Goal: Information Seeking & Learning: Learn about a topic

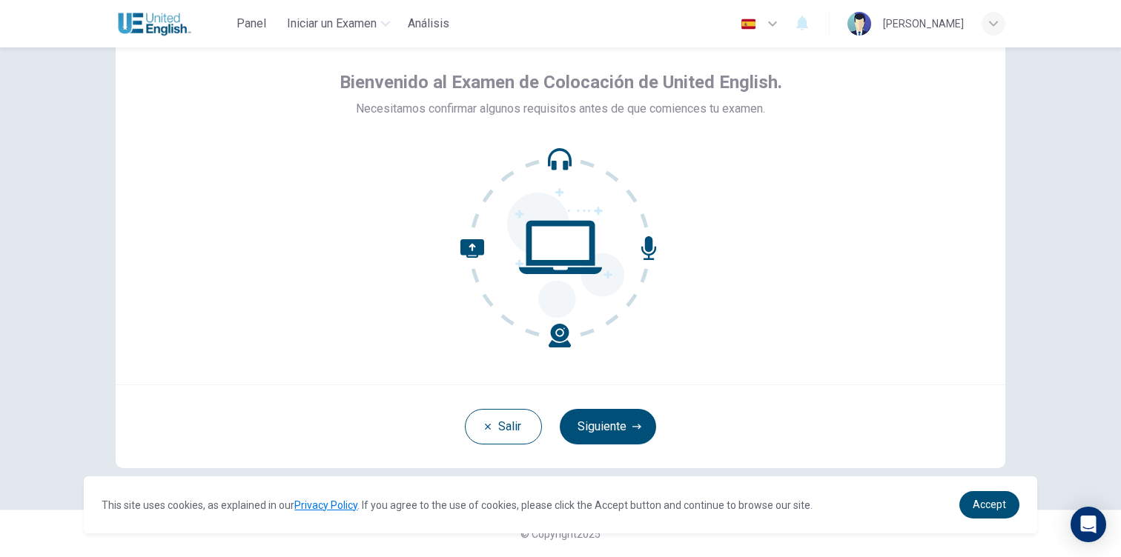
scroll to position [53, 0]
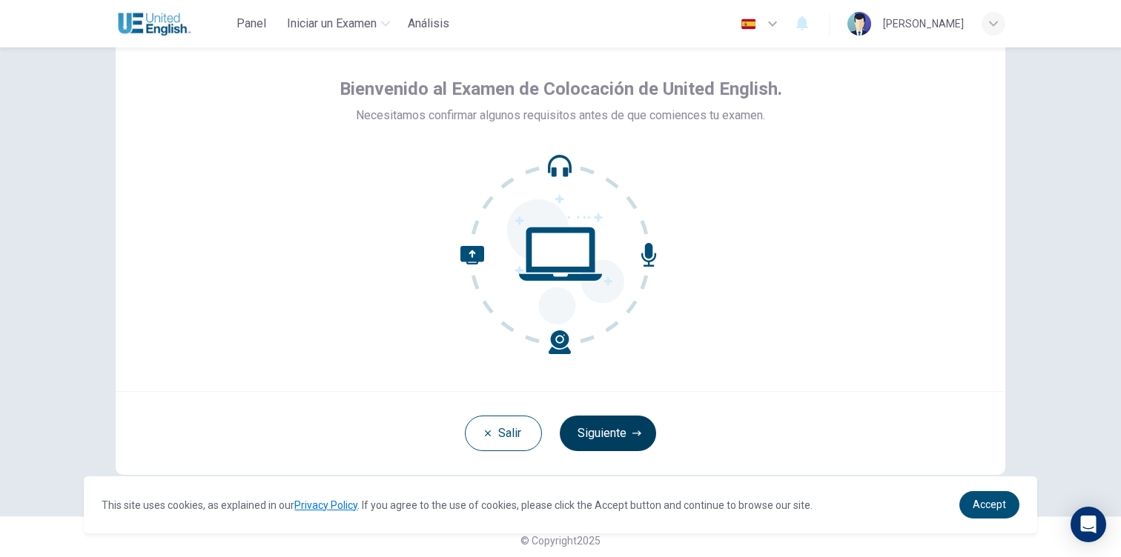
click at [597, 442] on button "Siguiente" at bounding box center [608, 434] width 96 height 36
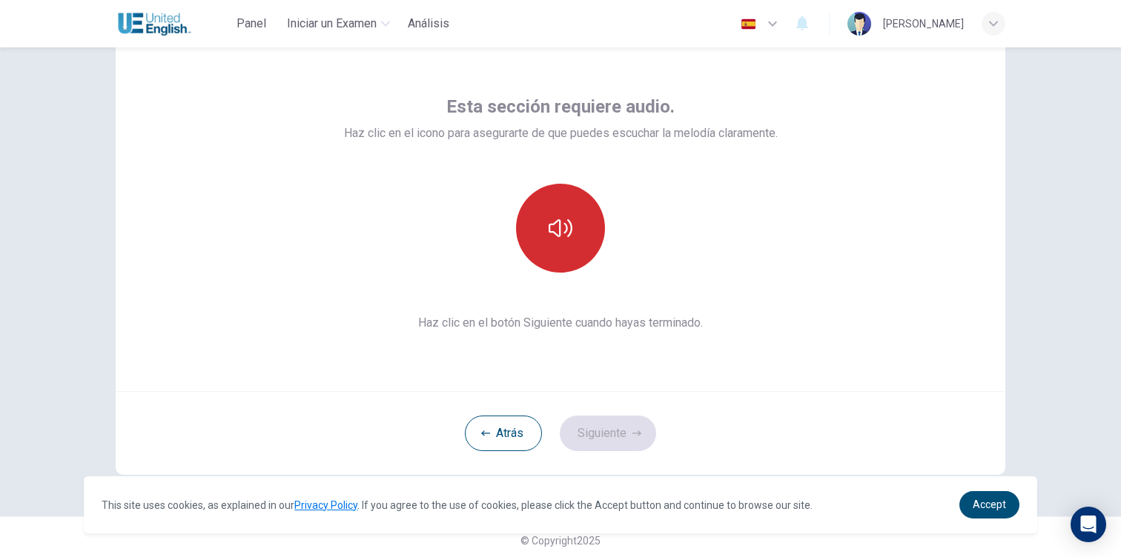
click at [533, 239] on button "button" at bounding box center [560, 228] width 89 height 89
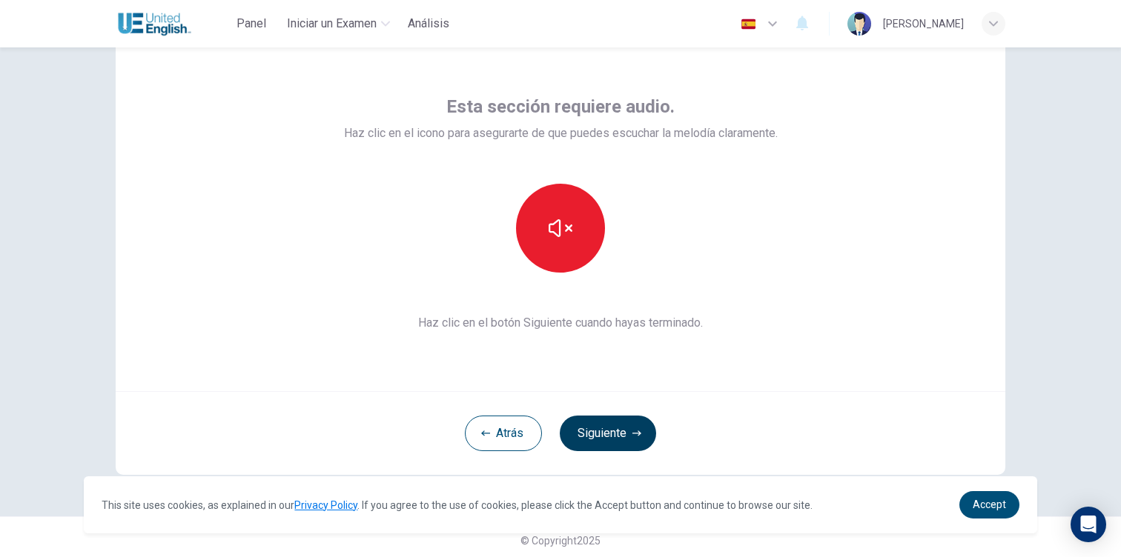
click at [596, 431] on button "Siguiente" at bounding box center [608, 434] width 96 height 36
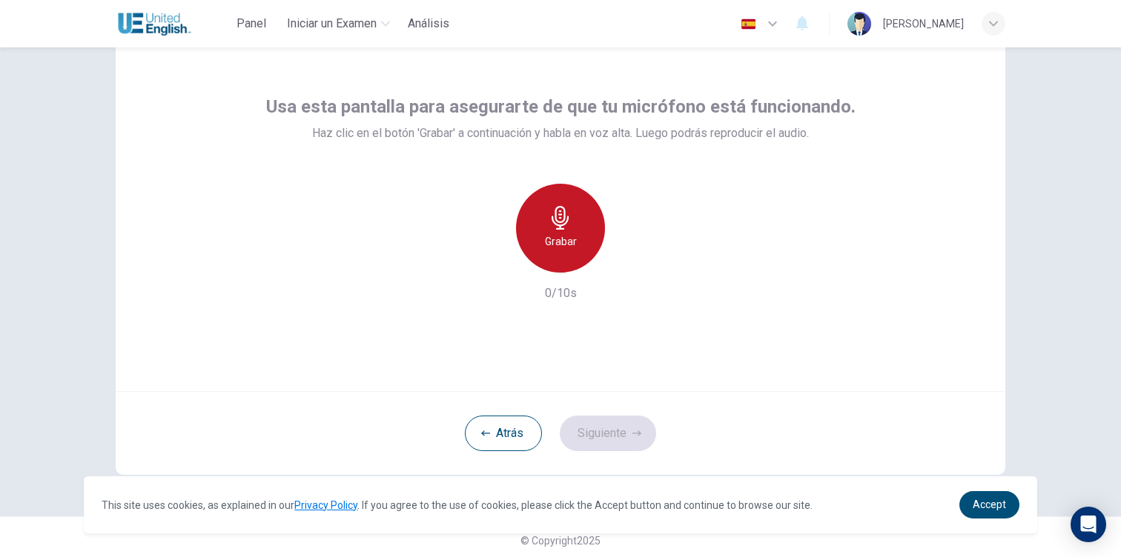
click at [548, 216] on icon "button" at bounding box center [560, 218] width 24 height 24
click at [548, 215] on icon "button" at bounding box center [560, 218] width 24 height 24
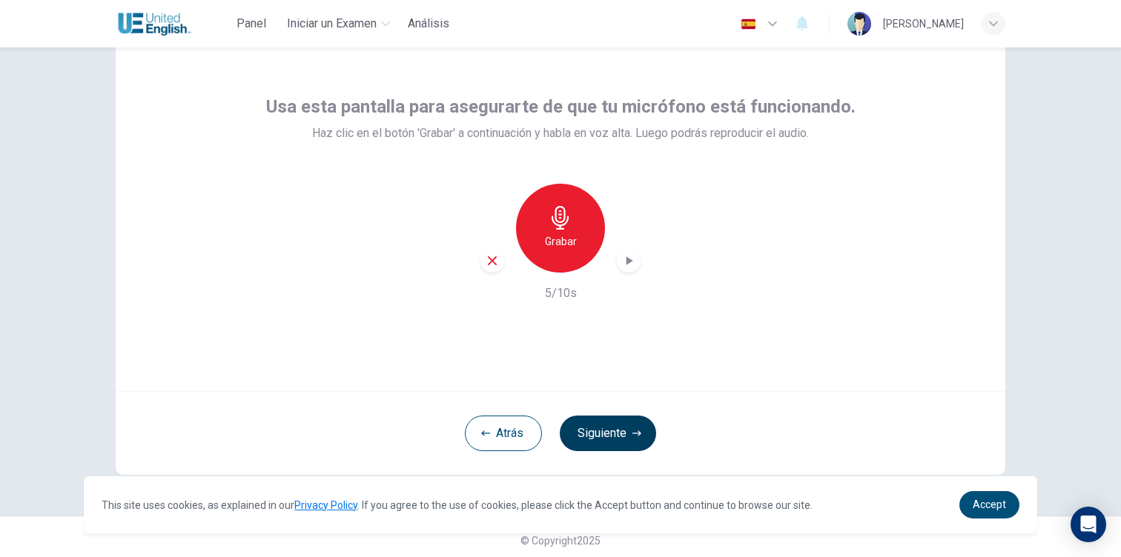
click at [622, 428] on button "Siguiente" at bounding box center [608, 434] width 96 height 36
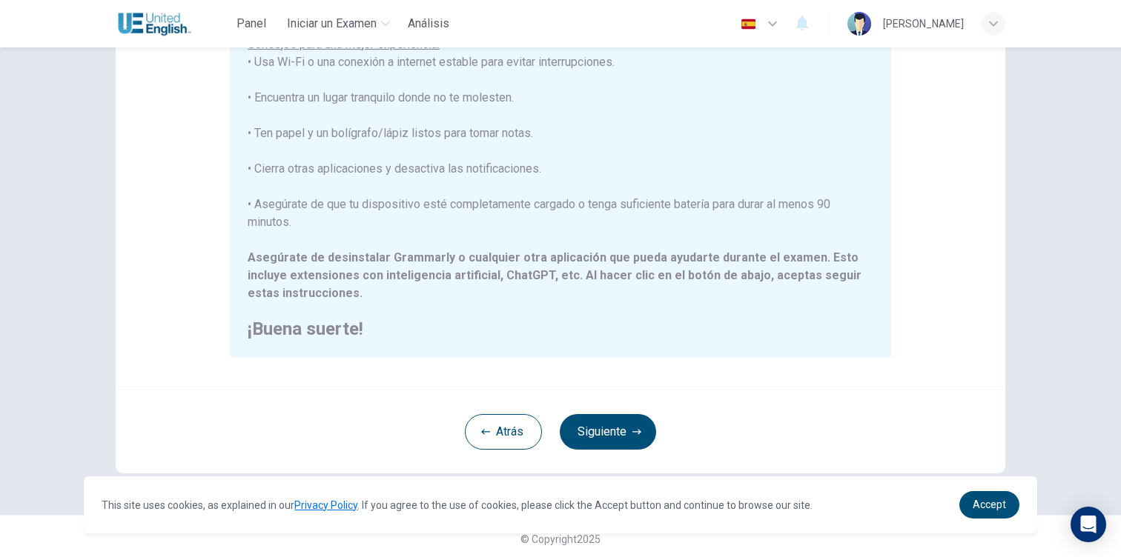
scroll to position [267, 0]
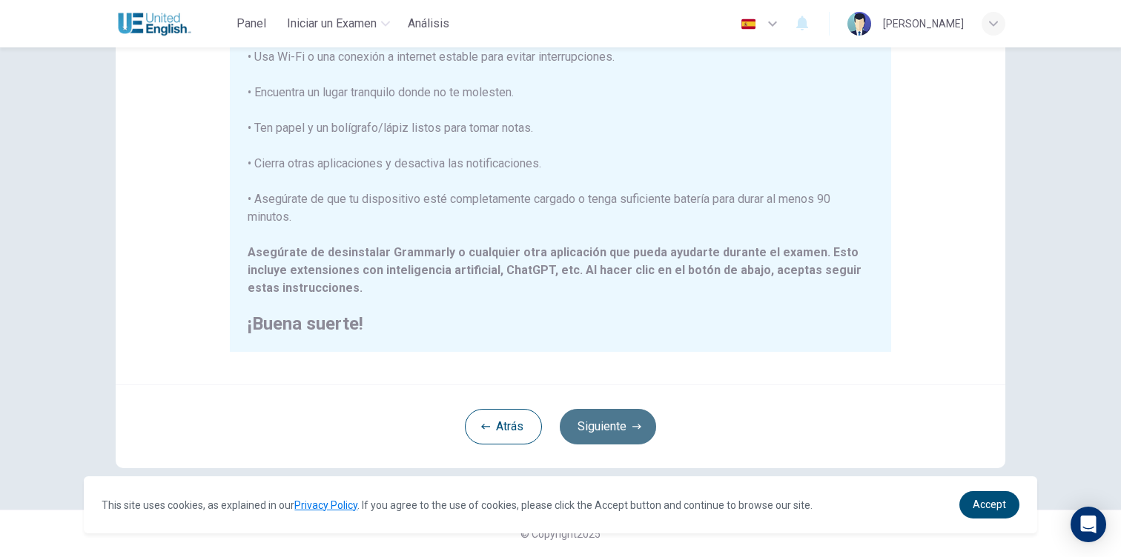
click at [606, 428] on button "Siguiente" at bounding box center [608, 427] width 96 height 36
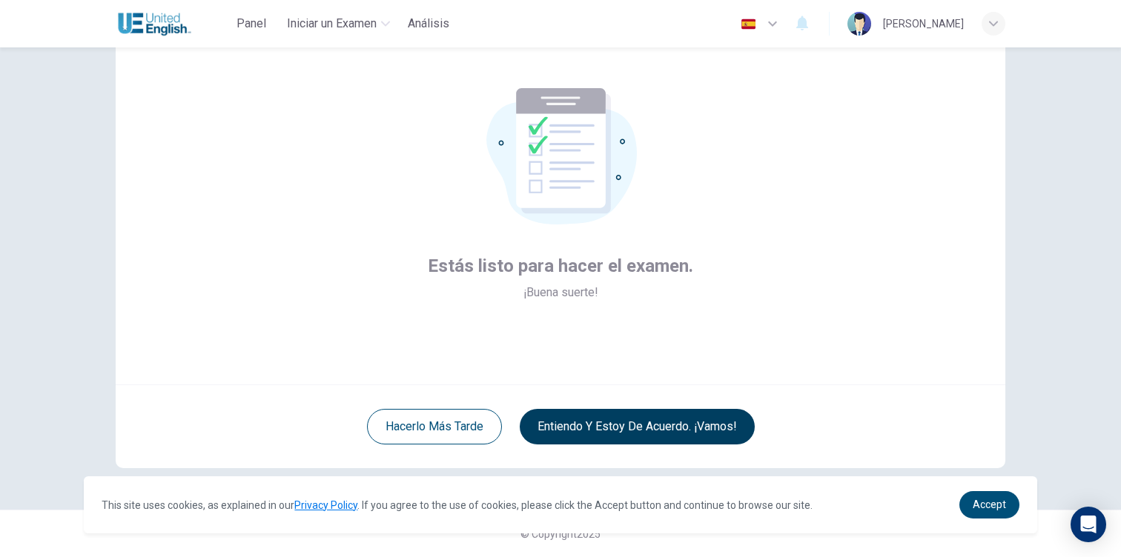
scroll to position [60, 0]
click at [653, 436] on button "Entiendo y estoy de acuerdo. ¡Vamos!" at bounding box center [637, 427] width 235 height 36
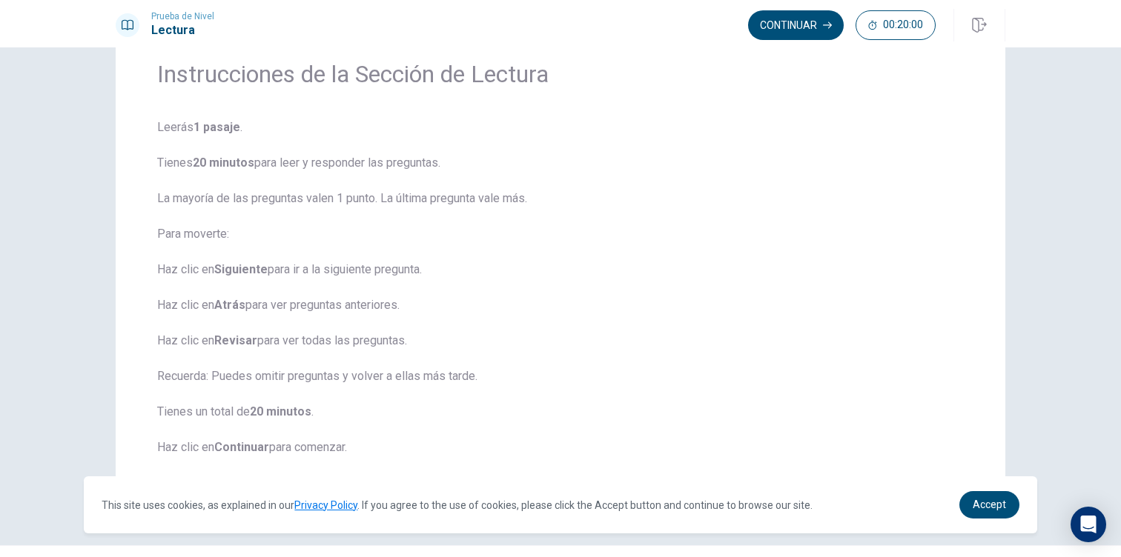
scroll to position [58, 0]
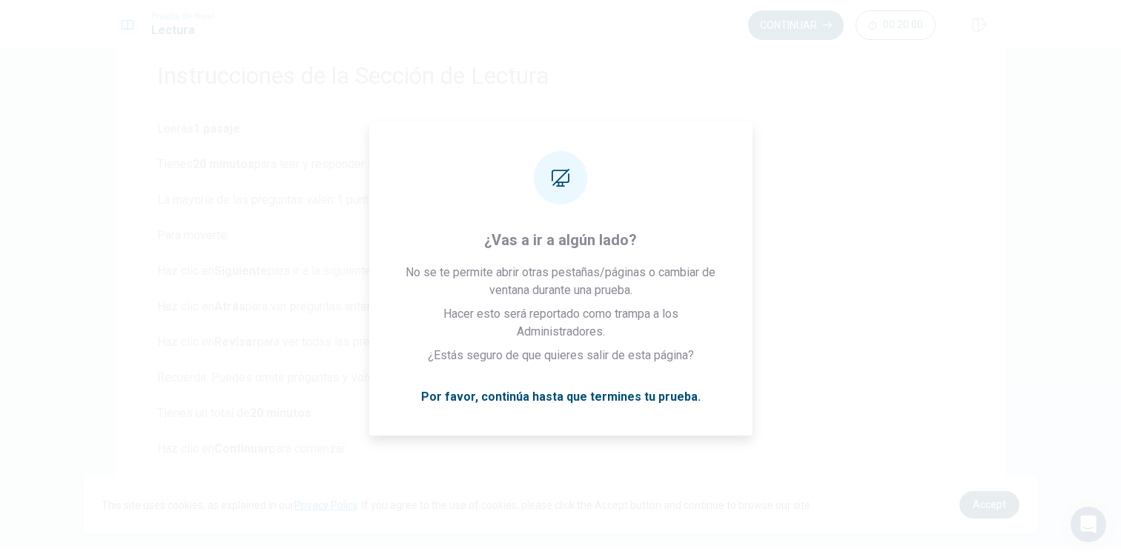
click at [992, 508] on span "Accept" at bounding box center [988, 505] width 33 height 12
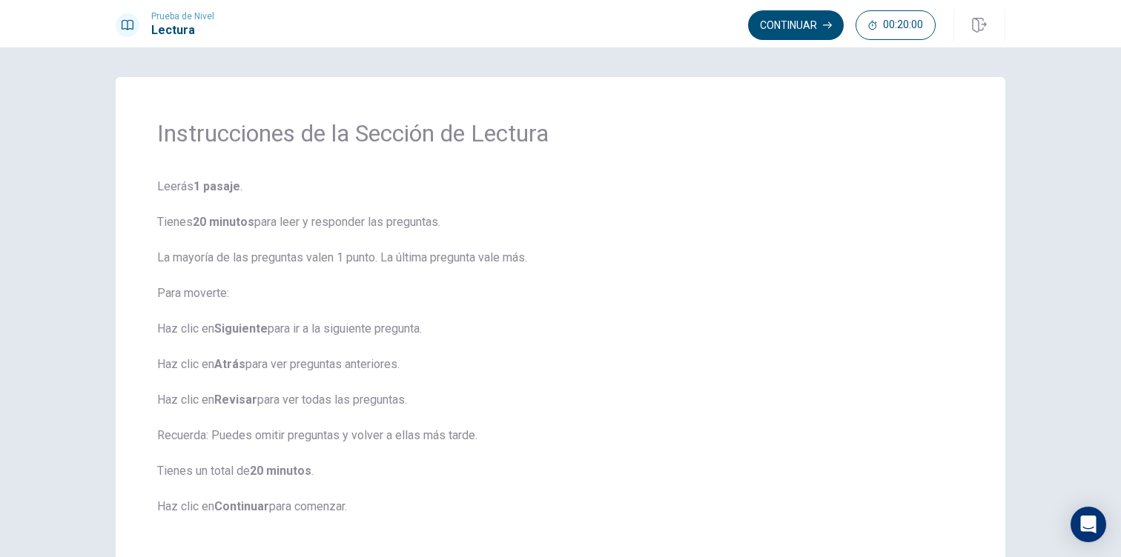
scroll to position [19, 0]
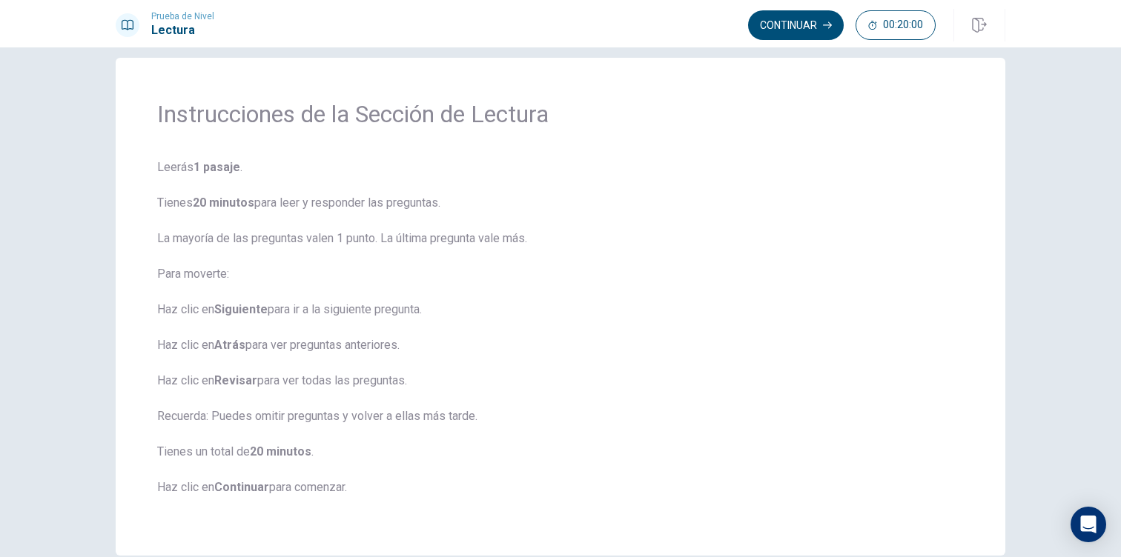
click at [835, 189] on span "Leerás 1 pasaje . Tienes 20 minutos para leer y responder las preguntas. La may…" at bounding box center [560, 337] width 806 height 356
click at [809, 27] on button "Continuar" at bounding box center [796, 25] width 96 height 30
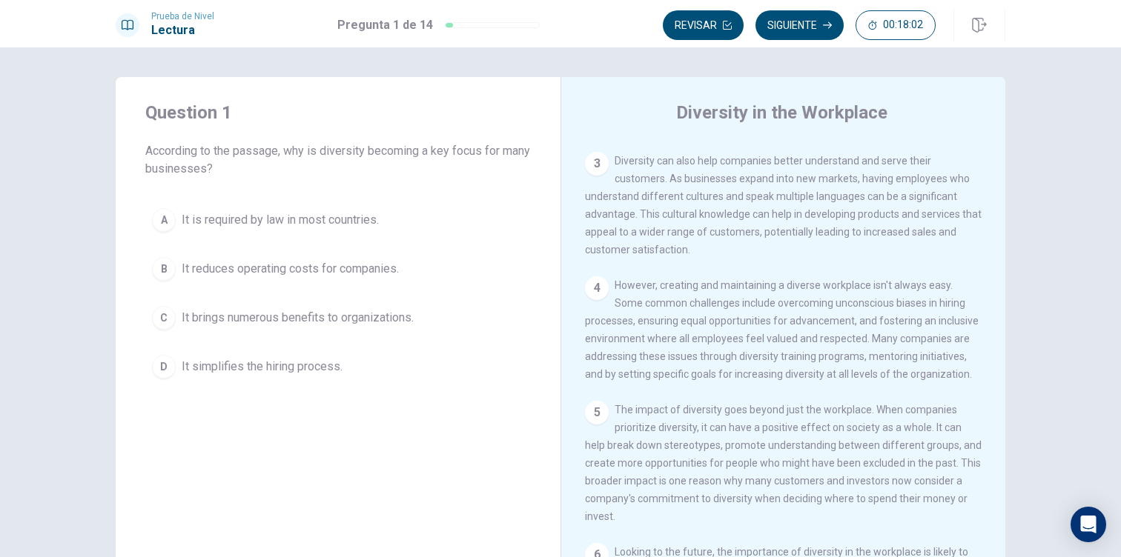
scroll to position [217, 0]
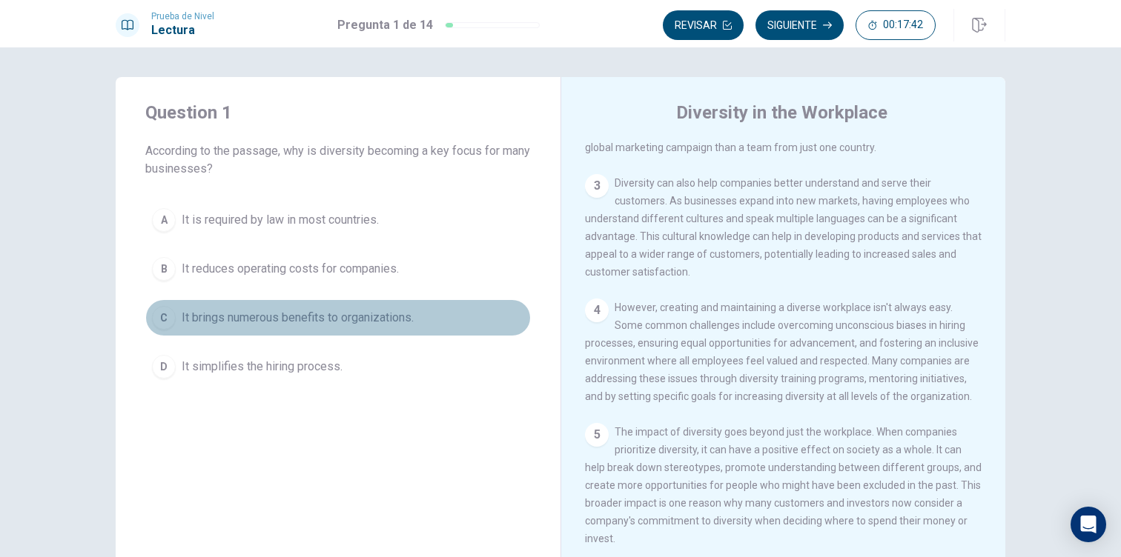
click at [163, 317] on div "C" at bounding box center [164, 318] width 24 height 24
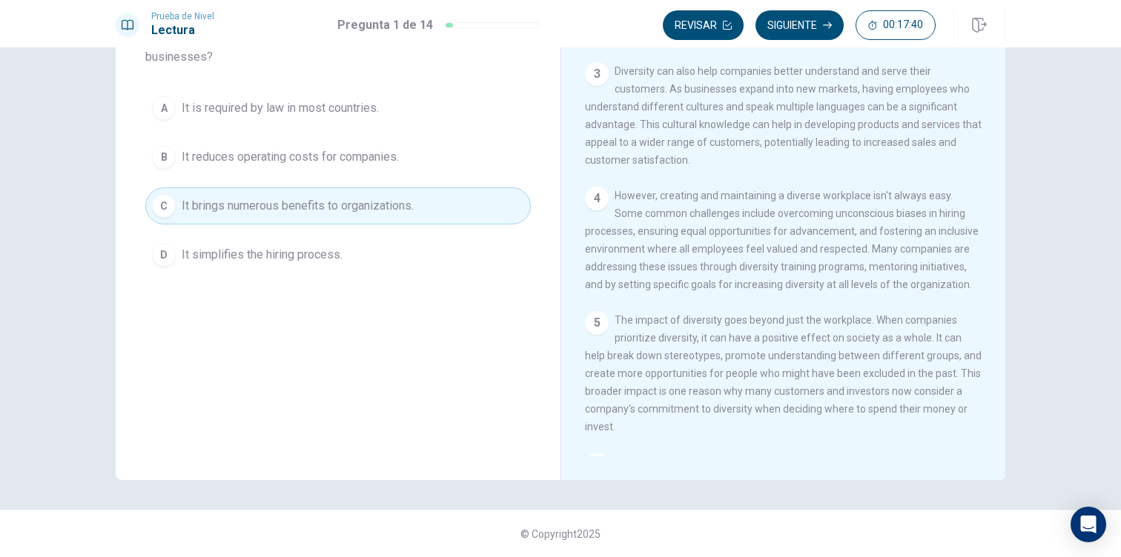
scroll to position [0, 0]
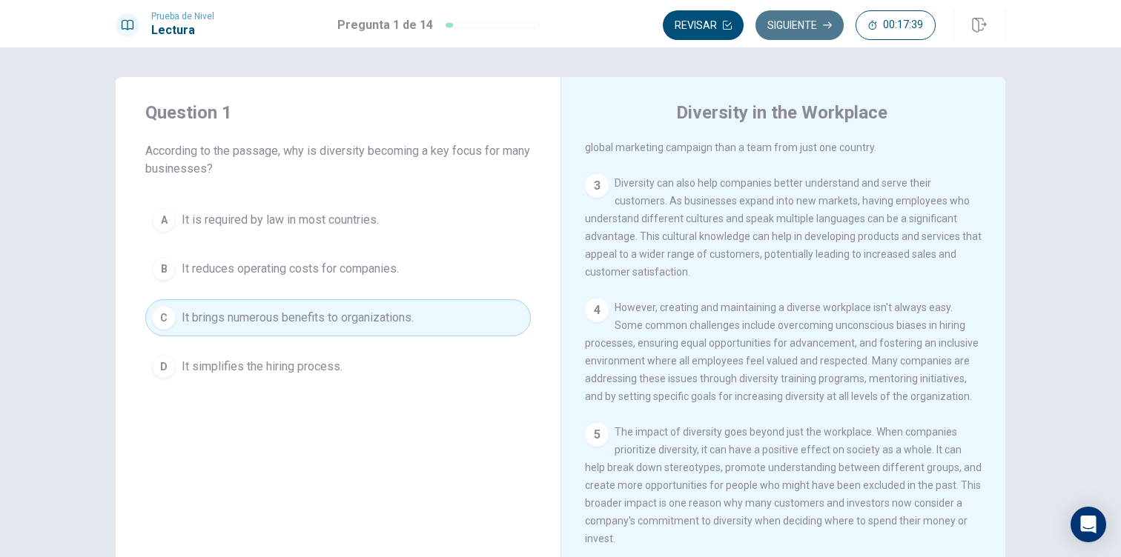
click at [814, 26] on button "Siguiente" at bounding box center [799, 25] width 88 height 30
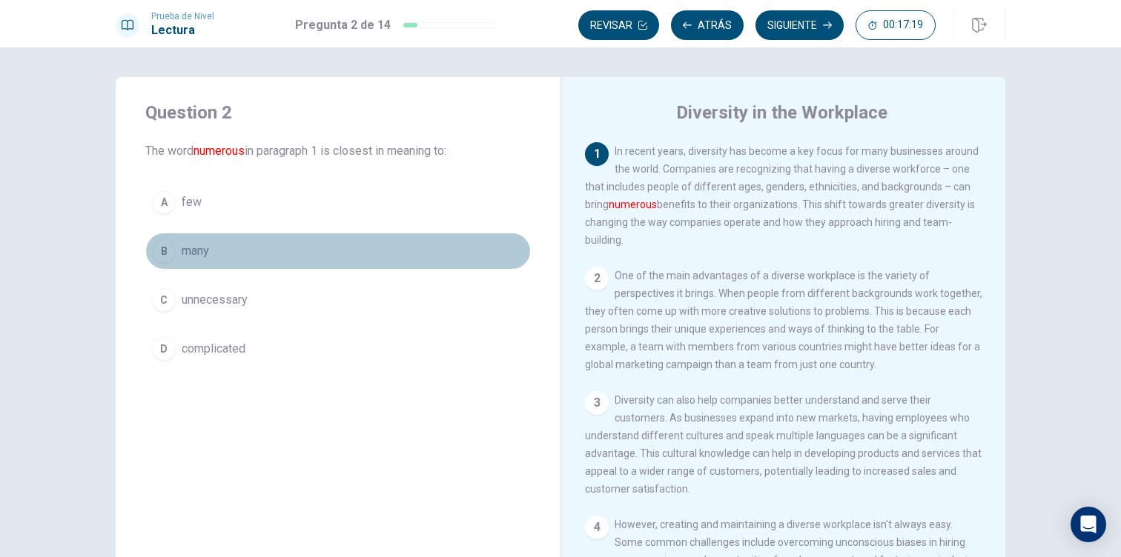
click at [165, 251] on div "B" at bounding box center [164, 251] width 24 height 24
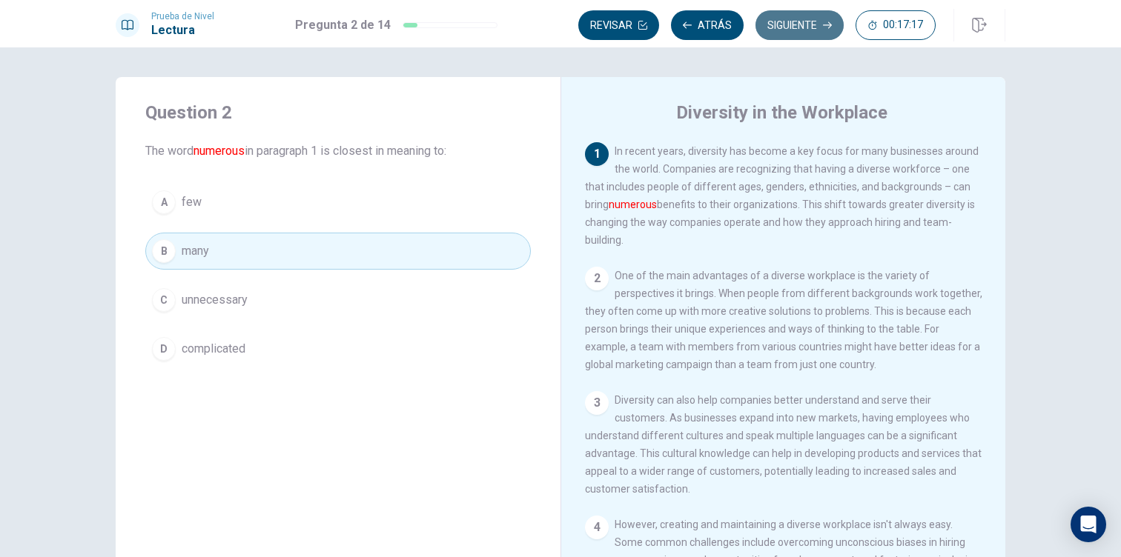
click at [792, 19] on button "Siguiente" at bounding box center [799, 25] width 88 height 30
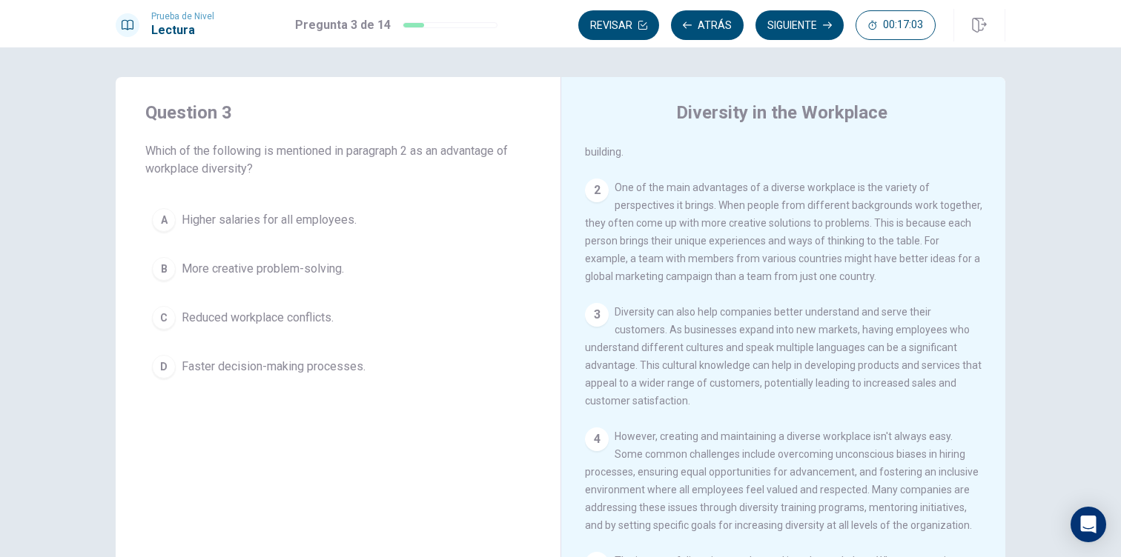
scroll to position [87, 0]
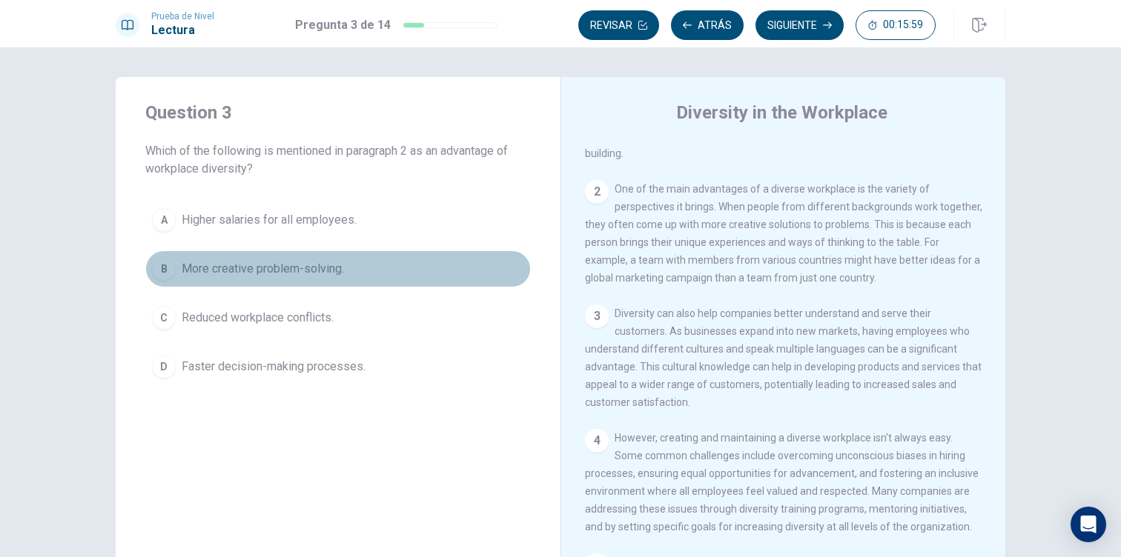
click at [165, 267] on div "B" at bounding box center [164, 269] width 24 height 24
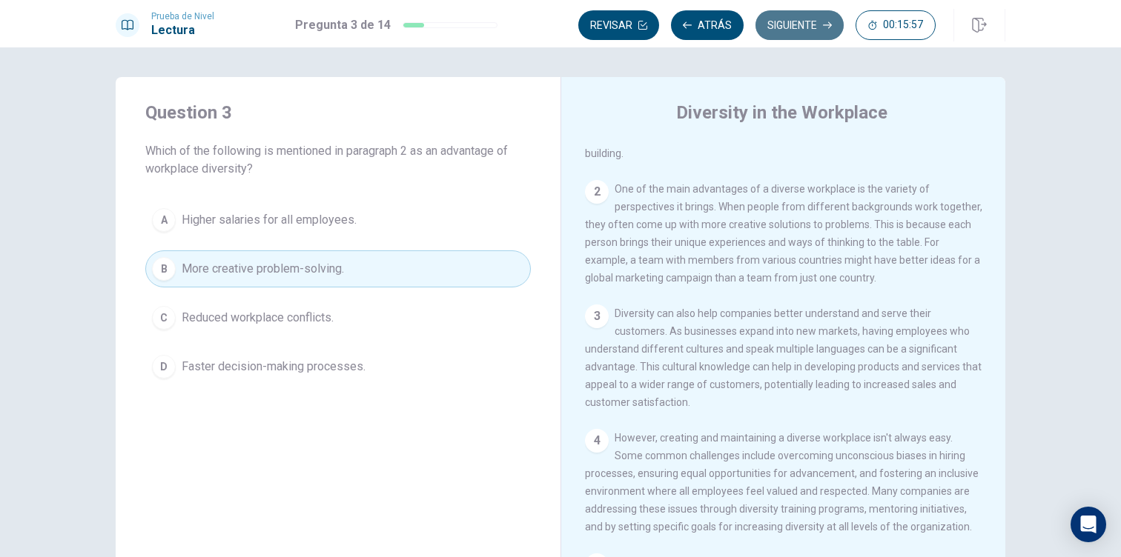
click at [790, 24] on button "Siguiente" at bounding box center [799, 25] width 88 height 30
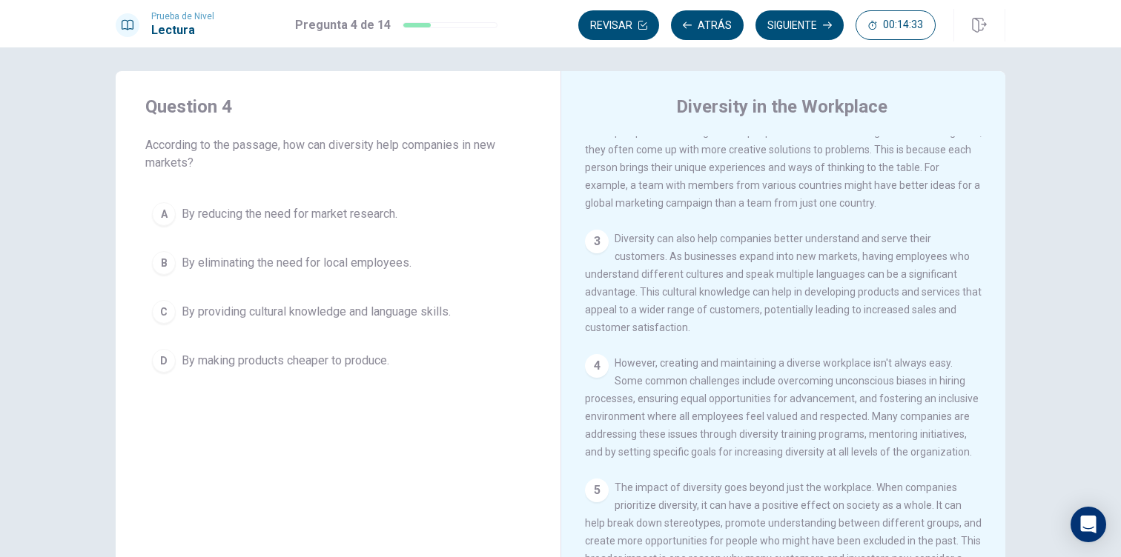
scroll to position [140, 0]
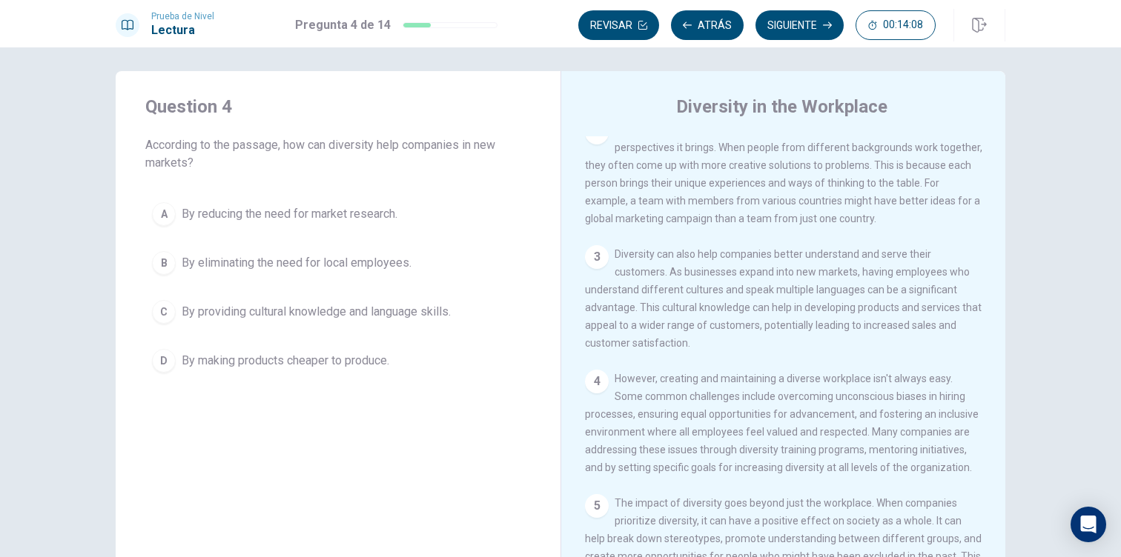
click at [168, 309] on div "C" at bounding box center [164, 312] width 24 height 24
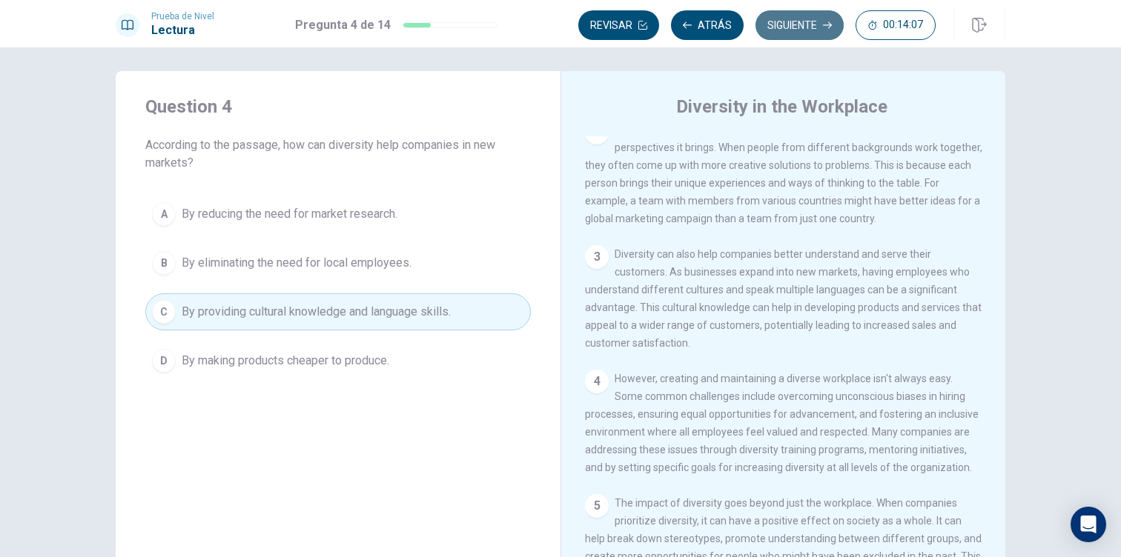
click at [793, 30] on button "Siguiente" at bounding box center [799, 25] width 88 height 30
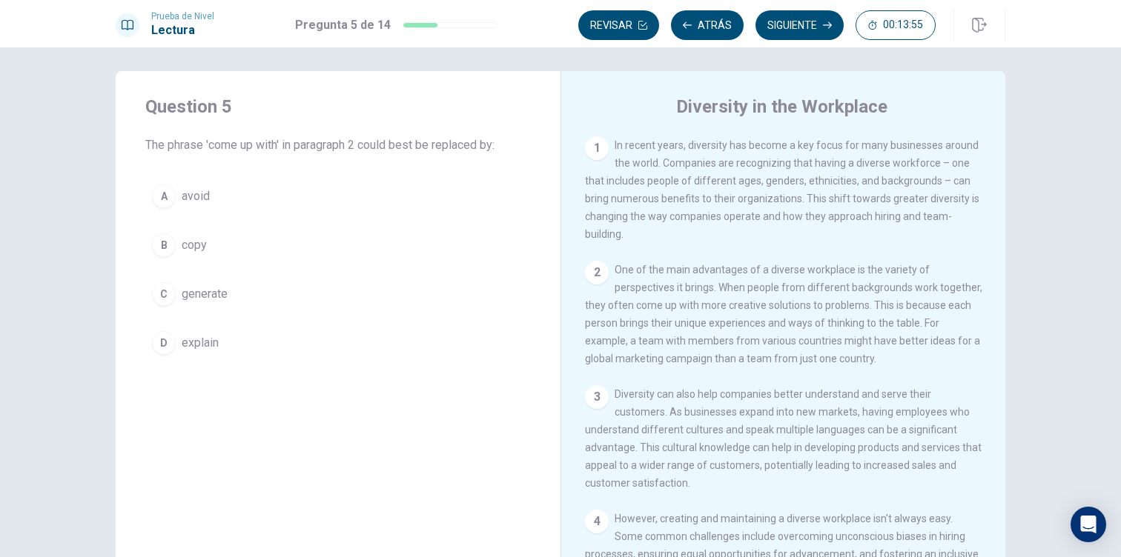
scroll to position [1, 0]
click at [171, 195] on div "A" at bounding box center [164, 197] width 24 height 24
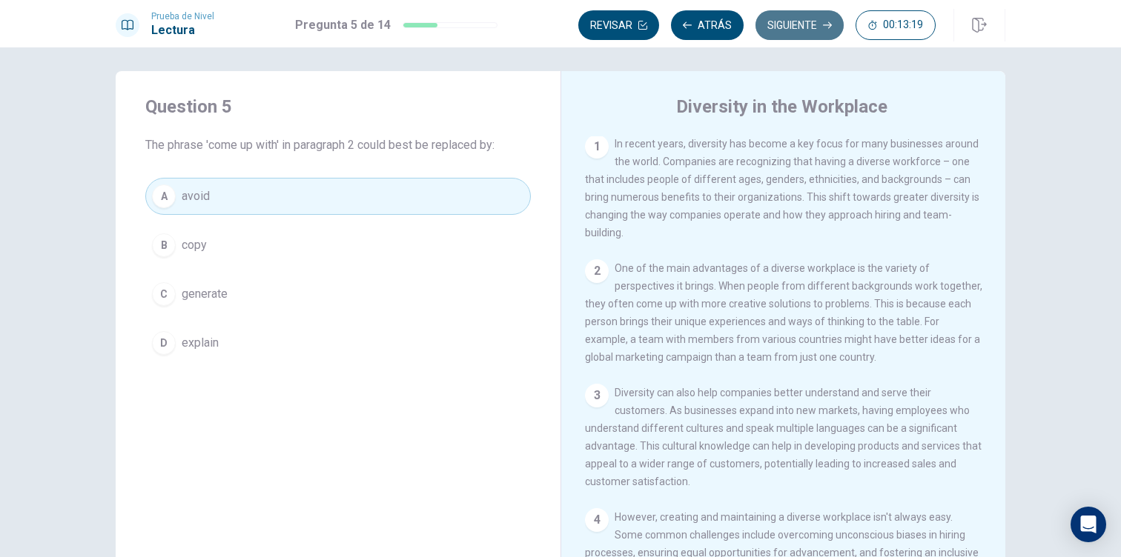
click at [800, 32] on button "Siguiente" at bounding box center [799, 25] width 88 height 30
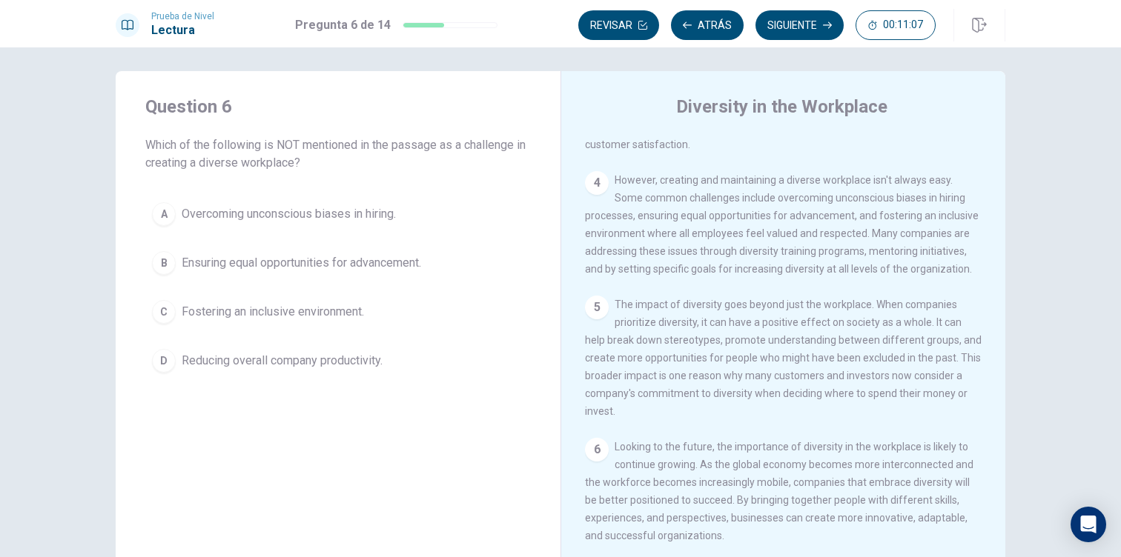
scroll to position [348, 0]
click at [172, 355] on div "D" at bounding box center [164, 361] width 24 height 24
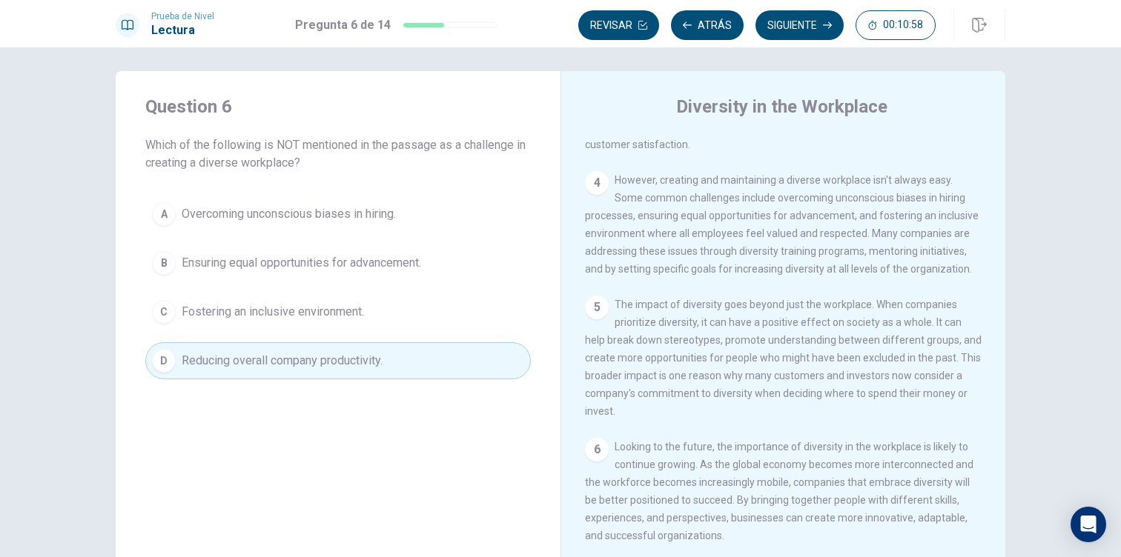
click at [302, 466] on div "Question 6 Which of the following is NOT mentioned in the passage as a challeng…" at bounding box center [338, 328] width 445 height 515
click at [302, 467] on div "Question 6 Which of the following is NOT mentioned in the passage as a challeng…" at bounding box center [338, 328] width 445 height 515
click at [256, 339] on div "A Overcoming unconscious biases in hiring. B Ensuring equal opportunities for a…" at bounding box center [337, 288] width 385 height 184
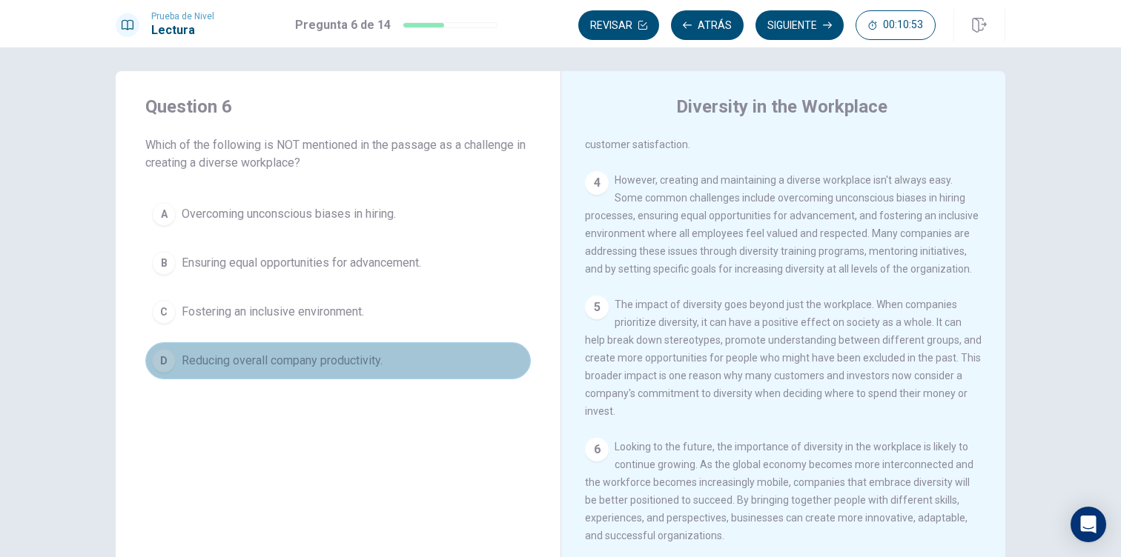
click at [256, 351] on button "D Reducing overall company productivity." at bounding box center [337, 360] width 385 height 37
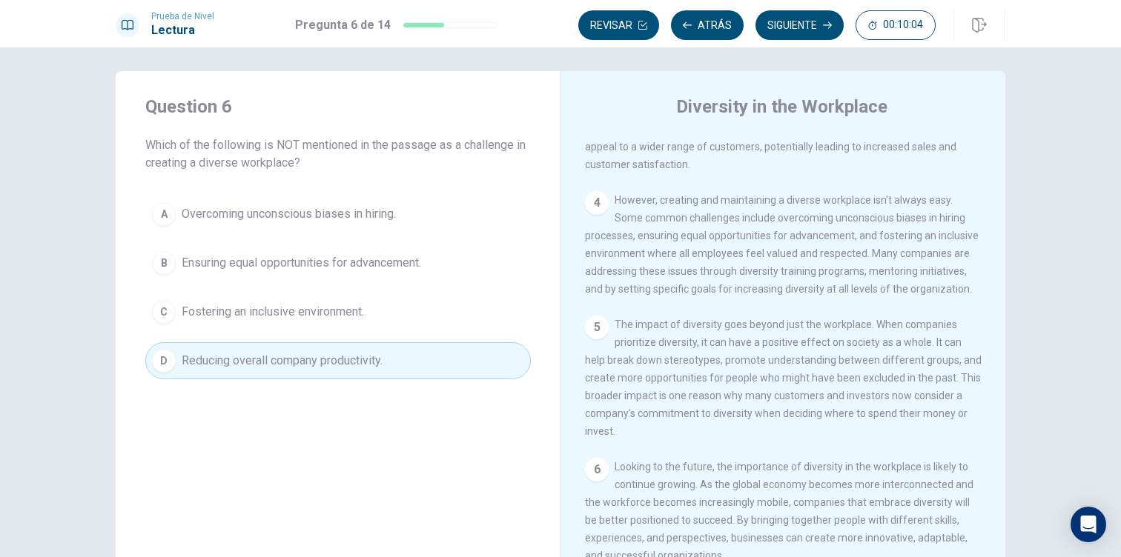
scroll to position [332, 0]
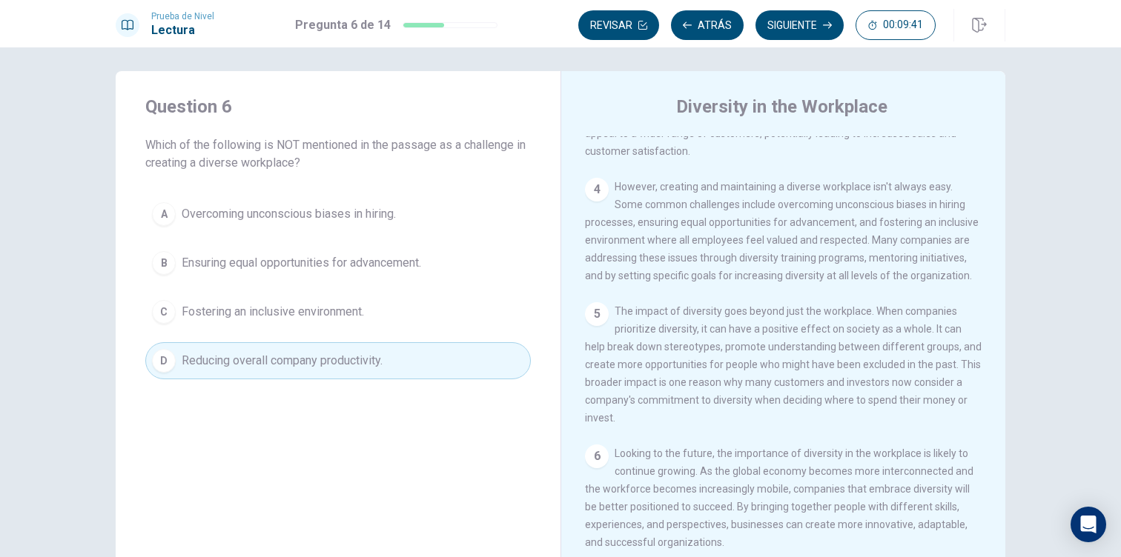
click at [393, 222] on span "Overcoming unconscious biases in hiring." at bounding box center [289, 214] width 214 height 18
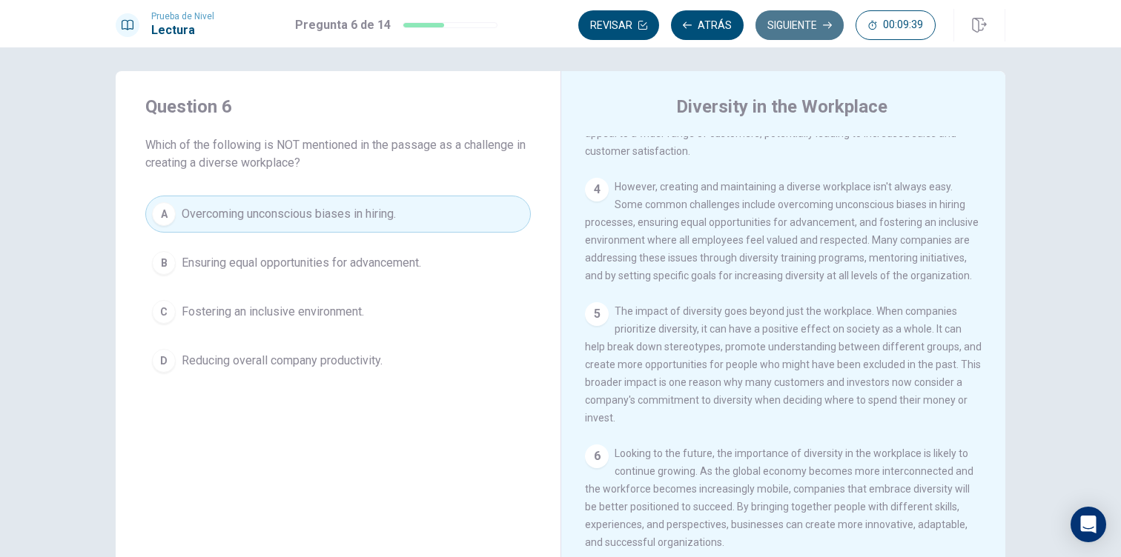
click at [783, 32] on button "Siguiente" at bounding box center [799, 25] width 88 height 30
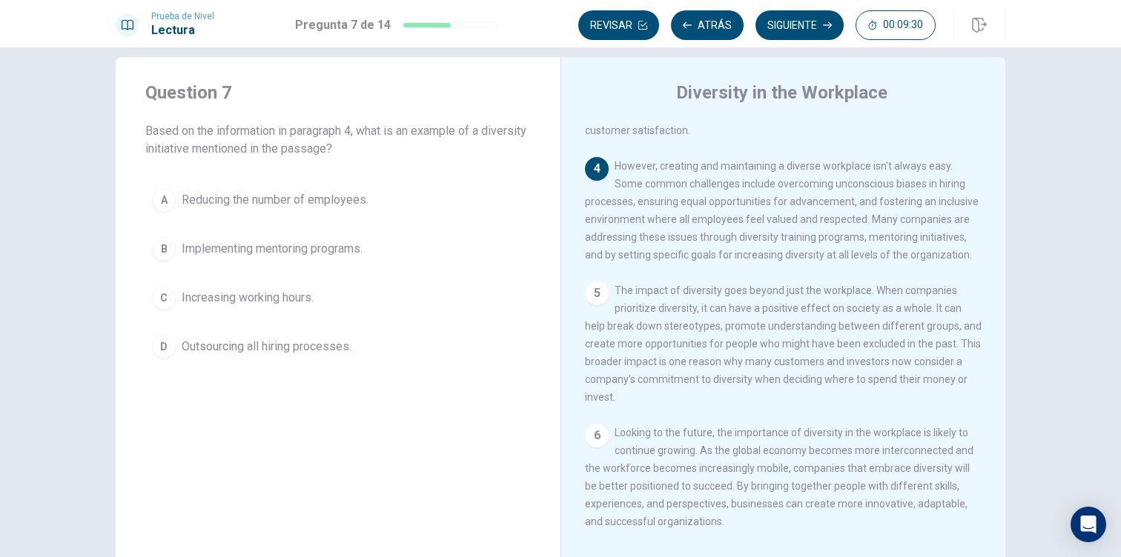
scroll to position [7, 0]
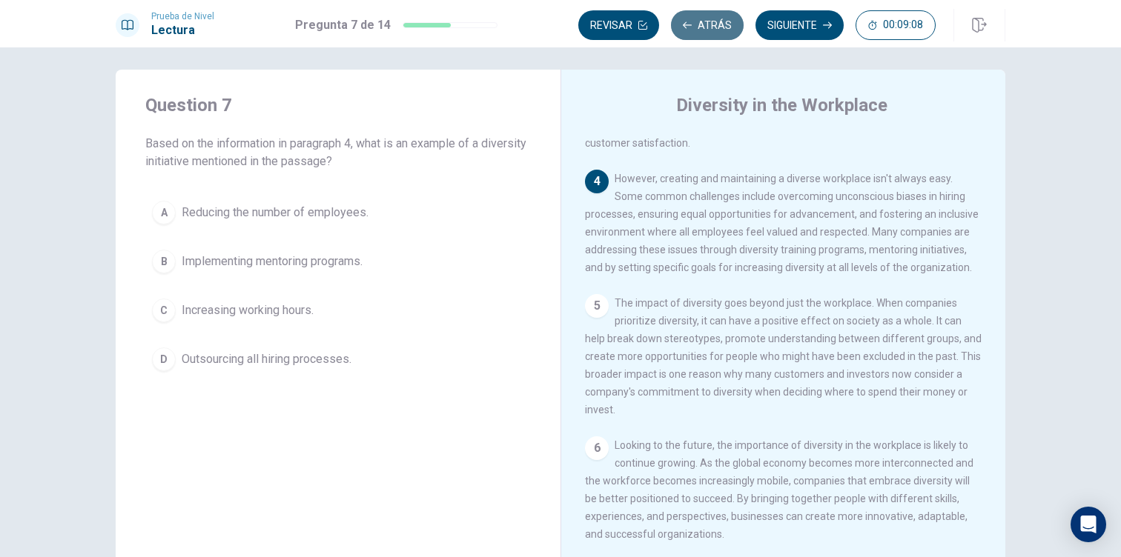
click at [714, 30] on button "Atrás" at bounding box center [707, 25] width 73 height 30
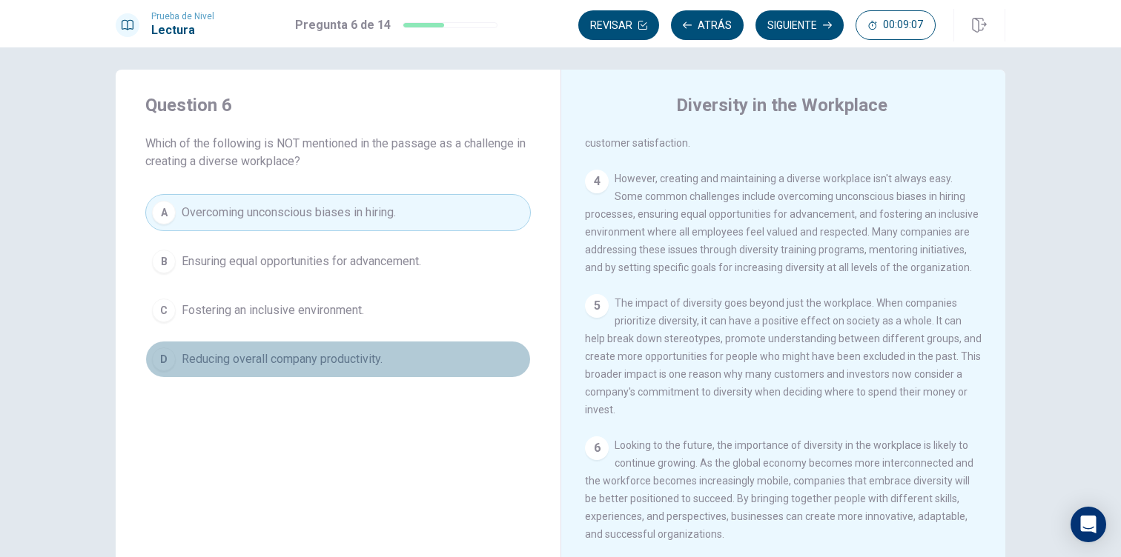
click at [374, 363] on span "Reducing overall company productivity." at bounding box center [282, 360] width 201 height 18
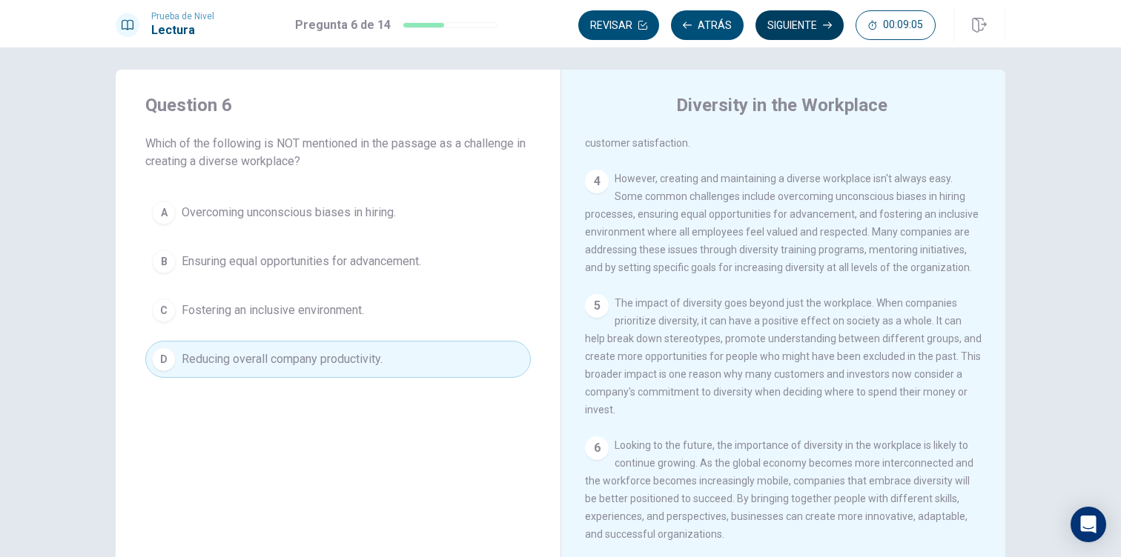
click at [805, 28] on button "Siguiente" at bounding box center [799, 25] width 88 height 30
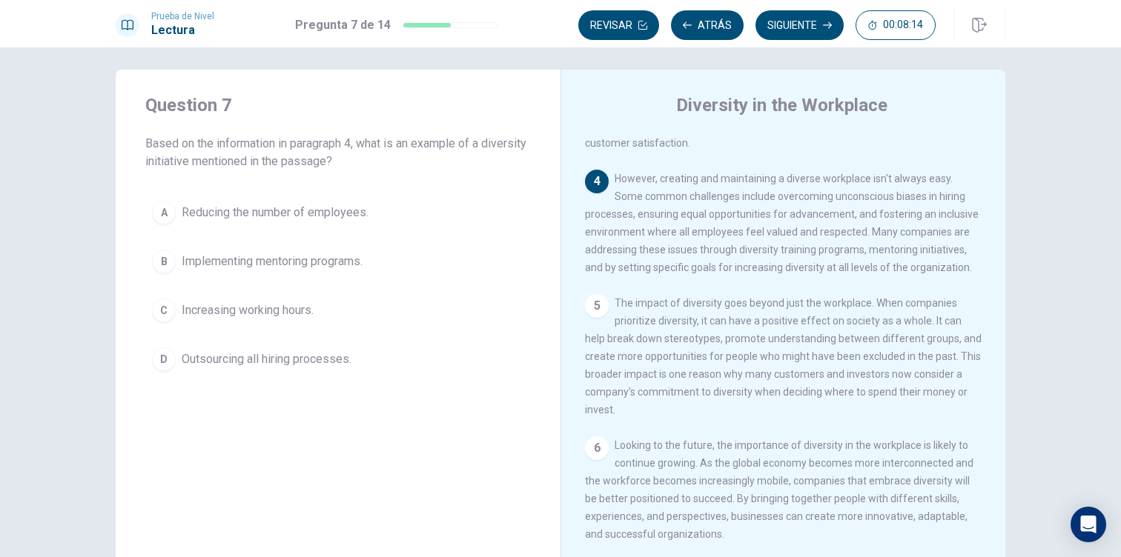
click at [173, 260] on div "B" at bounding box center [164, 262] width 24 height 24
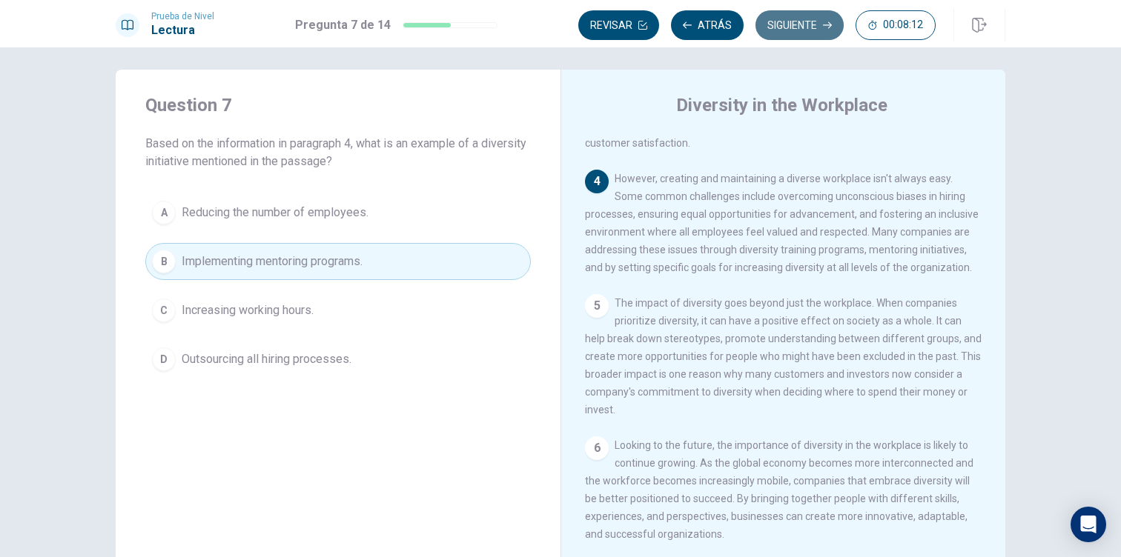
click at [829, 22] on icon "button" at bounding box center [827, 25] width 9 height 9
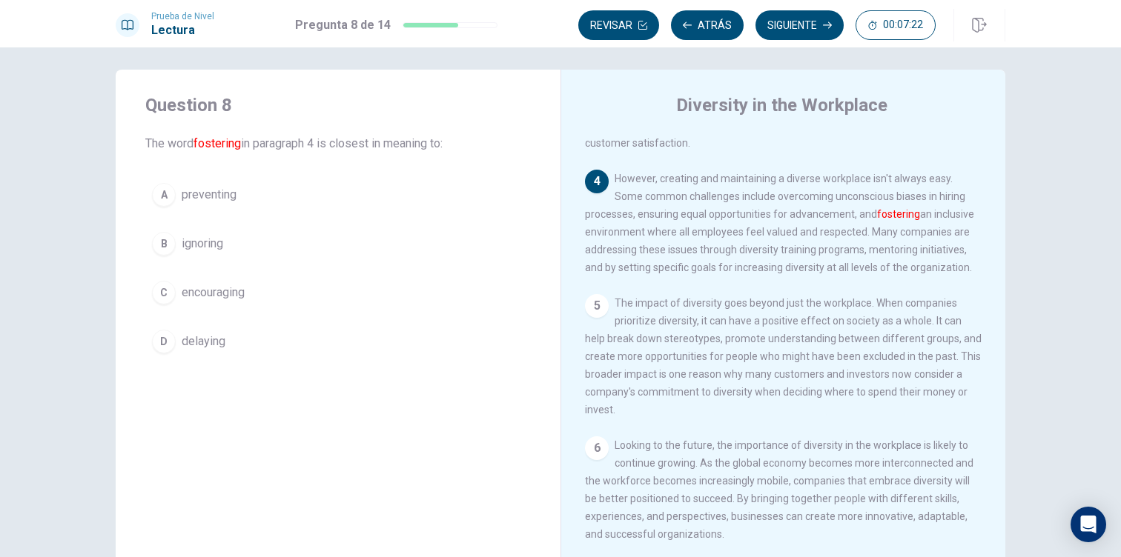
click at [170, 288] on div "C" at bounding box center [164, 293] width 24 height 24
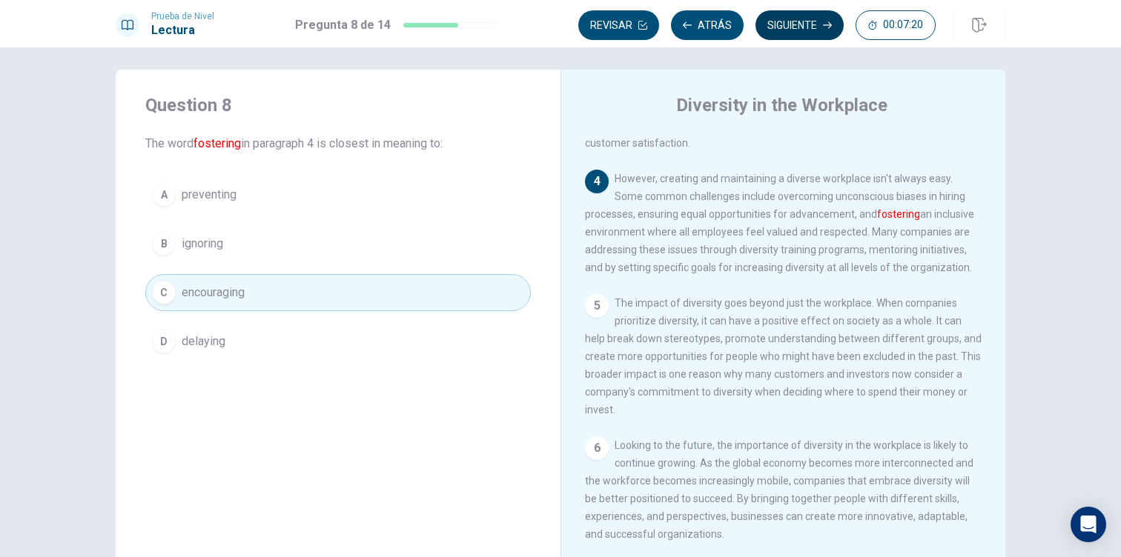
click at [802, 33] on button "Siguiente" at bounding box center [799, 25] width 88 height 30
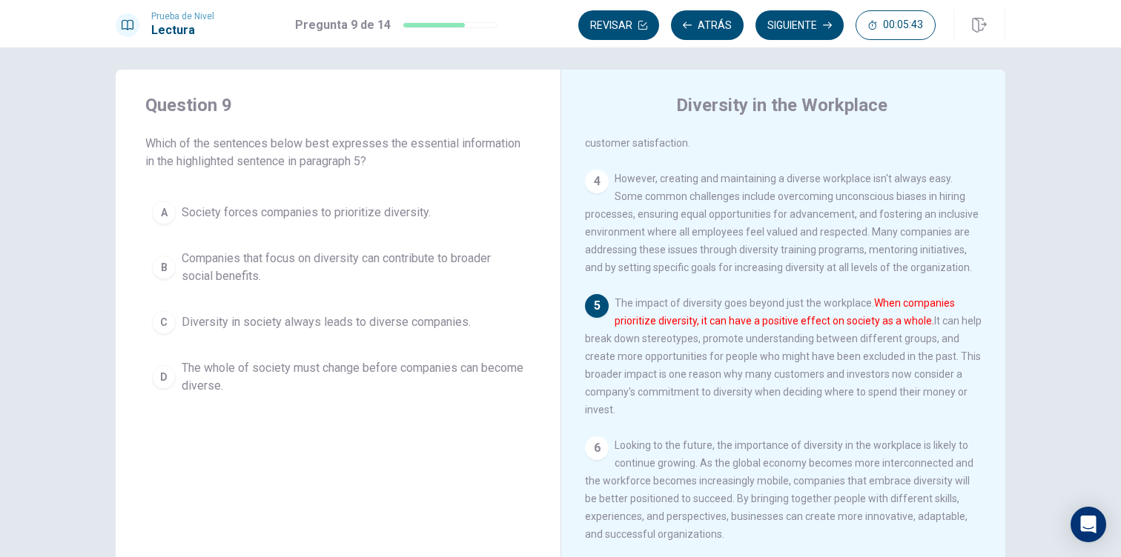
click at [165, 268] on div "B" at bounding box center [164, 268] width 24 height 24
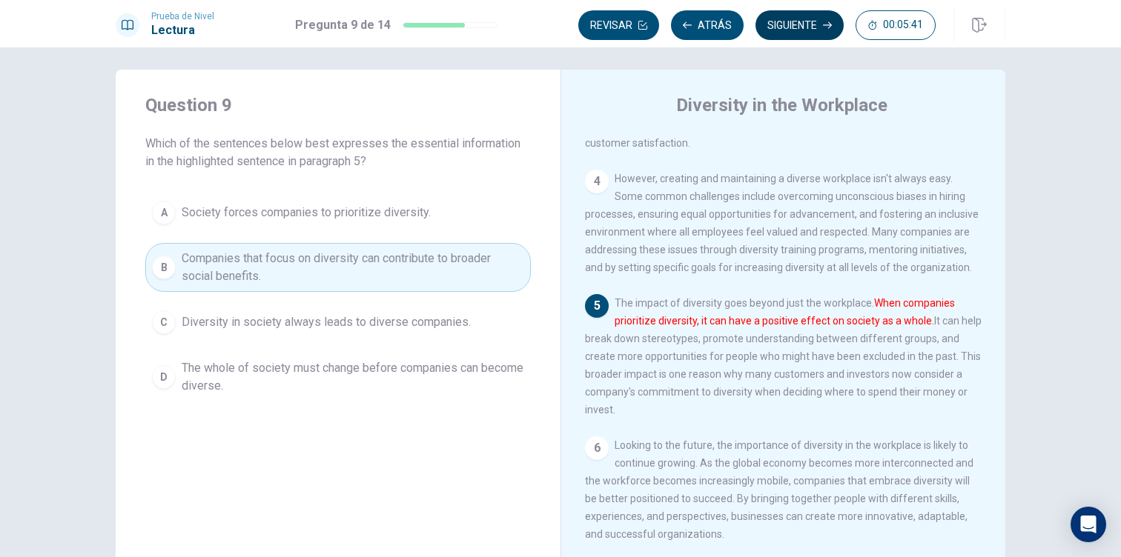
click at [809, 21] on button "Siguiente" at bounding box center [799, 25] width 88 height 30
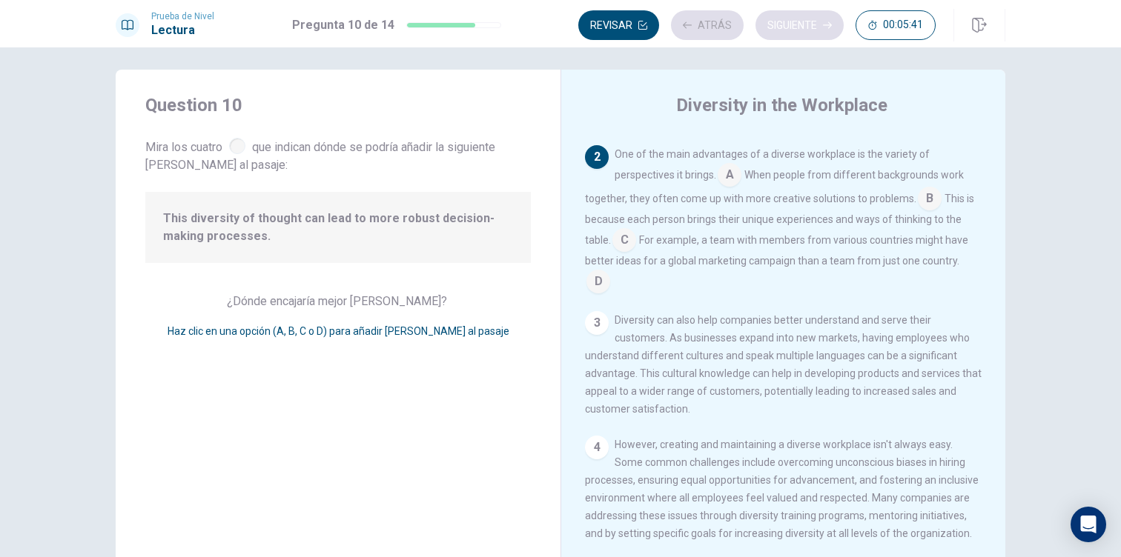
scroll to position [129, 0]
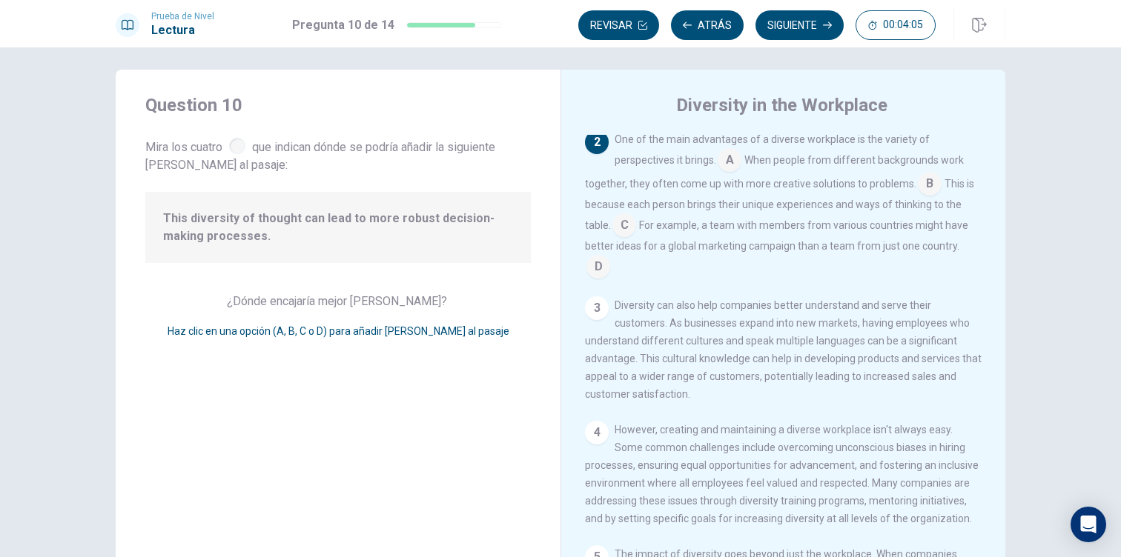
click at [610, 256] on input at bounding box center [598, 268] width 24 height 24
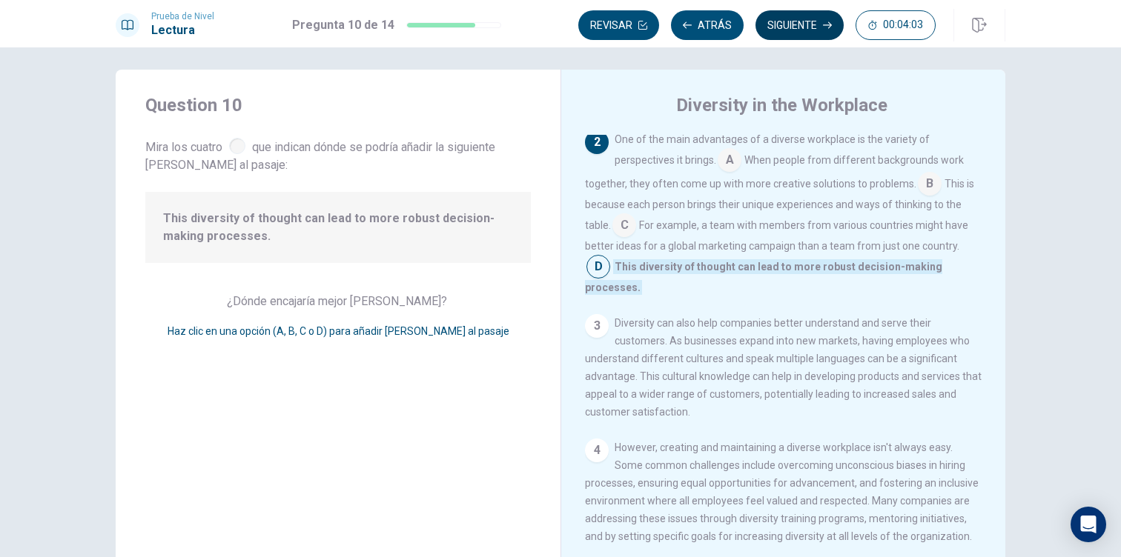
click at [813, 27] on button "Siguiente" at bounding box center [799, 25] width 88 height 30
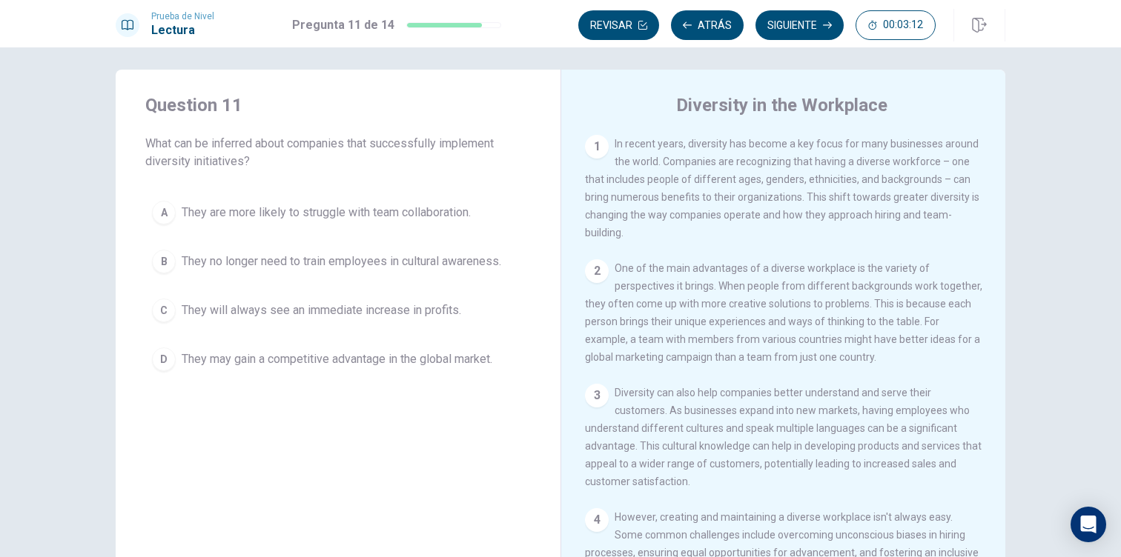
click at [159, 360] on div "D" at bounding box center [164, 360] width 24 height 24
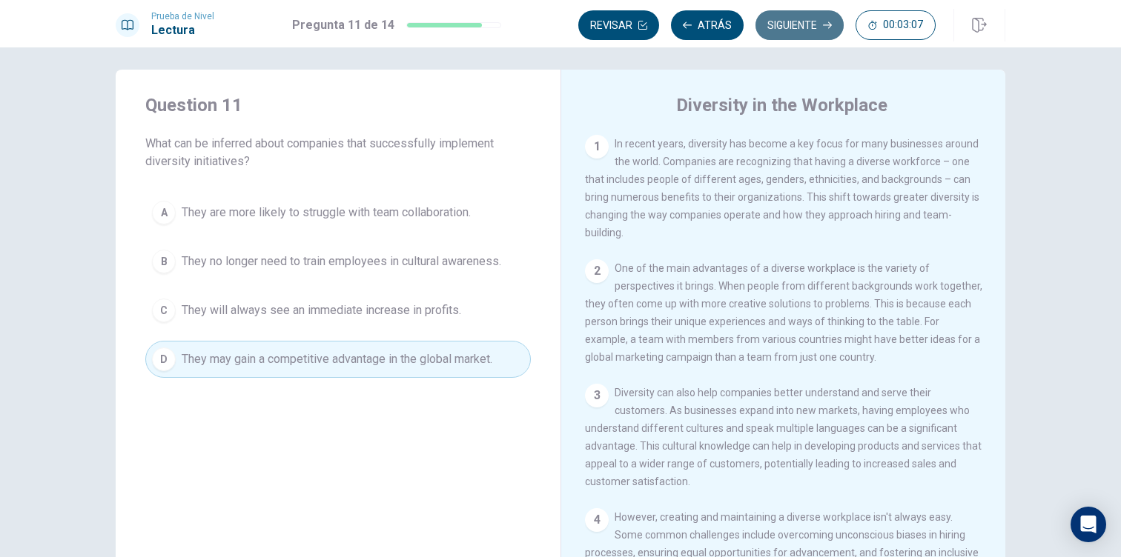
click at [798, 27] on button "Siguiente" at bounding box center [799, 25] width 88 height 30
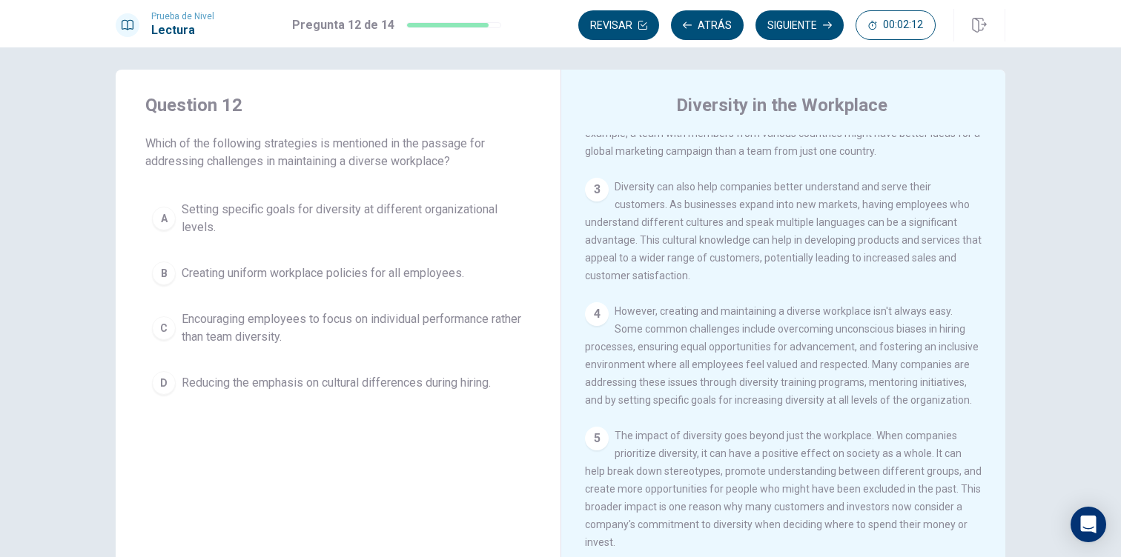
scroll to position [193, 0]
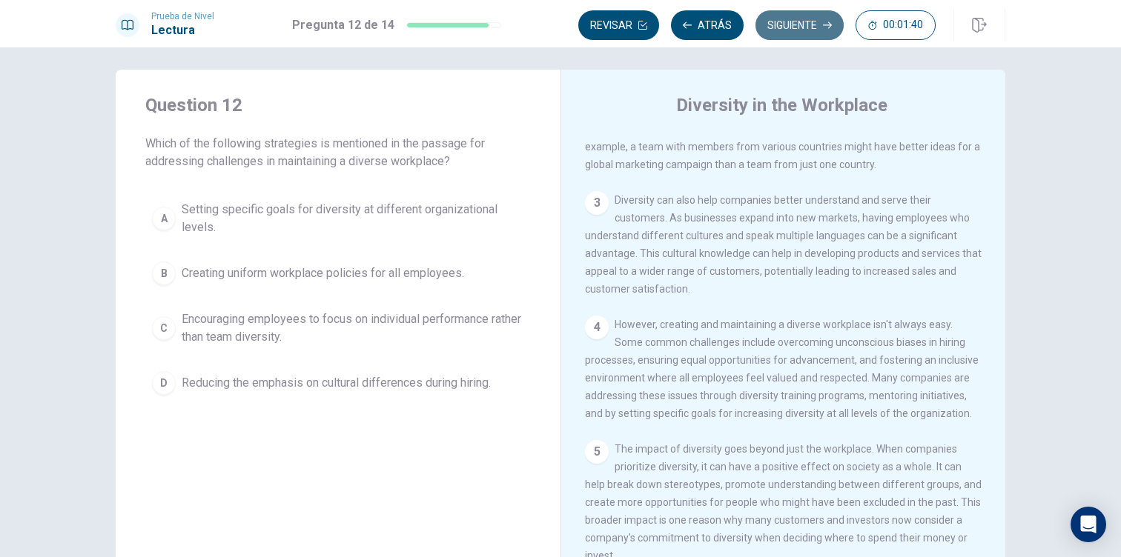
click at [775, 25] on button "Siguiente" at bounding box center [799, 25] width 88 height 30
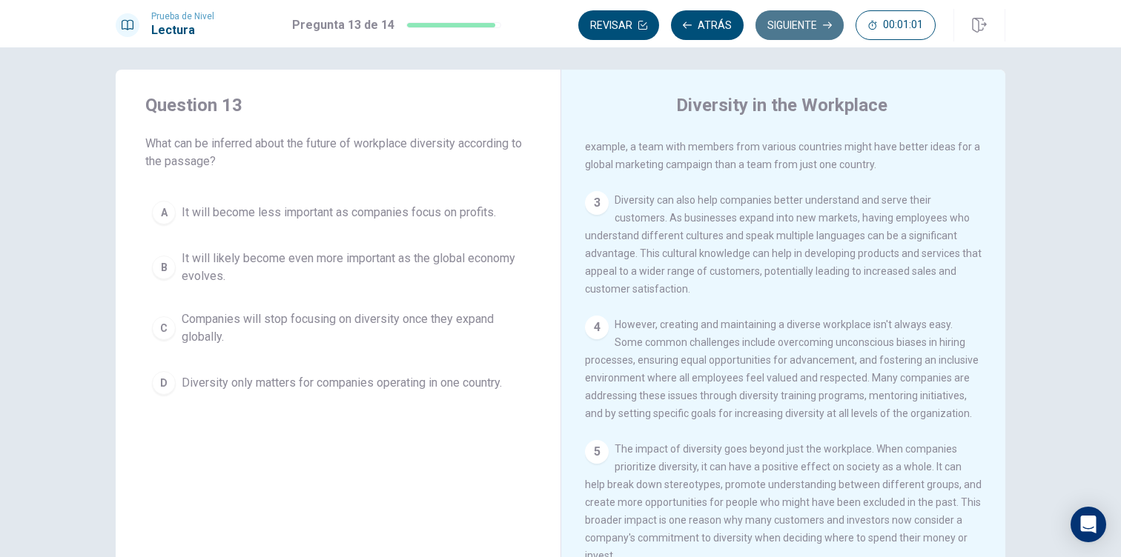
click at [775, 25] on button "Siguiente" at bounding box center [799, 25] width 88 height 30
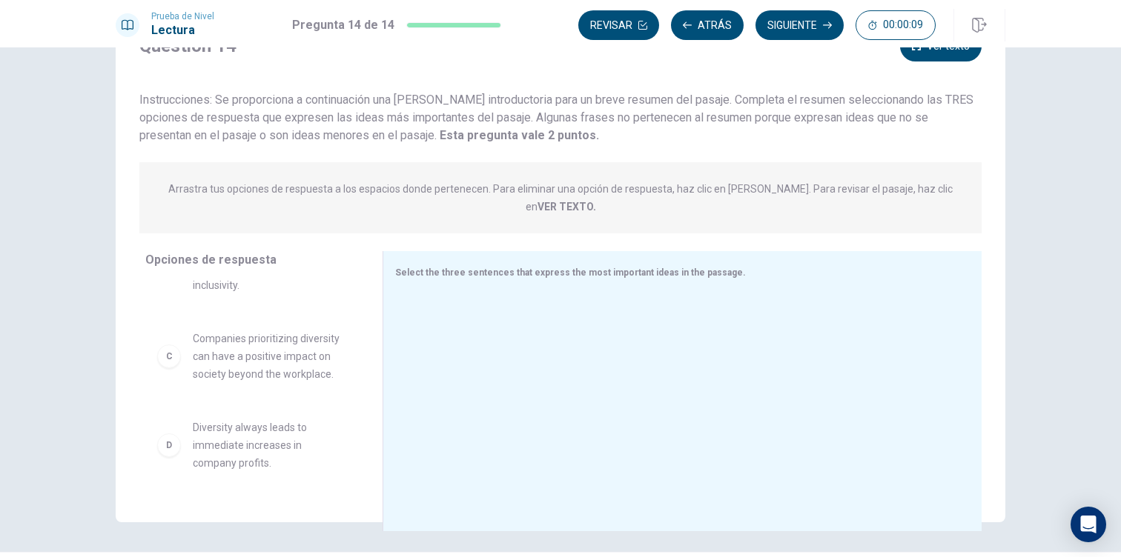
scroll to position [174, 0]
drag, startPoint x: 244, startPoint y: 335, endPoint x: 572, endPoint y: 355, distance: 329.0
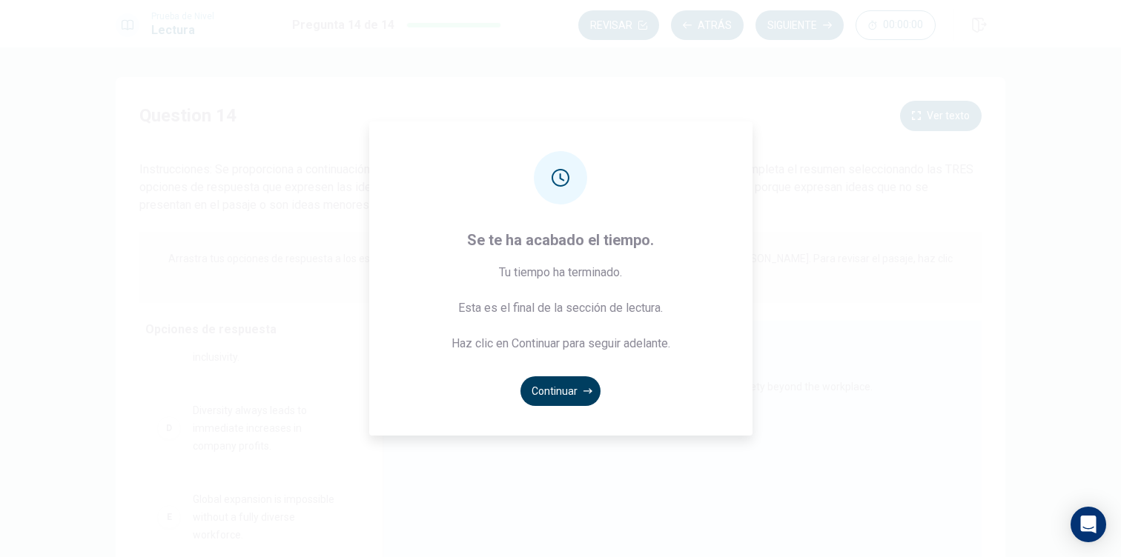
click at [563, 396] on button "Continuar" at bounding box center [560, 392] width 80 height 30
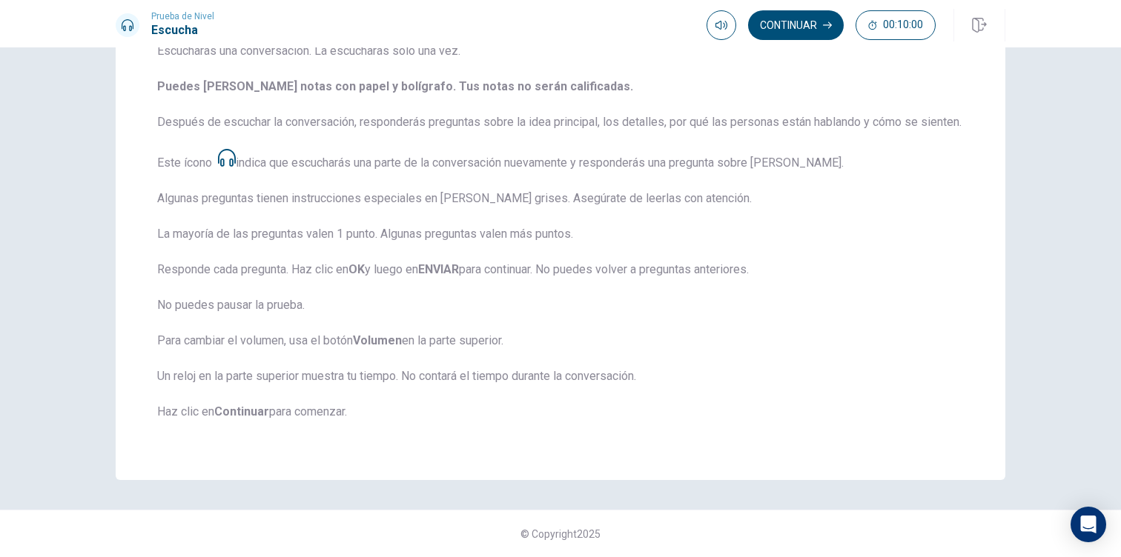
scroll to position [188, 0]
click at [801, 29] on button "Continuar" at bounding box center [796, 25] width 96 height 30
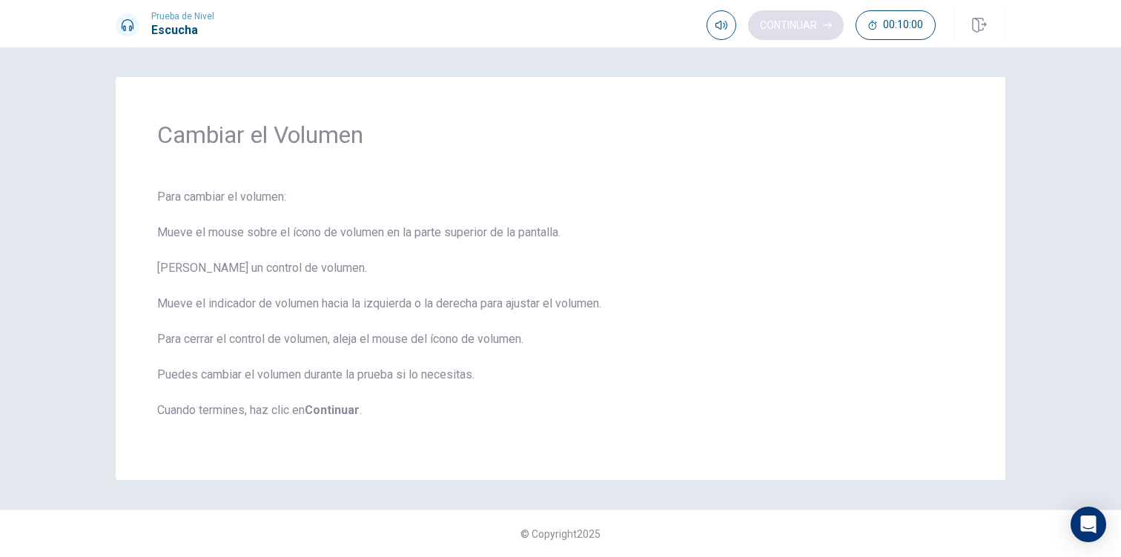
scroll to position [0, 0]
click at [717, 24] on icon "button" at bounding box center [721, 25] width 12 height 12
type input "0.6"
click at [726, 53] on span at bounding box center [721, 53] width 55 height 21
click at [782, 24] on button "Continuar" at bounding box center [796, 25] width 96 height 30
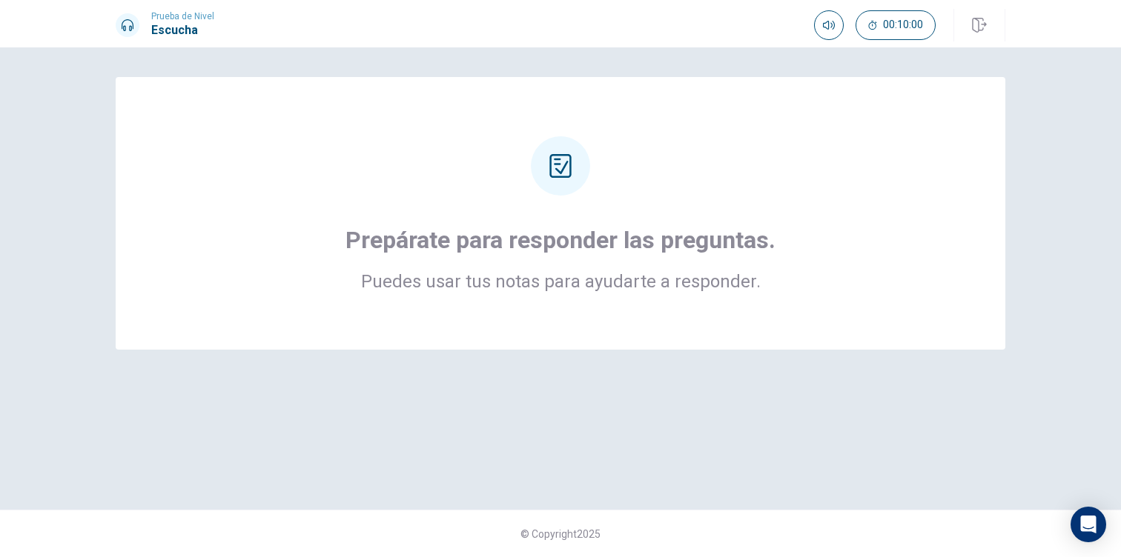
click at [819, 156] on div "Prepárate para responder las preguntas. Puedes usar tus notas para ayudarte a r…" at bounding box center [560, 213] width 771 height 154
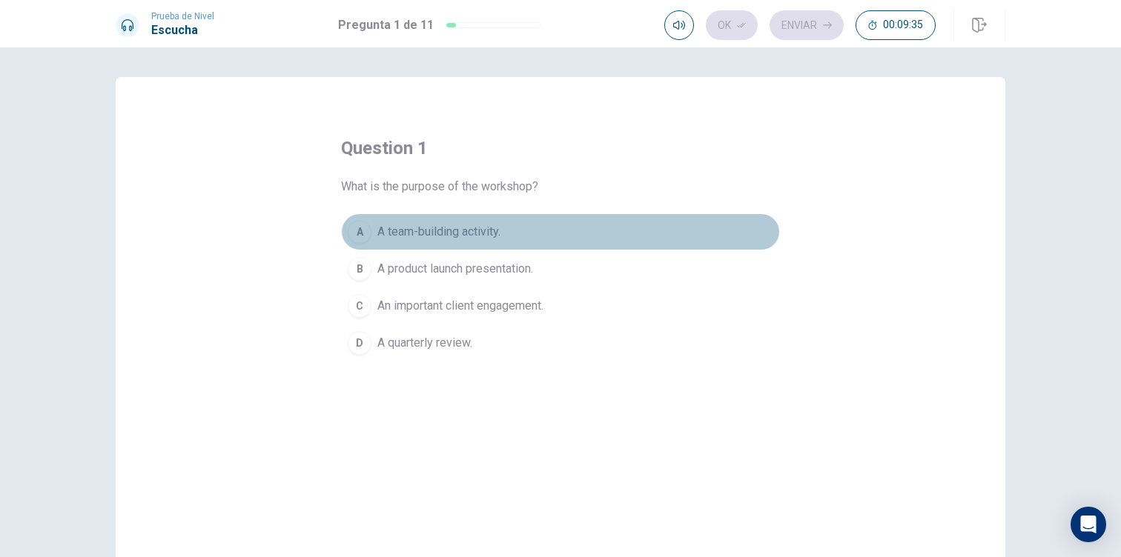
click at [357, 233] on div "A" at bounding box center [360, 232] width 24 height 24
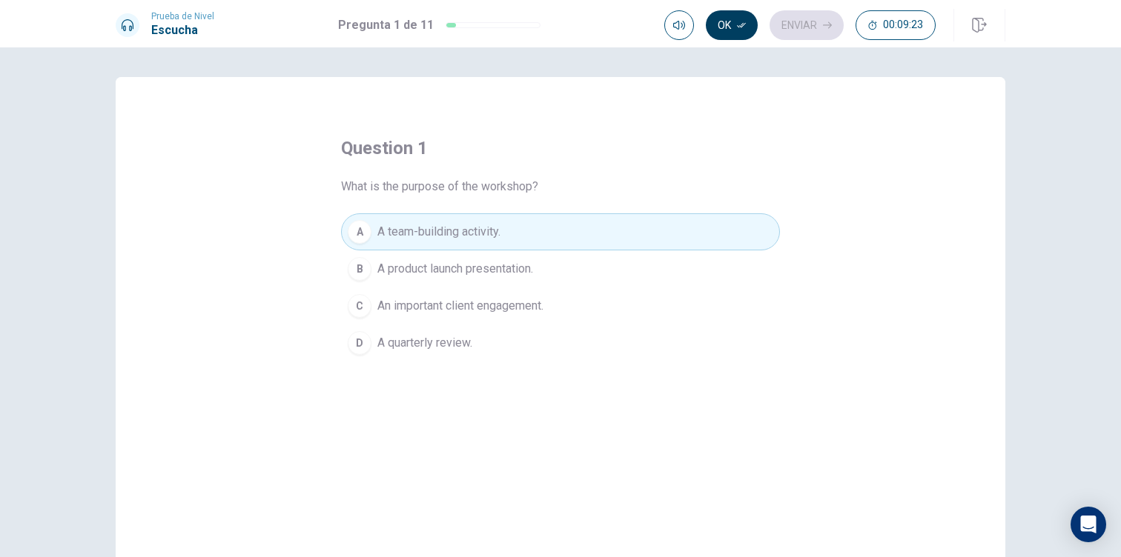
click at [742, 14] on button "Ok" at bounding box center [732, 25] width 52 height 30
click at [795, 19] on button "Enviar" at bounding box center [806, 25] width 74 height 30
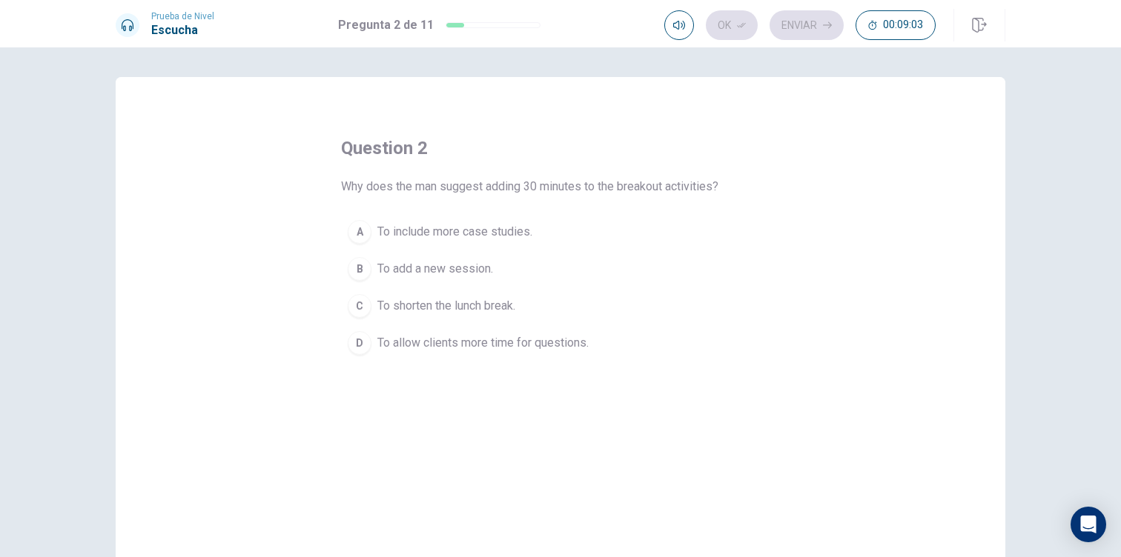
click at [363, 345] on div "D" at bounding box center [360, 343] width 24 height 24
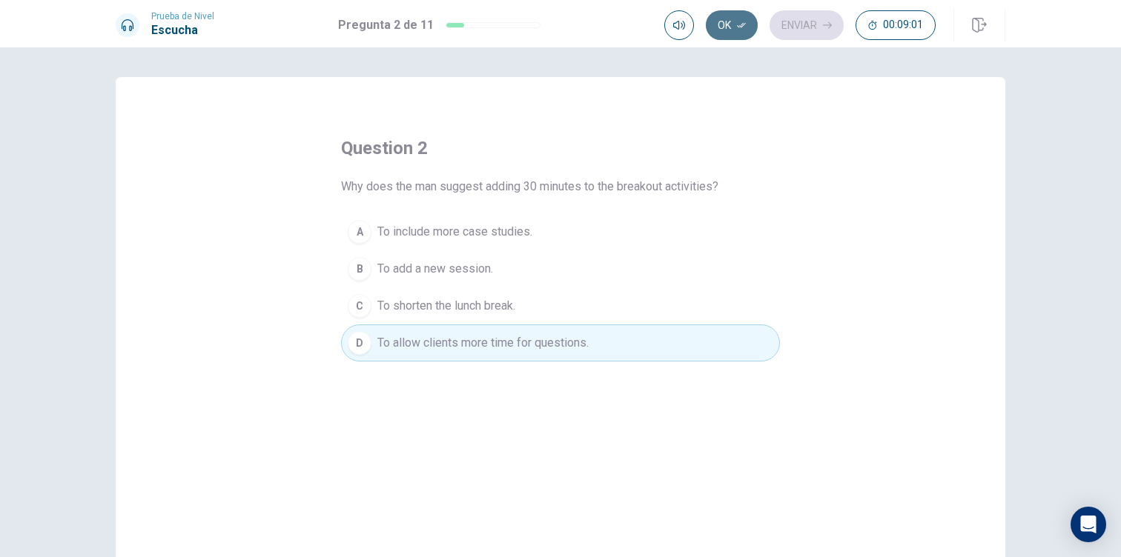
click at [728, 26] on button "Ok" at bounding box center [732, 25] width 52 height 30
click at [793, 21] on button "Enviar" at bounding box center [806, 25] width 74 height 30
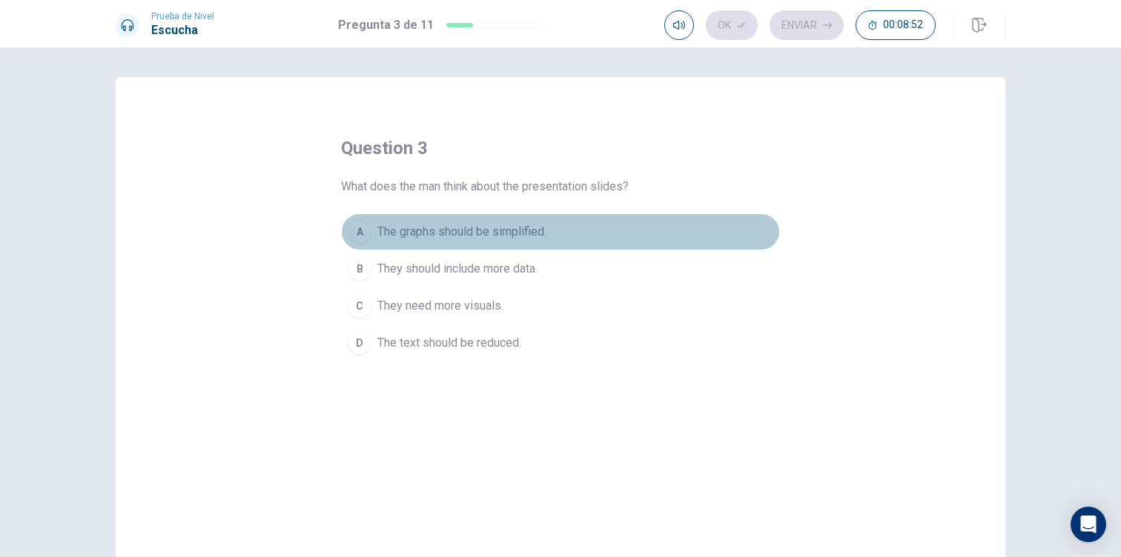
click at [362, 226] on div "A" at bounding box center [360, 232] width 24 height 24
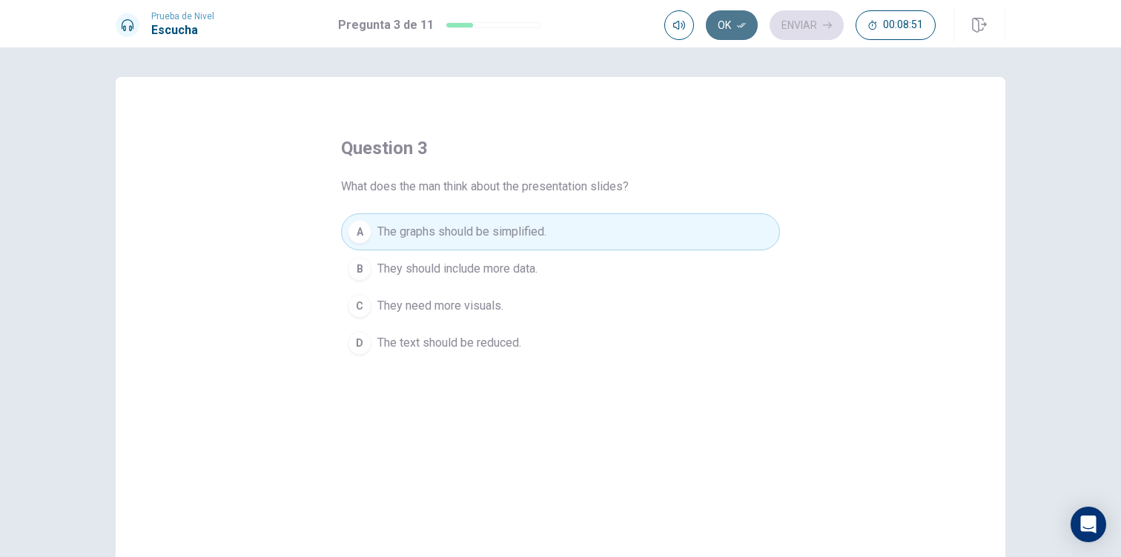
click at [735, 29] on button "Ok" at bounding box center [732, 25] width 52 height 30
click at [811, 29] on button "Enviar" at bounding box center [806, 25] width 74 height 30
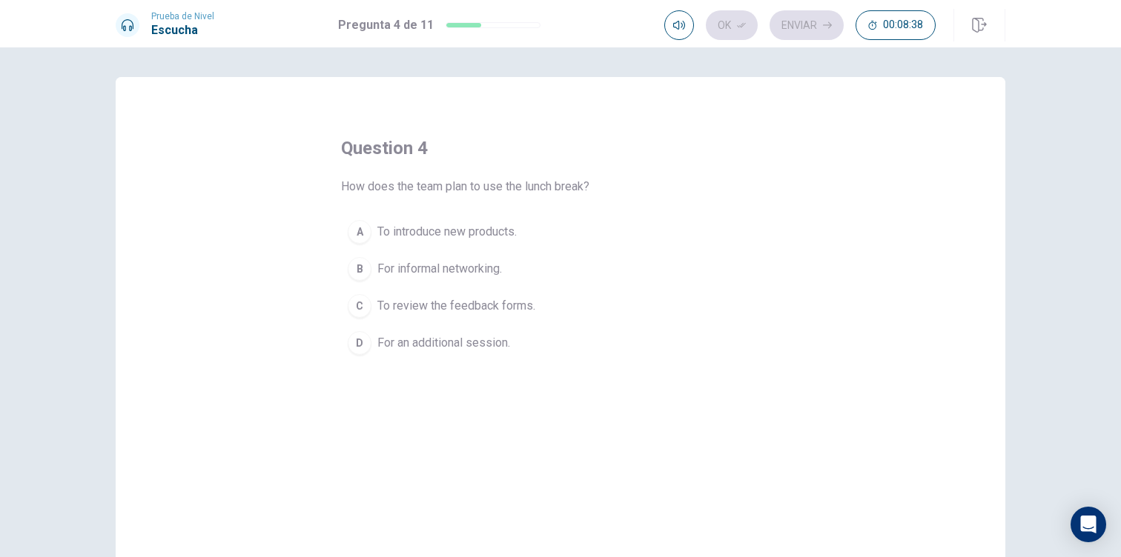
click at [357, 270] on div "B" at bounding box center [360, 269] width 24 height 24
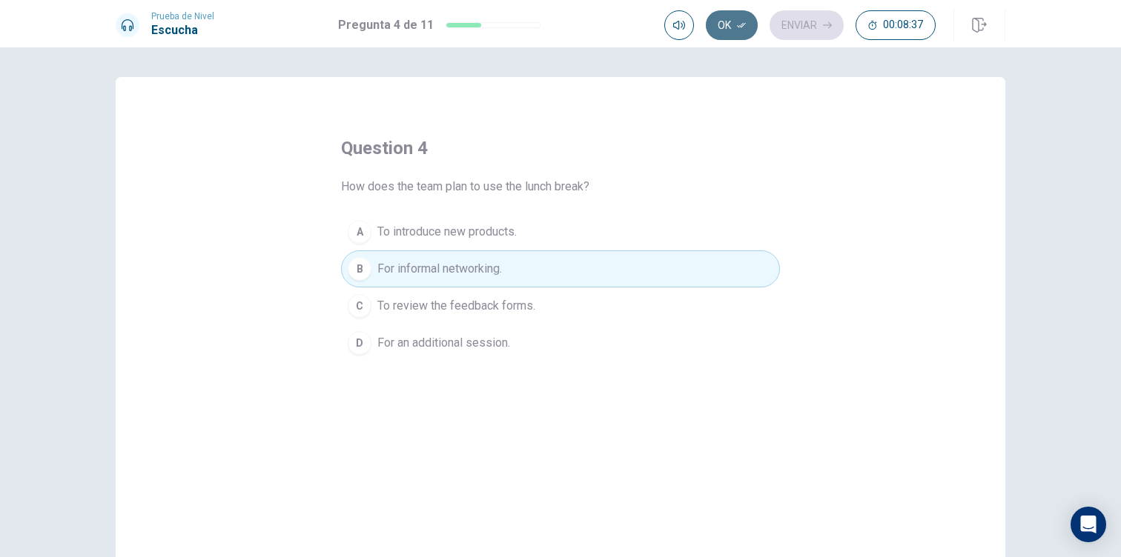
click at [723, 26] on button "Ok" at bounding box center [732, 25] width 52 height 30
click at [790, 25] on button "Enviar" at bounding box center [806, 25] width 74 height 30
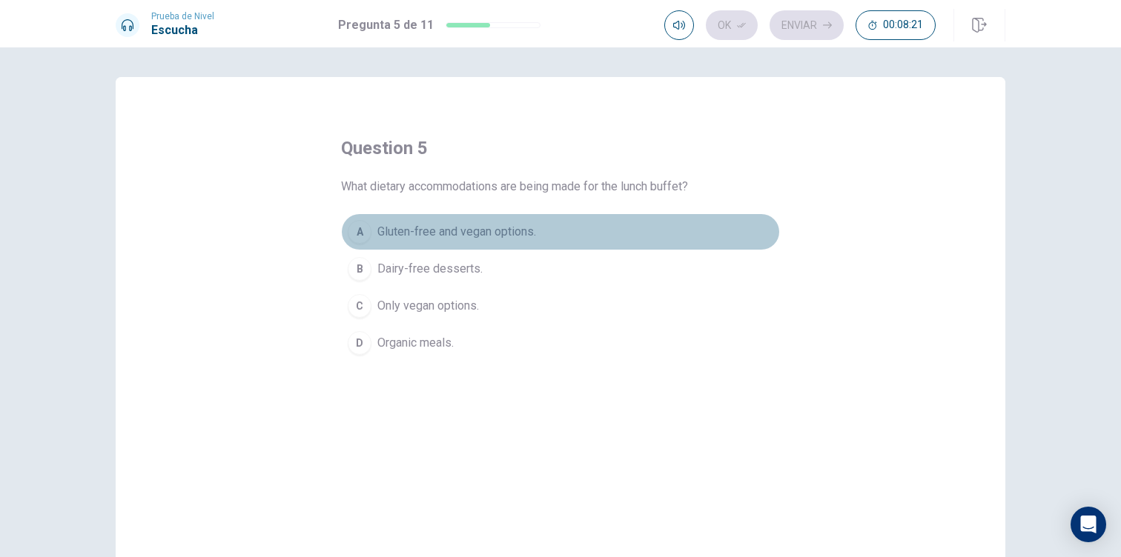
click at [364, 239] on div "A" at bounding box center [360, 232] width 24 height 24
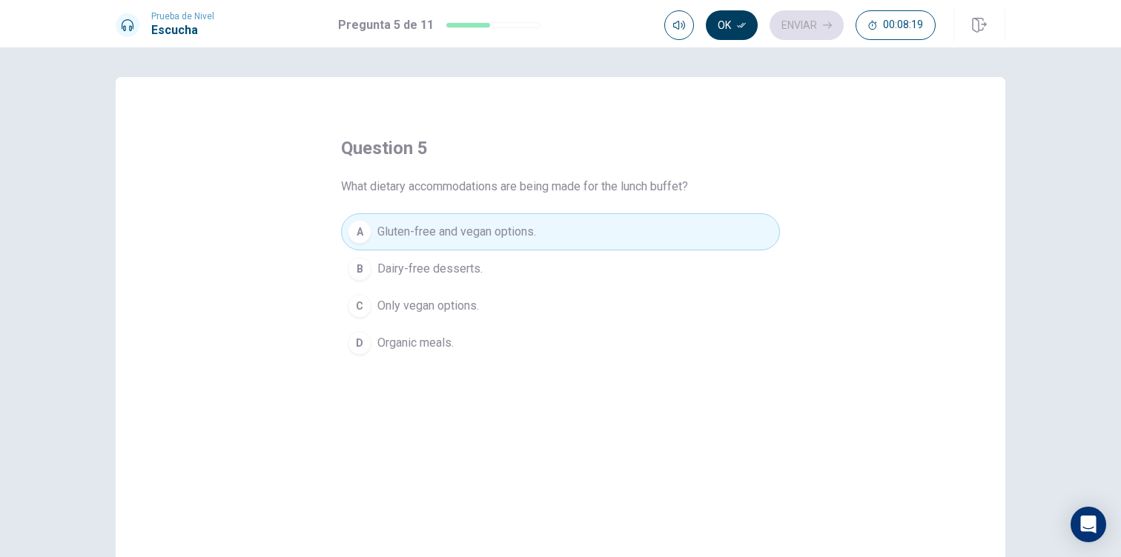
click at [735, 24] on button "Ok" at bounding box center [732, 25] width 52 height 30
click at [820, 23] on button "Enviar" at bounding box center [806, 25] width 74 height 30
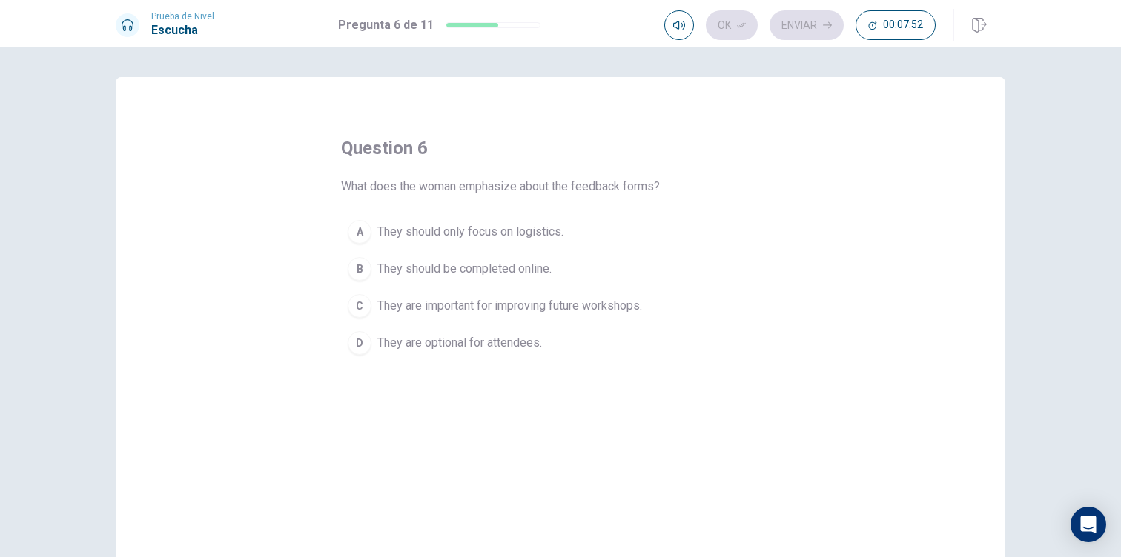
click at [361, 304] on div "C" at bounding box center [360, 306] width 24 height 24
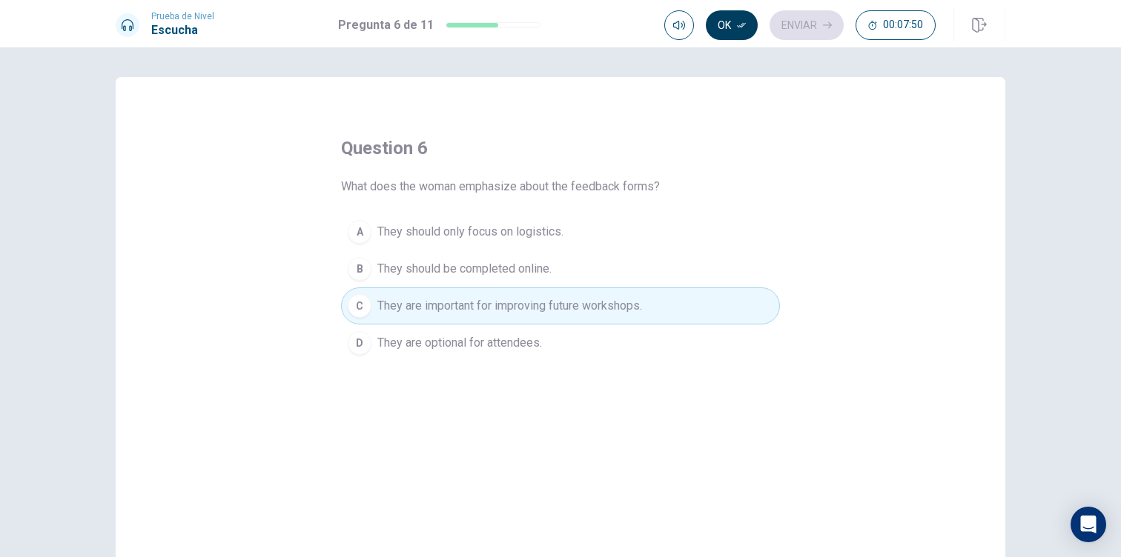
click at [742, 12] on button "Ok" at bounding box center [732, 25] width 52 height 30
click at [829, 27] on icon "button" at bounding box center [827, 25] width 9 height 7
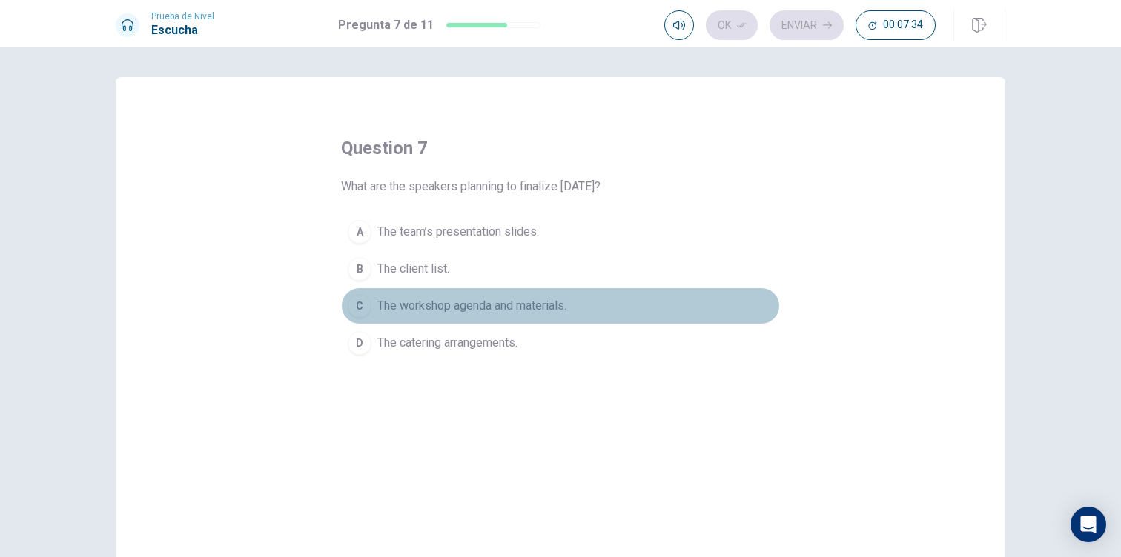
click at [362, 308] on div "C" at bounding box center [360, 306] width 24 height 24
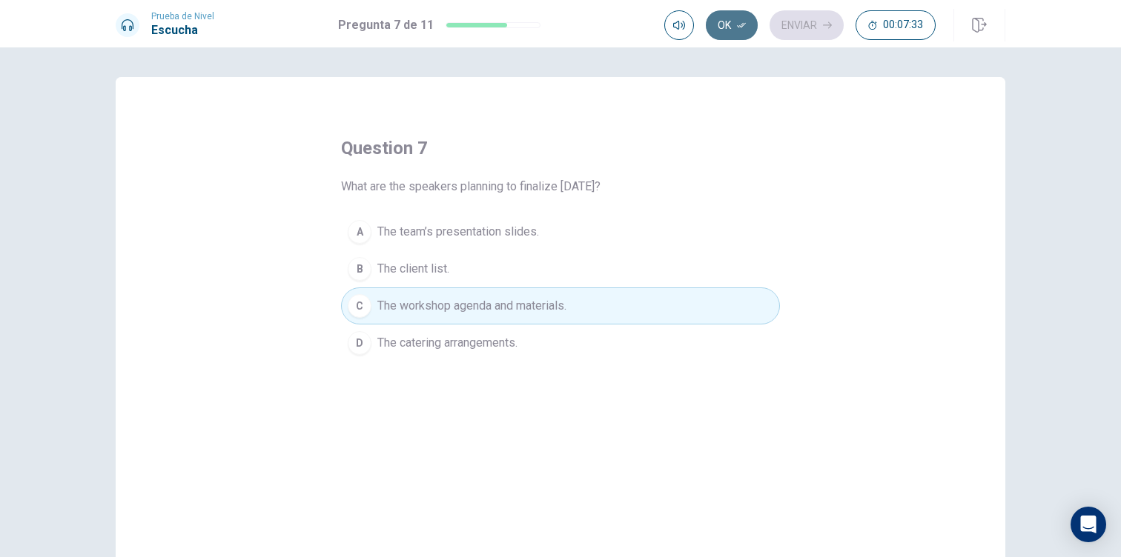
click at [718, 17] on button "Ok" at bounding box center [732, 25] width 52 height 30
click at [786, 16] on button "Enviar" at bounding box center [806, 25] width 74 height 30
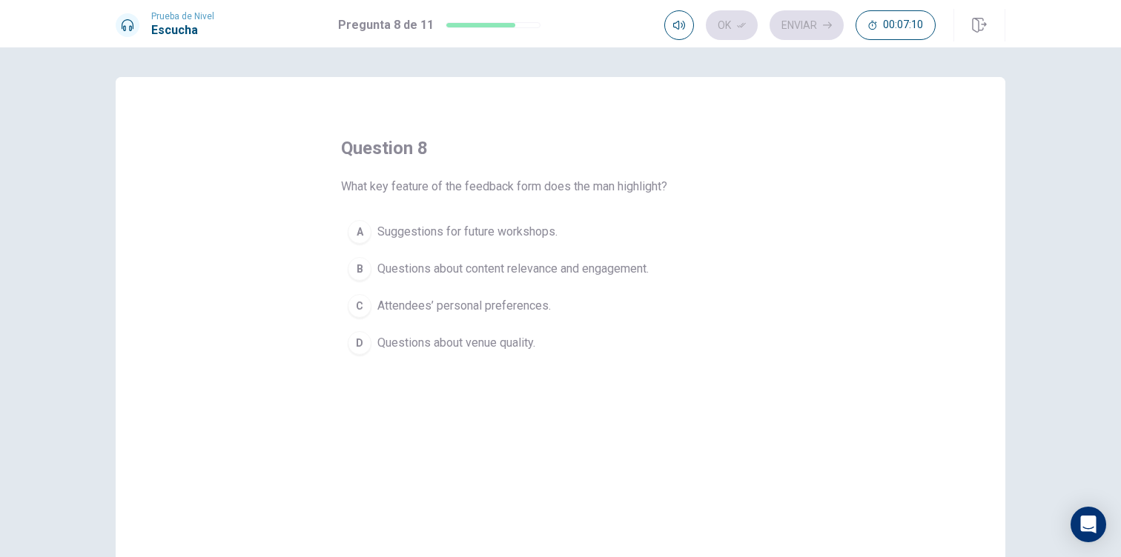
click at [362, 262] on div "B" at bounding box center [360, 269] width 24 height 24
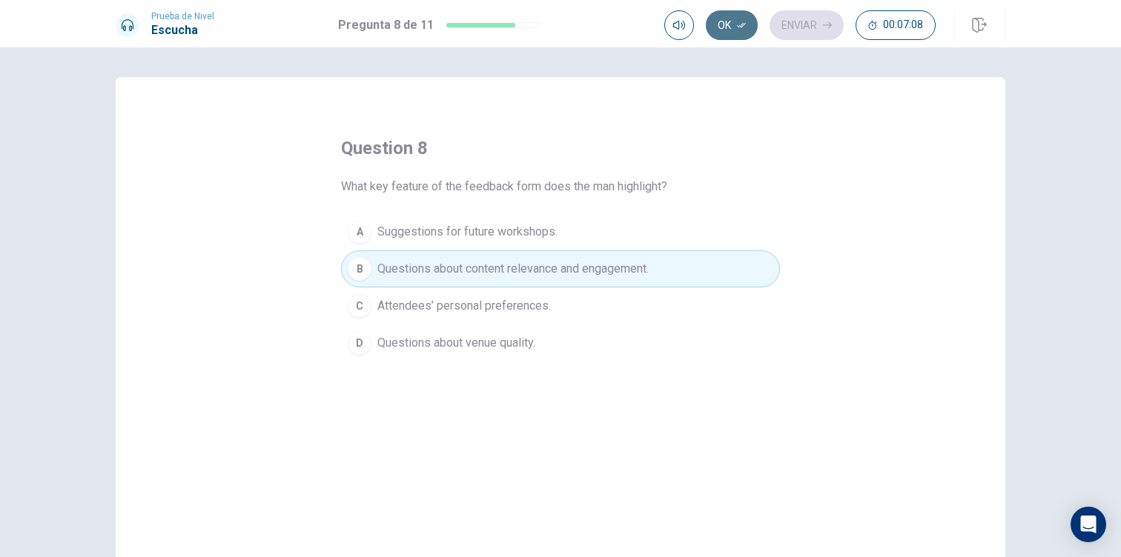
click at [726, 27] on button "Ok" at bounding box center [732, 25] width 52 height 30
click at [793, 25] on button "Enviar" at bounding box center [806, 25] width 74 height 30
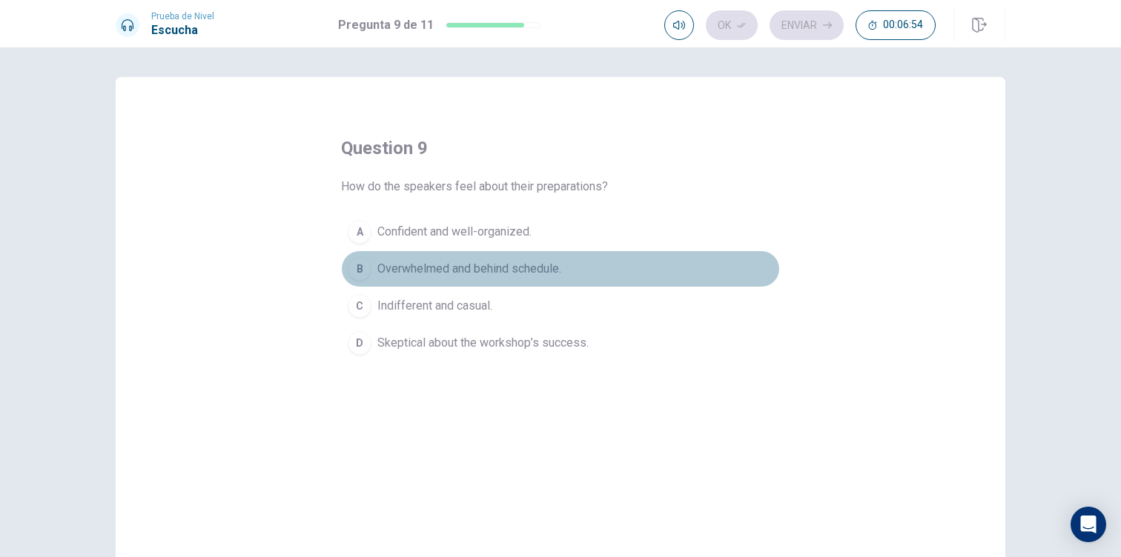
click at [494, 266] on span "Overwhelmed and behind schedule." at bounding box center [469, 269] width 184 height 18
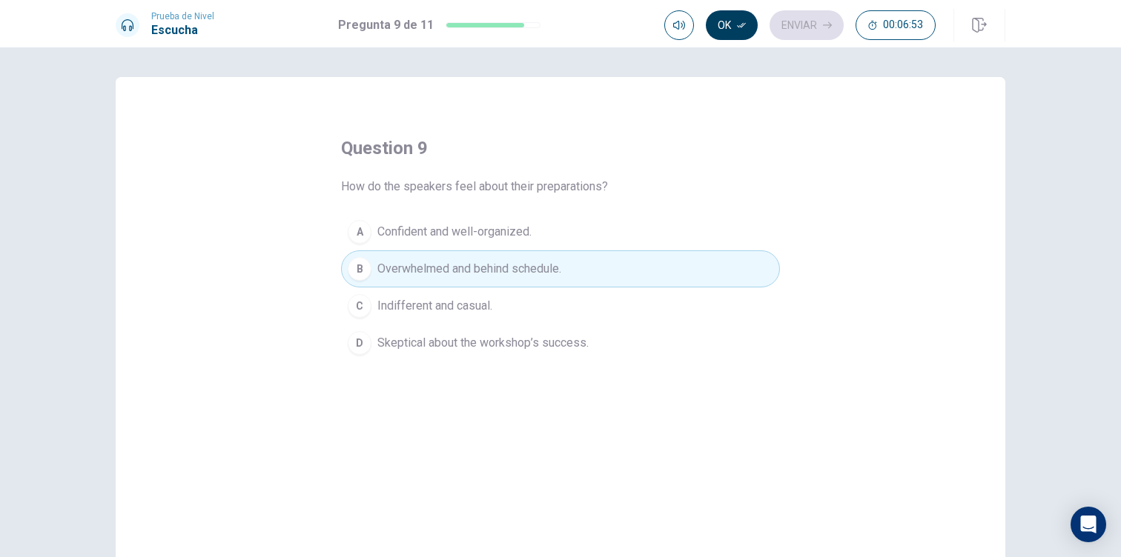
click at [726, 17] on button "Ok" at bounding box center [732, 25] width 52 height 30
click at [780, 17] on button "Enviar" at bounding box center [806, 25] width 74 height 30
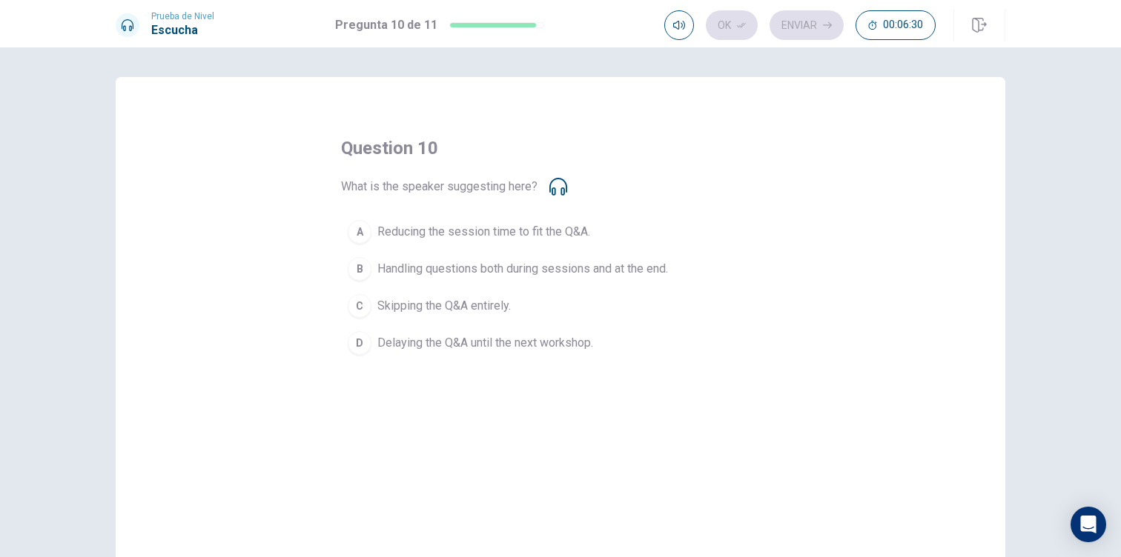
click at [559, 190] on icon at bounding box center [558, 187] width 18 height 18
click at [554, 183] on icon at bounding box center [558, 187] width 18 height 18
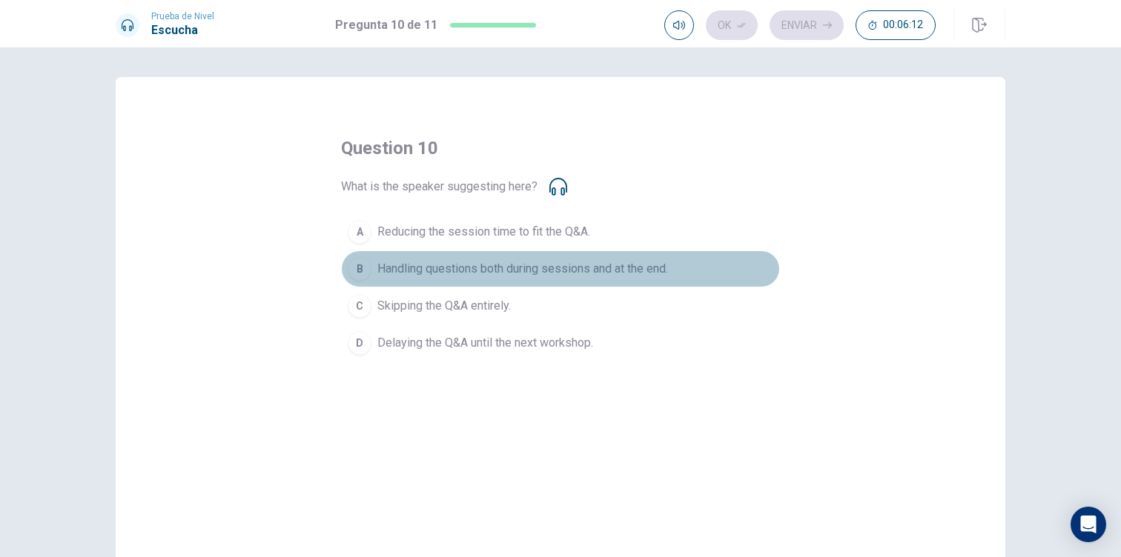
click at [365, 274] on div "B" at bounding box center [360, 269] width 24 height 24
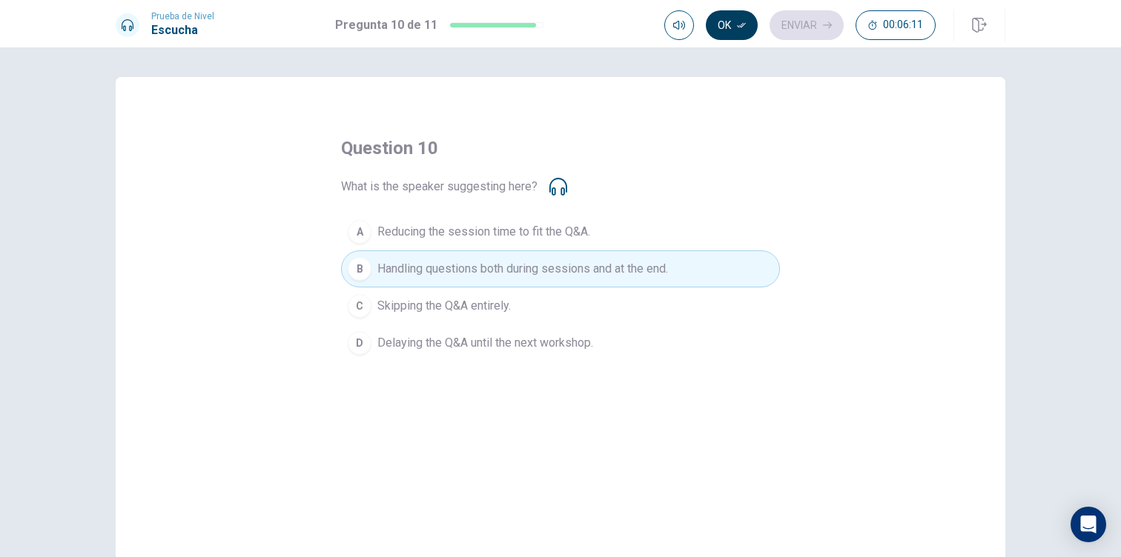
click at [740, 35] on button "Ok" at bounding box center [732, 25] width 52 height 30
click at [809, 31] on button "Enviar" at bounding box center [806, 25] width 74 height 30
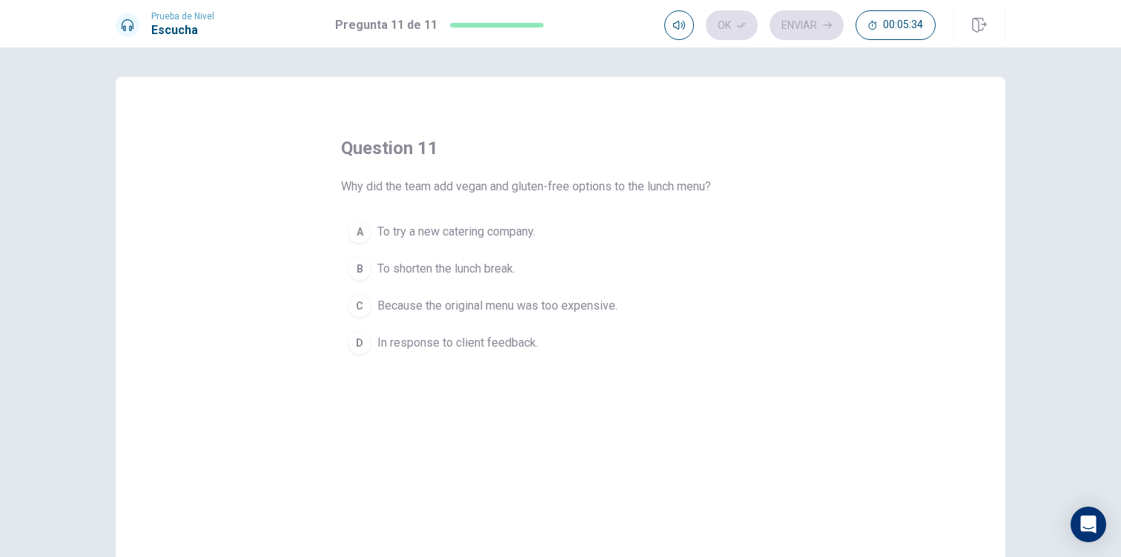
click at [505, 340] on span "In response to client feedback." at bounding box center [457, 343] width 161 height 18
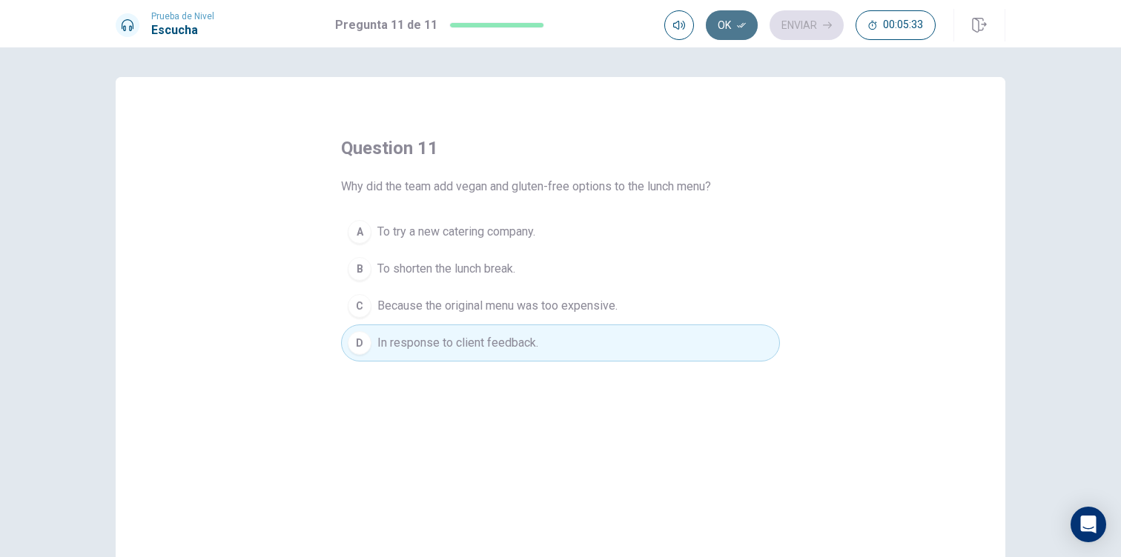
click at [740, 21] on icon "button" at bounding box center [741, 25] width 9 height 9
click at [793, 21] on button "Enviar" at bounding box center [806, 25] width 74 height 30
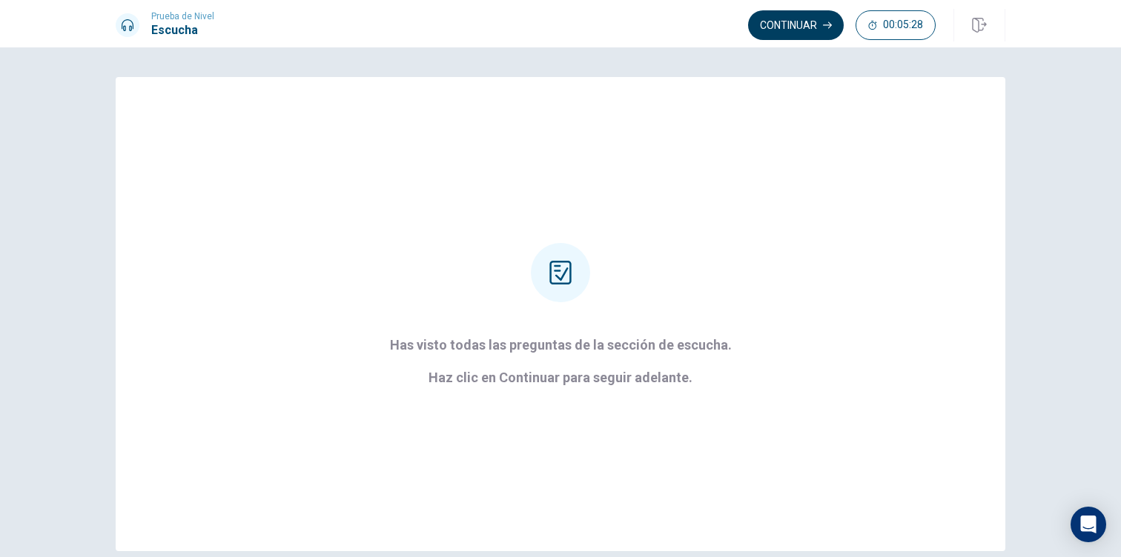
click at [808, 23] on button "Continuar" at bounding box center [796, 25] width 96 height 30
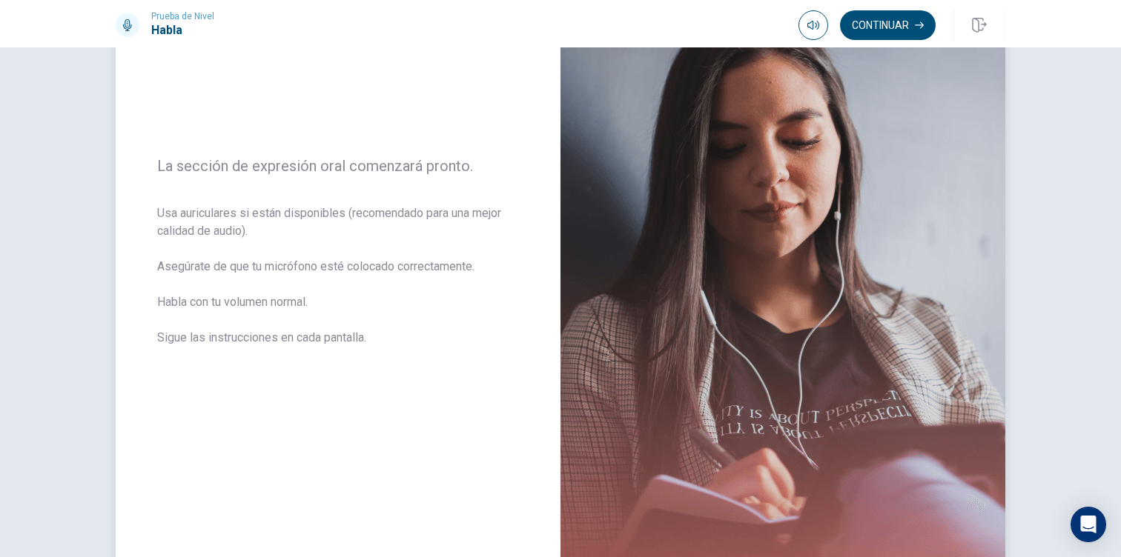
scroll to position [146, 0]
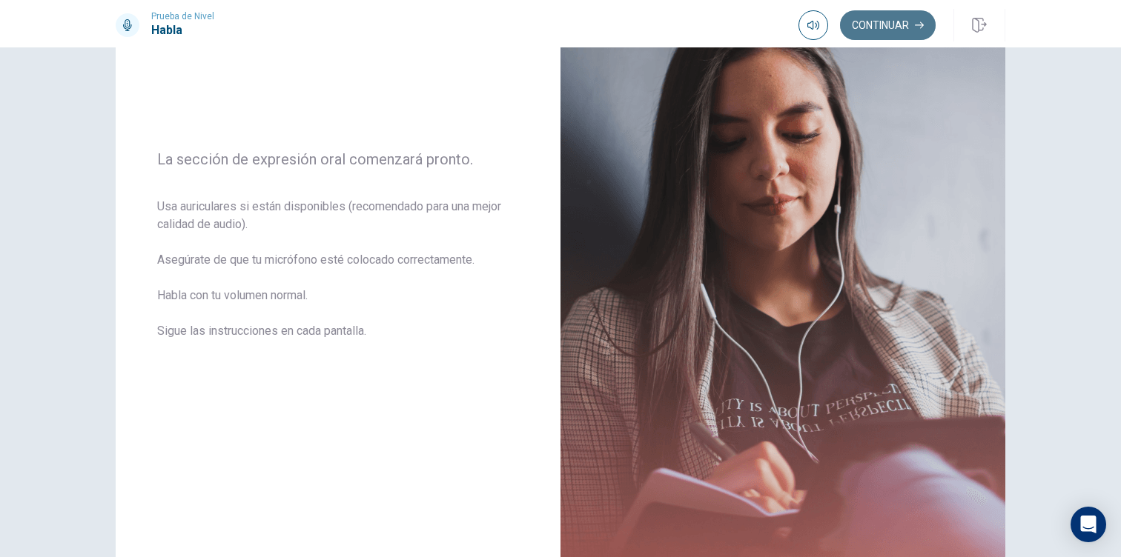
click at [909, 27] on button "Continuar" at bounding box center [888, 25] width 96 height 30
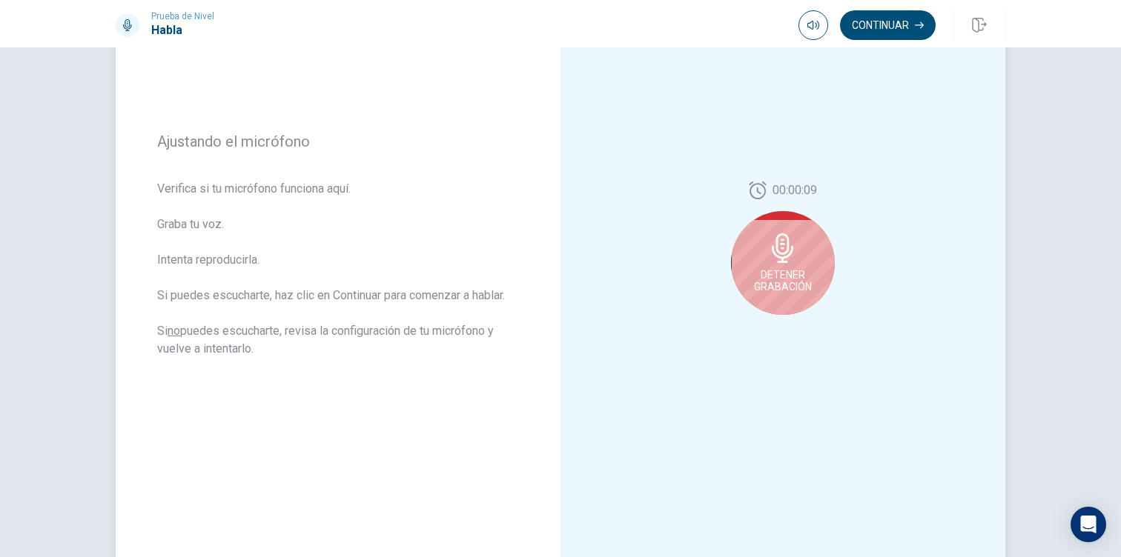
click at [792, 261] on icon at bounding box center [783, 248] width 30 height 30
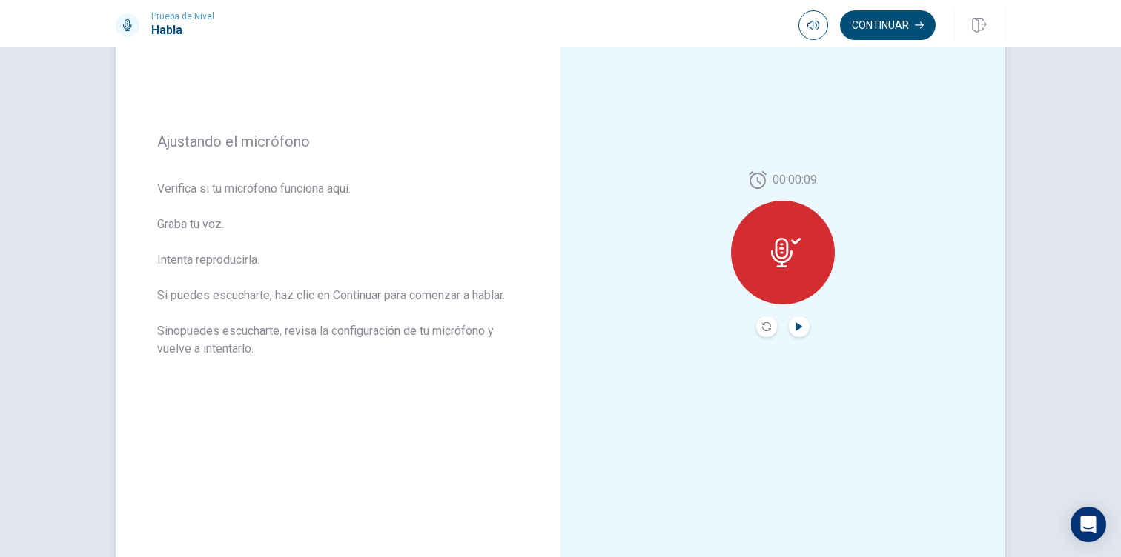
click at [800, 326] on icon "Play Audio" at bounding box center [798, 326] width 7 height 9
click at [909, 25] on button "Continuar" at bounding box center [888, 25] width 96 height 30
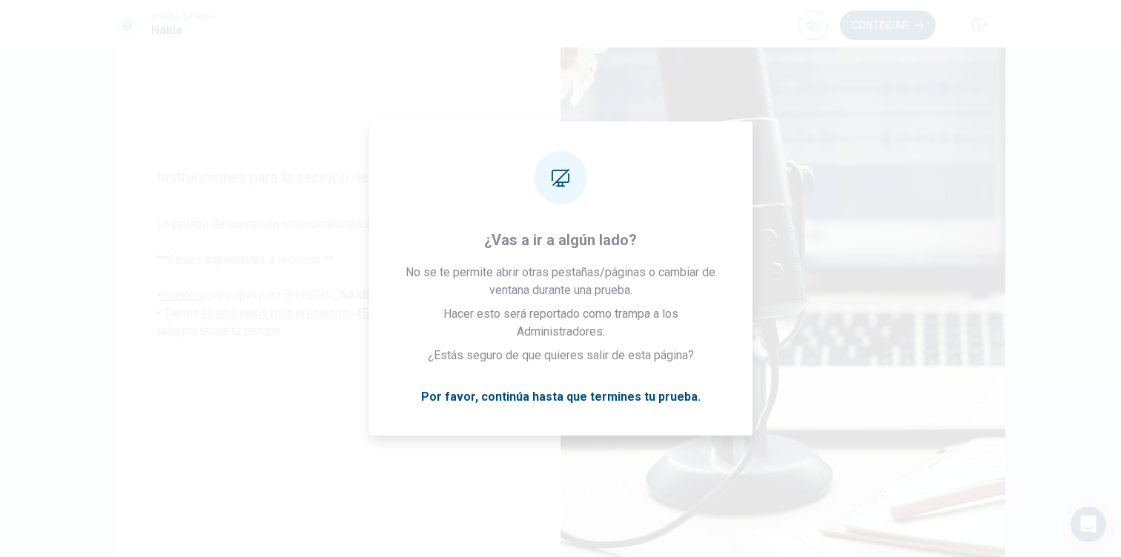
click at [905, 21] on button "Continuar" at bounding box center [888, 25] width 96 height 30
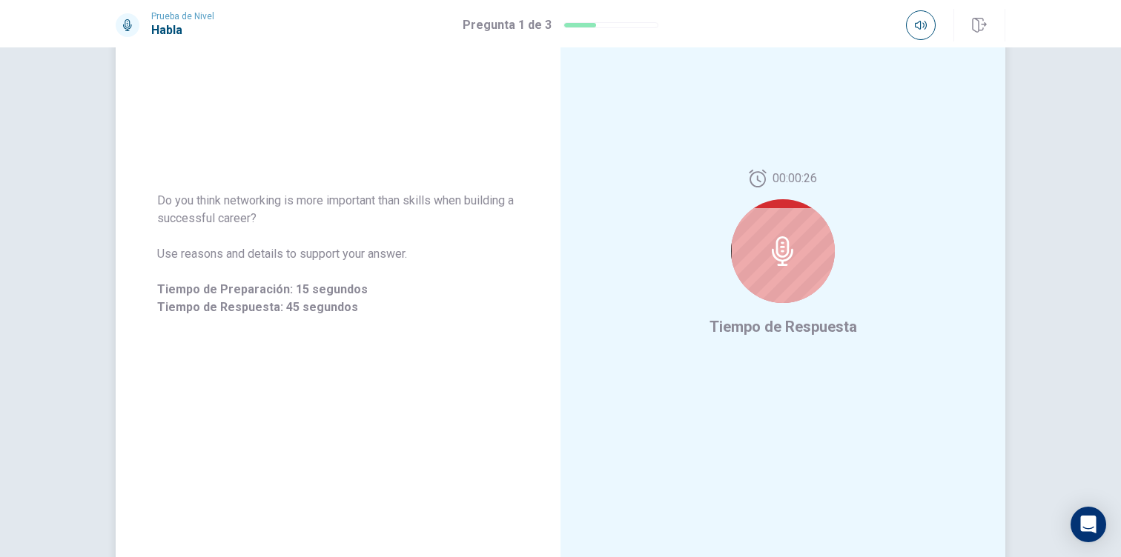
click at [813, 255] on div at bounding box center [783, 251] width 104 height 104
click at [913, 25] on button "button" at bounding box center [921, 25] width 30 height 30
click at [936, 125] on div "00:00:21 Tiempo de Respuesta" at bounding box center [782, 254] width 445 height 646
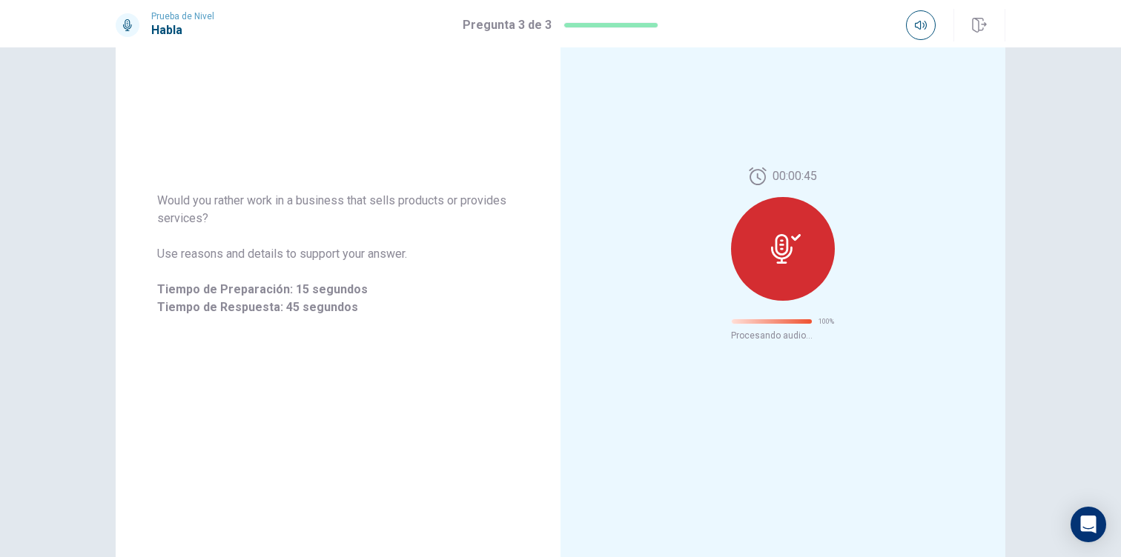
scroll to position [0, 0]
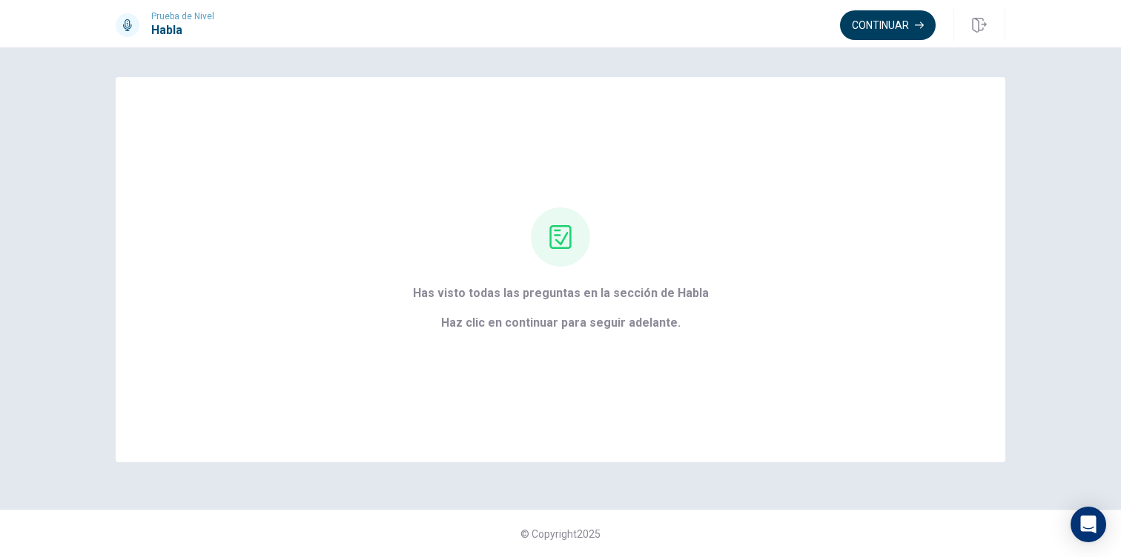
click at [883, 29] on button "Continuar" at bounding box center [888, 25] width 96 height 30
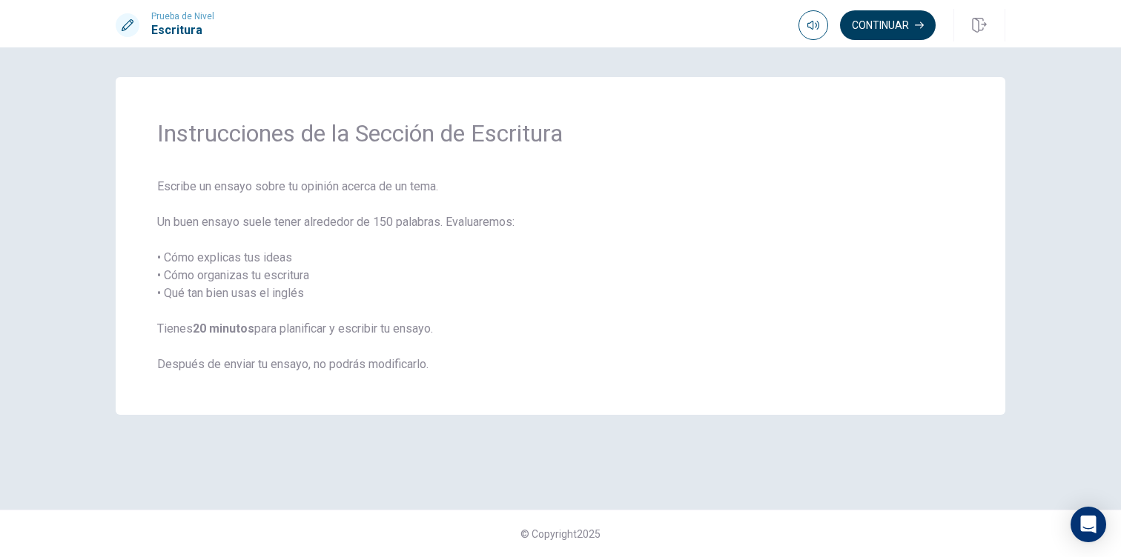
click at [875, 34] on button "Continuar" at bounding box center [888, 25] width 96 height 30
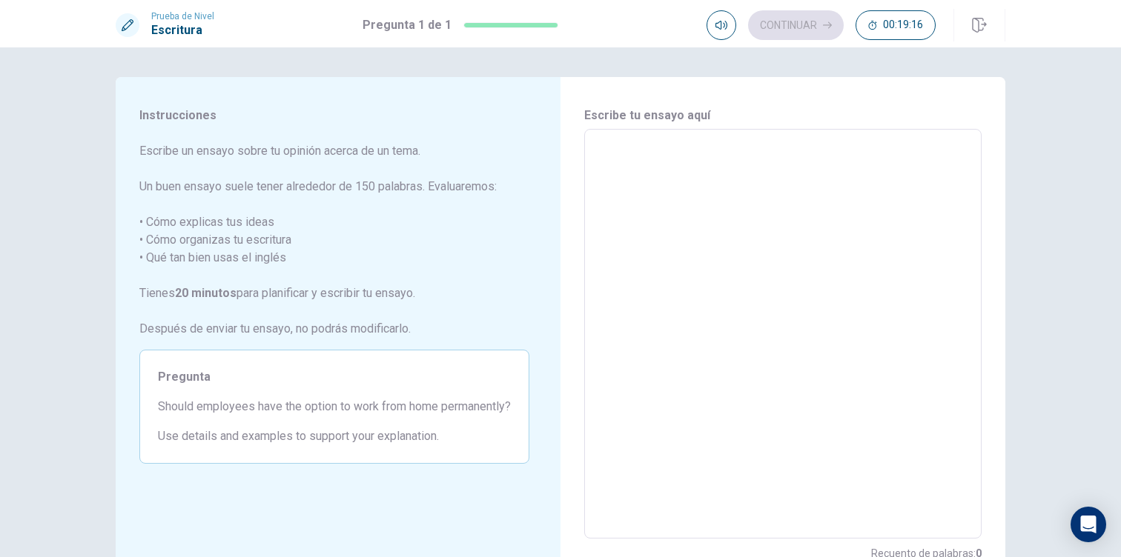
click at [626, 155] on textarea at bounding box center [782, 334] width 377 height 385
type textarea "W"
type textarea "x"
type textarea "We"
type textarea "x"
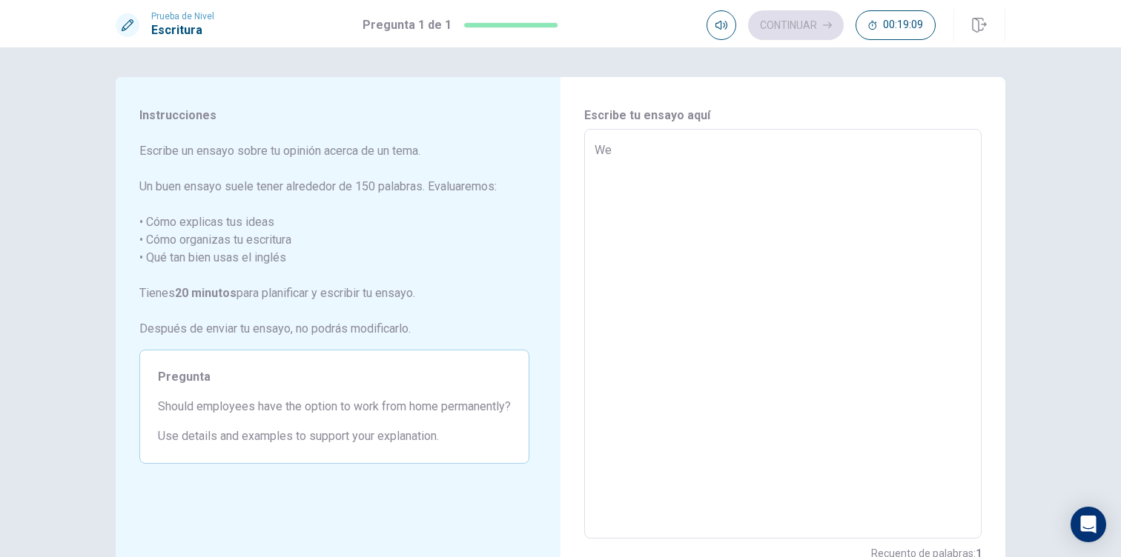
type textarea "W"
type textarea "x"
type textarea "S"
type textarea "x"
type textarea "Sh"
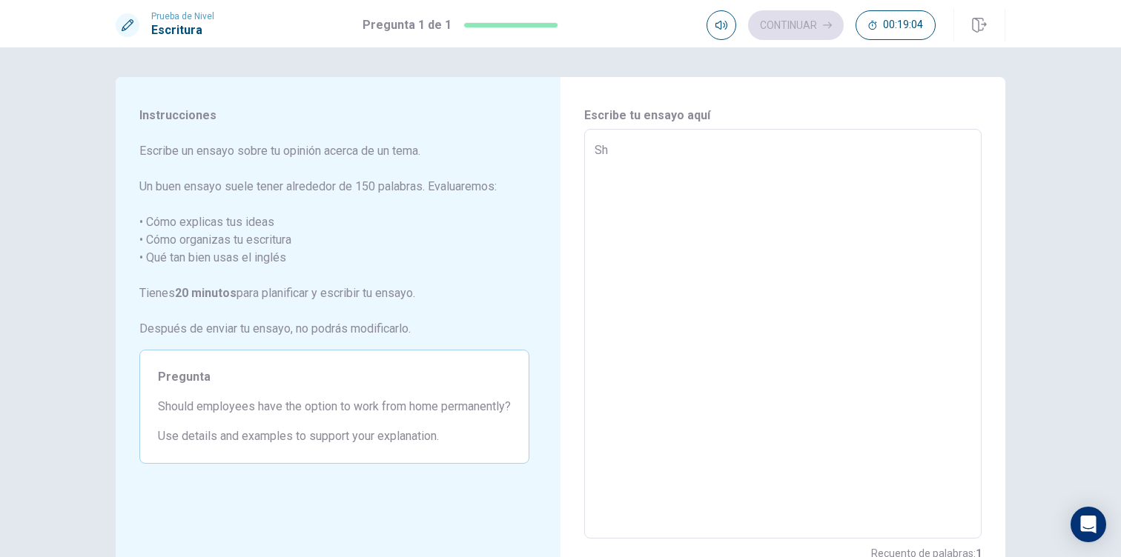
type textarea "x"
type textarea "Sho"
type textarea "x"
type textarea "Shou"
type textarea "x"
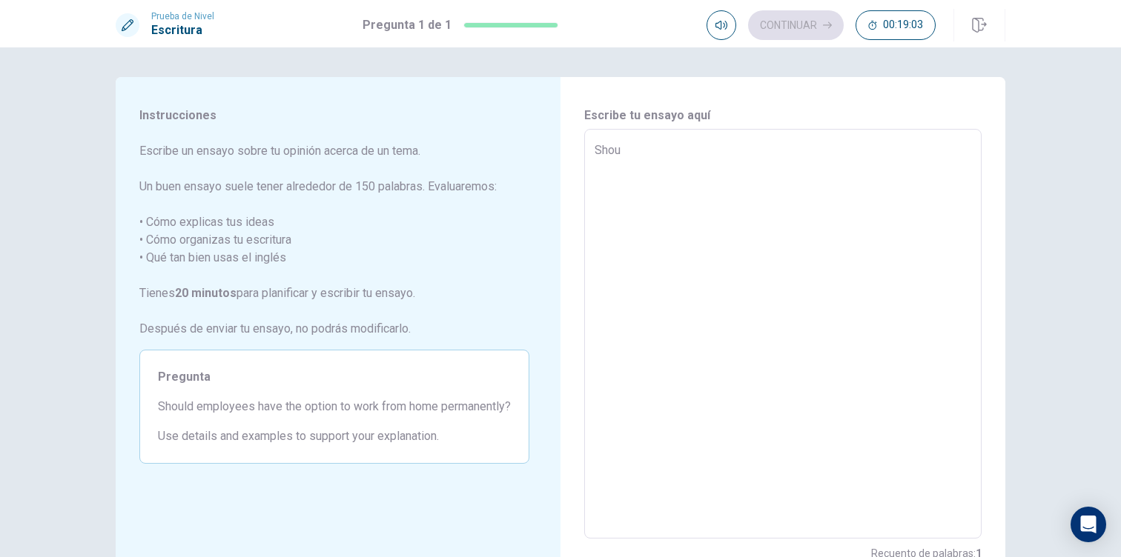
type textarea "Shoul"
type textarea "x"
type textarea "Should"
type textarea "x"
type textarea "Should"
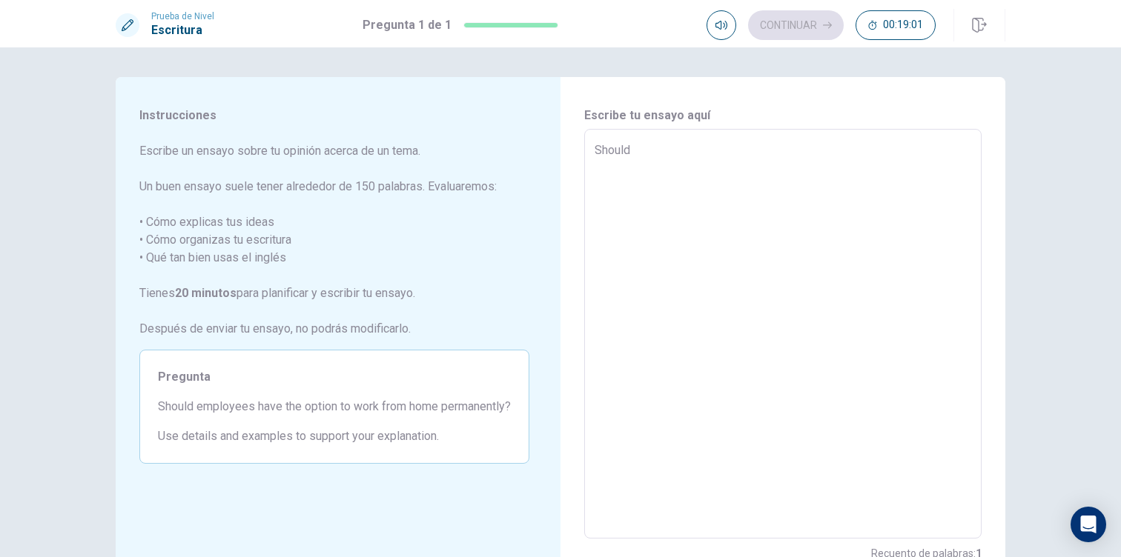
type textarea "x"
type textarea "Should e"
type textarea "x"
type textarea "Should em"
type textarea "x"
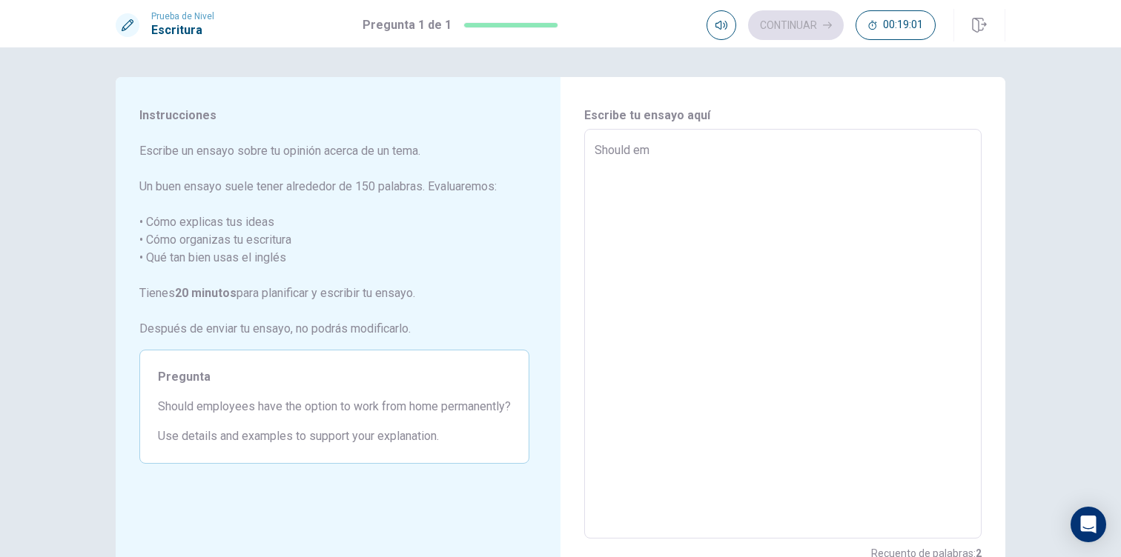
type textarea "Should emp"
type textarea "x"
type textarea "Should empl"
type textarea "x"
type textarea "Should emplo"
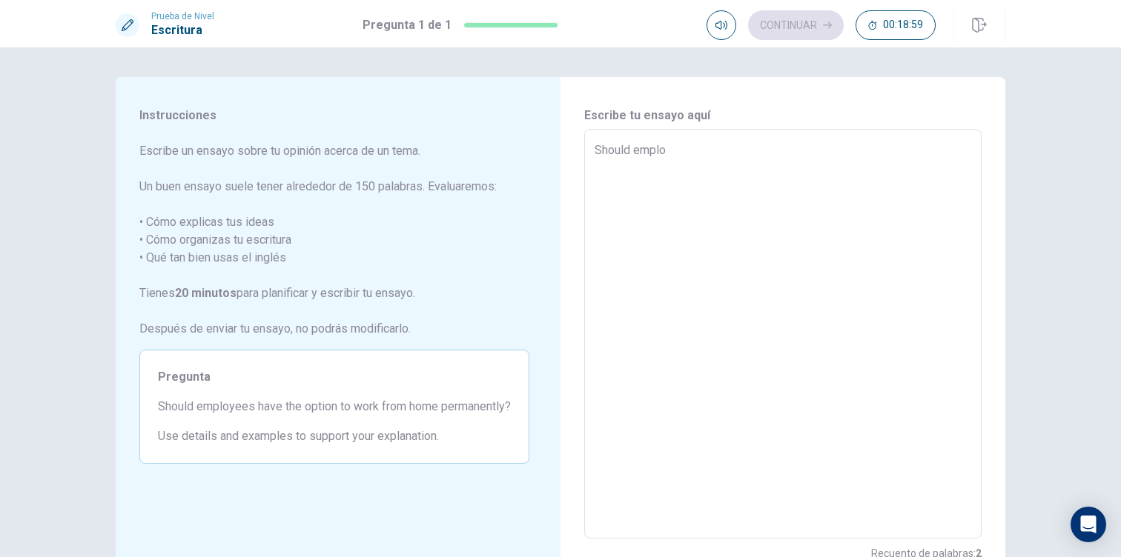
type textarea "x"
type textarea "Should employ"
type textarea "x"
type textarea "Should employe"
type textarea "x"
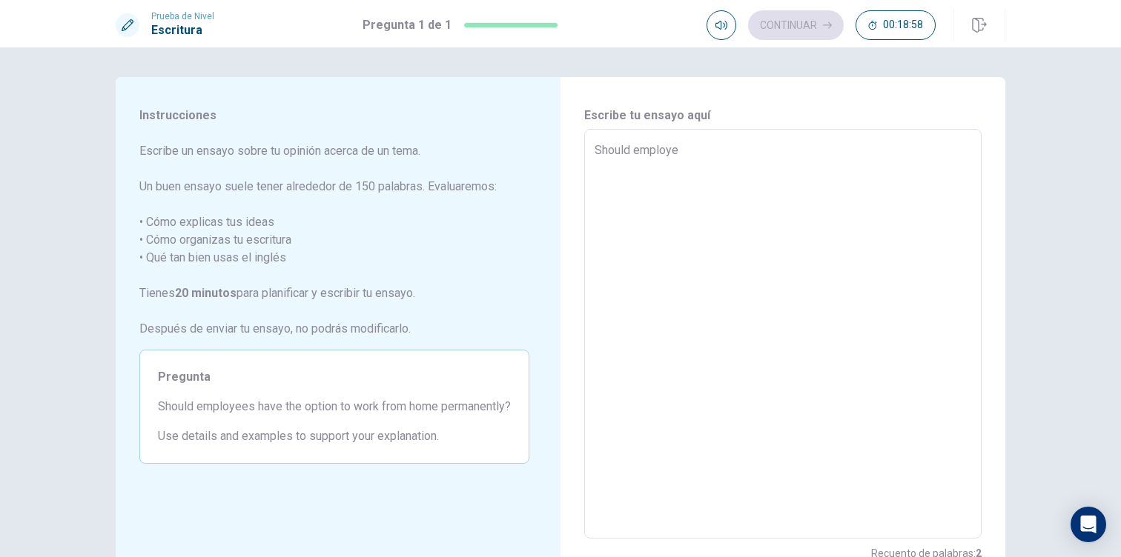
type textarea "Should employee"
type textarea "x"
type textarea "Should employees"
type textarea "x"
type textarea "Should employees"
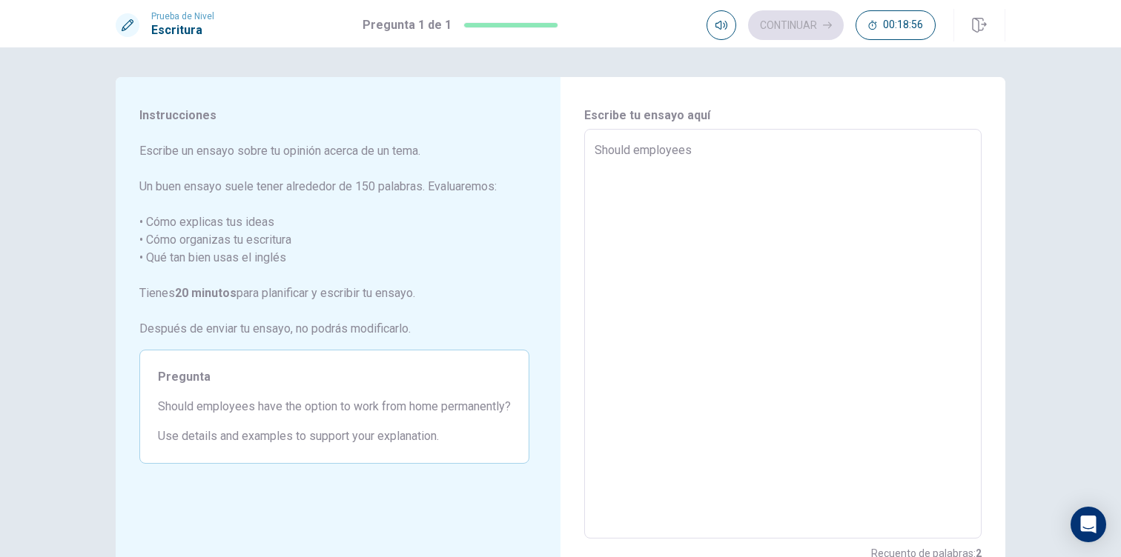
type textarea "x"
type textarea "Should employees h"
type textarea "x"
type textarea "Should employees ha"
type textarea "x"
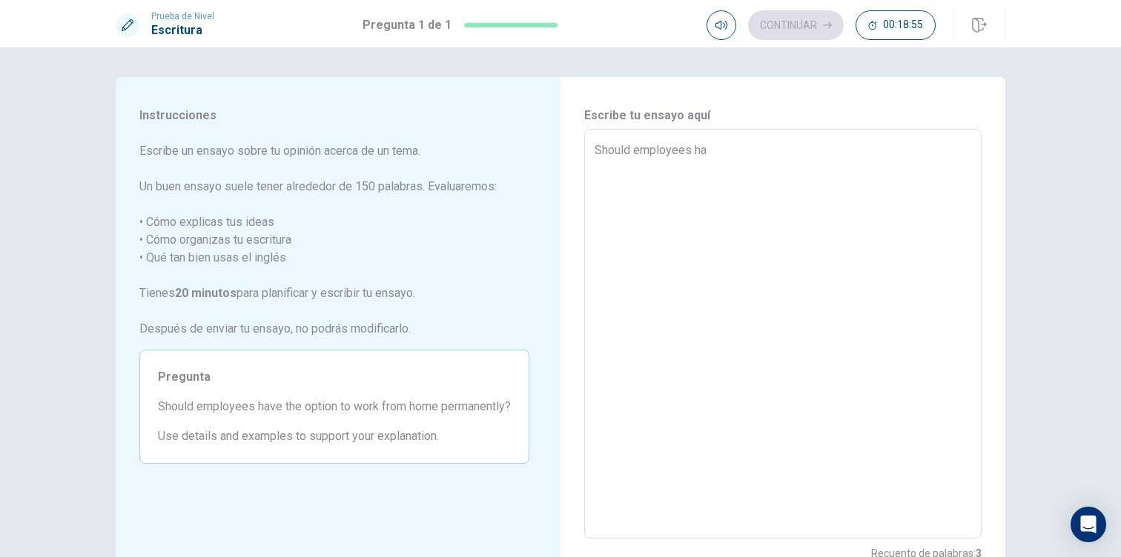
type textarea "Should employees hac"
type textarea "x"
type textarea "Should employees ha"
type textarea "x"
type textarea "Should employees hav"
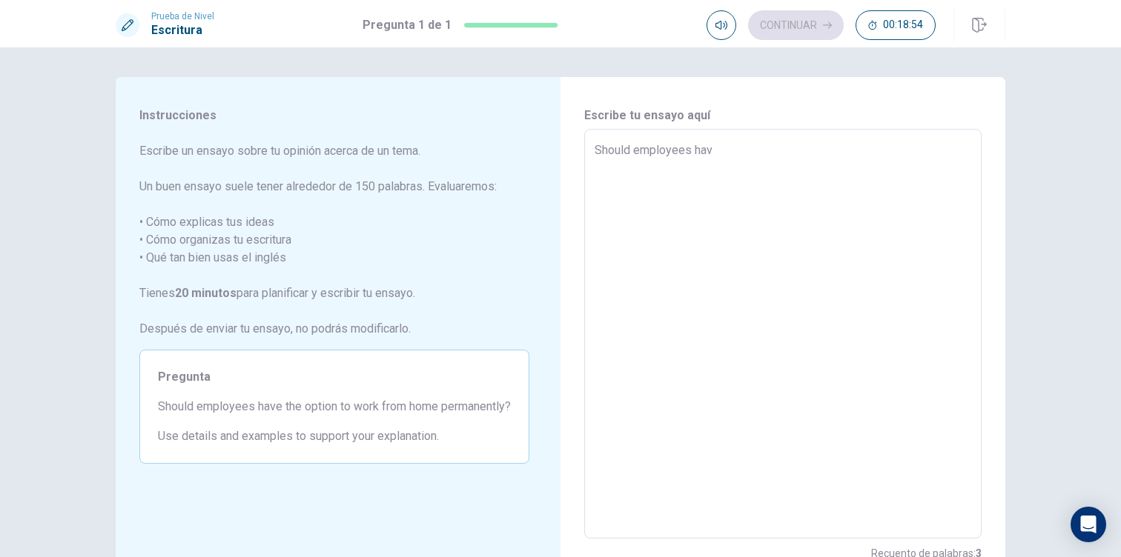
type textarea "x"
type textarea "Should employees have"
type textarea "x"
type textarea "Should employees have"
type textarea "x"
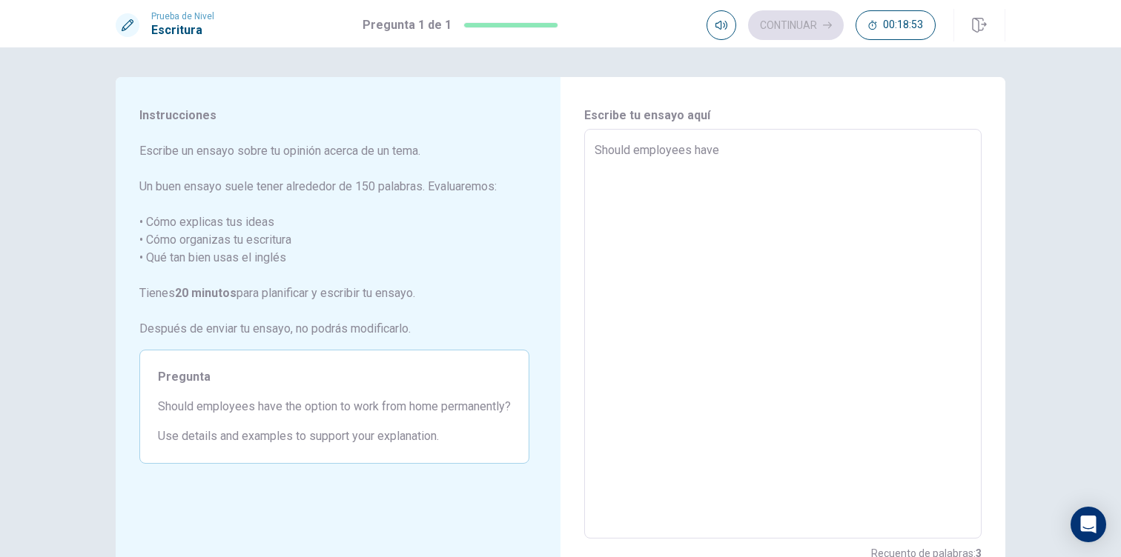
type textarea "Should employees have t"
type textarea "x"
type textarea "Should employees have th"
type textarea "x"
type textarea "Should employees have the"
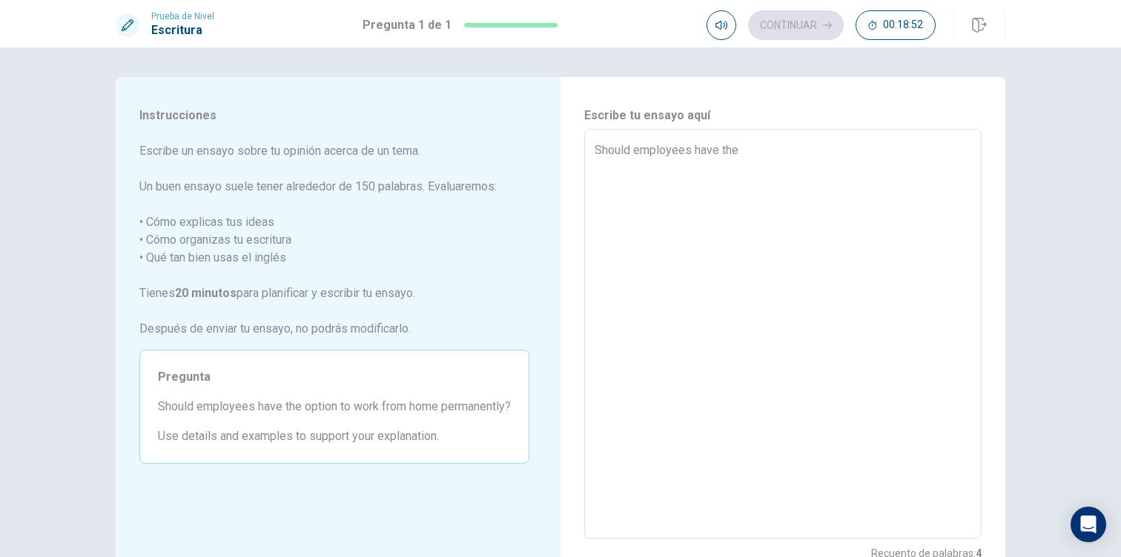
type textarea "x"
type textarea "Should employees have the"
type textarea "x"
type textarea "Should employees have the o"
type textarea "x"
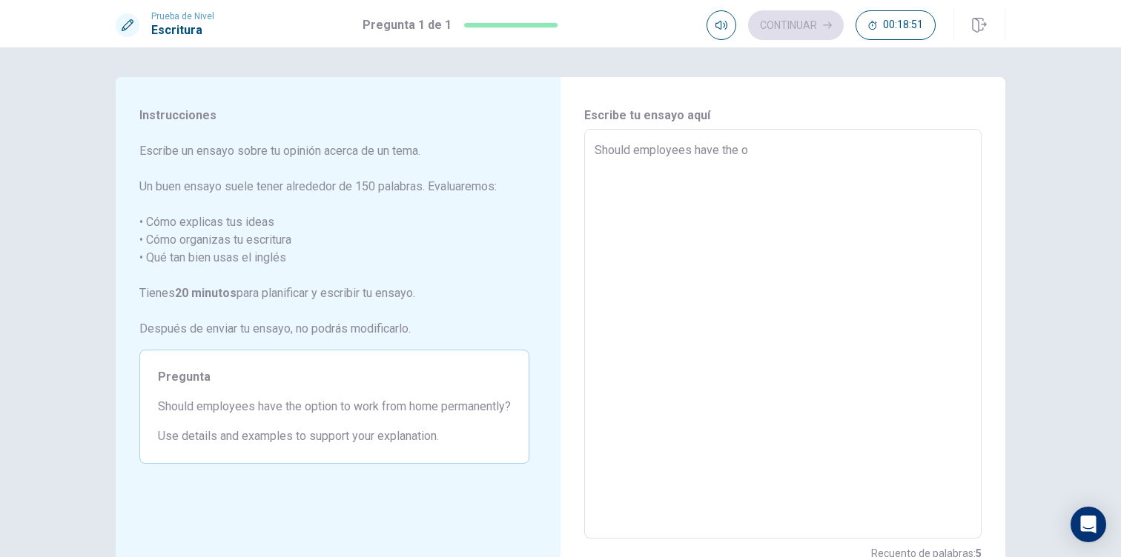
type textarea "Should employees have the op"
type textarea "x"
type textarea "Should employees have the opt"
type textarea "x"
type textarea "Should employees have the opti"
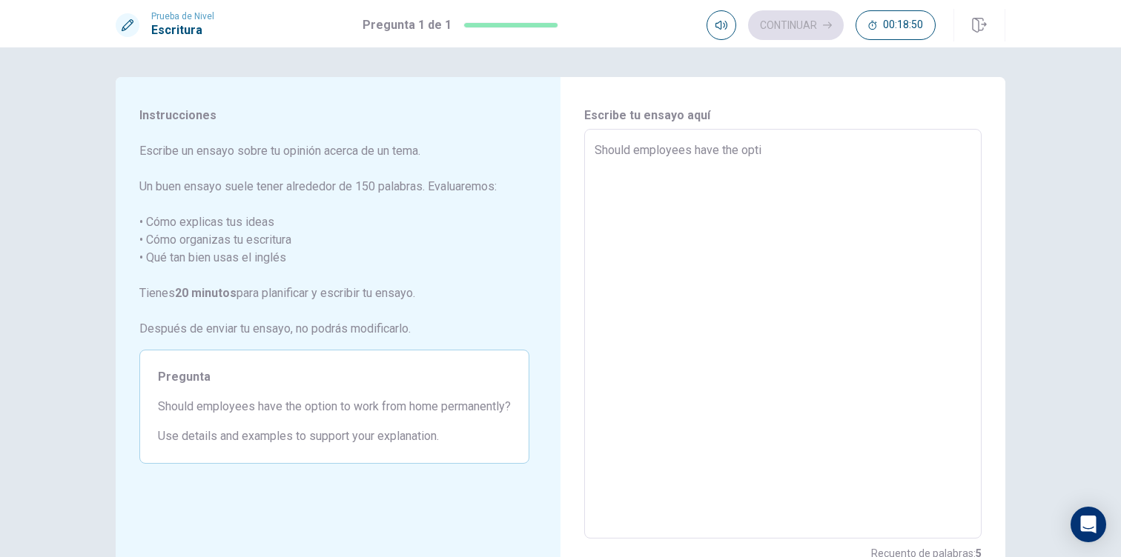
type textarea "x"
type textarea "Should employees have the optio"
type textarea "x"
type textarea "Should employees have the option"
type textarea "x"
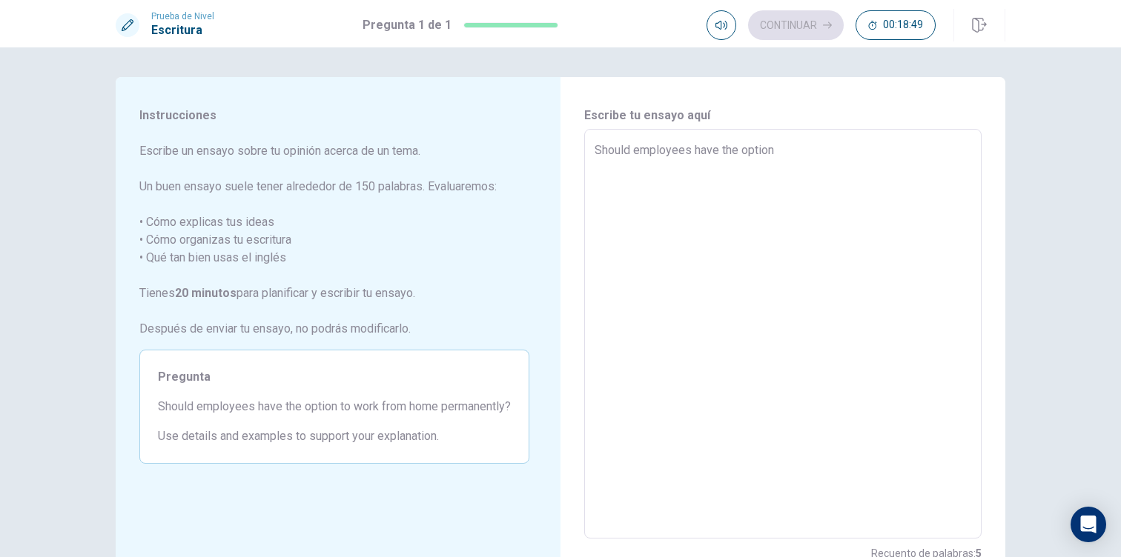
type textarea "Should employees have the option"
type textarea "x"
type textarea "Should employees have the option t"
type textarea "x"
type textarea "Should employees have the option to"
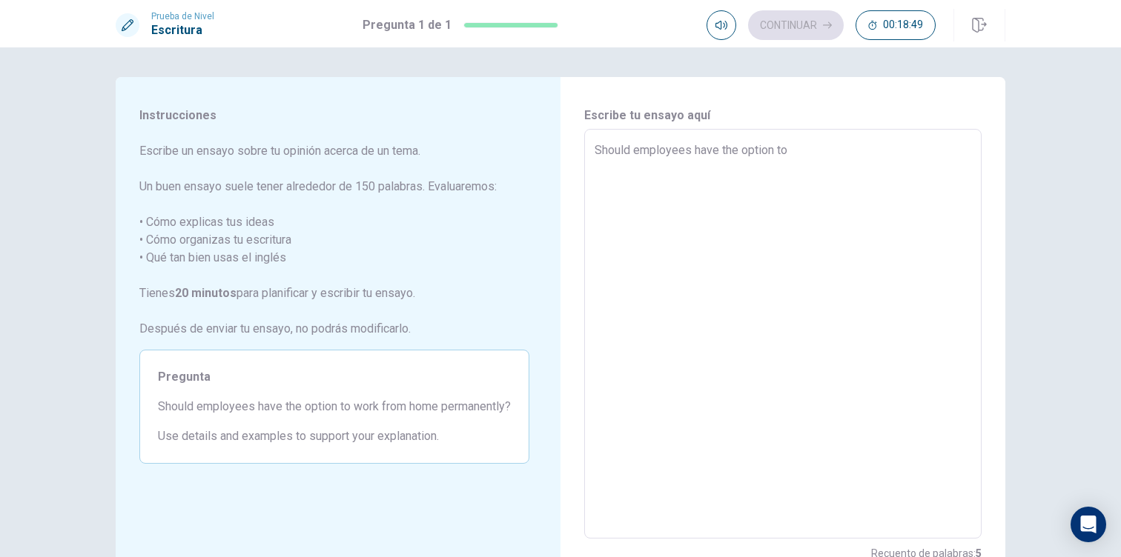
type textarea "x"
type textarea "Should employees have the option to"
type textarea "x"
type textarea "Should employees have the option to w"
type textarea "x"
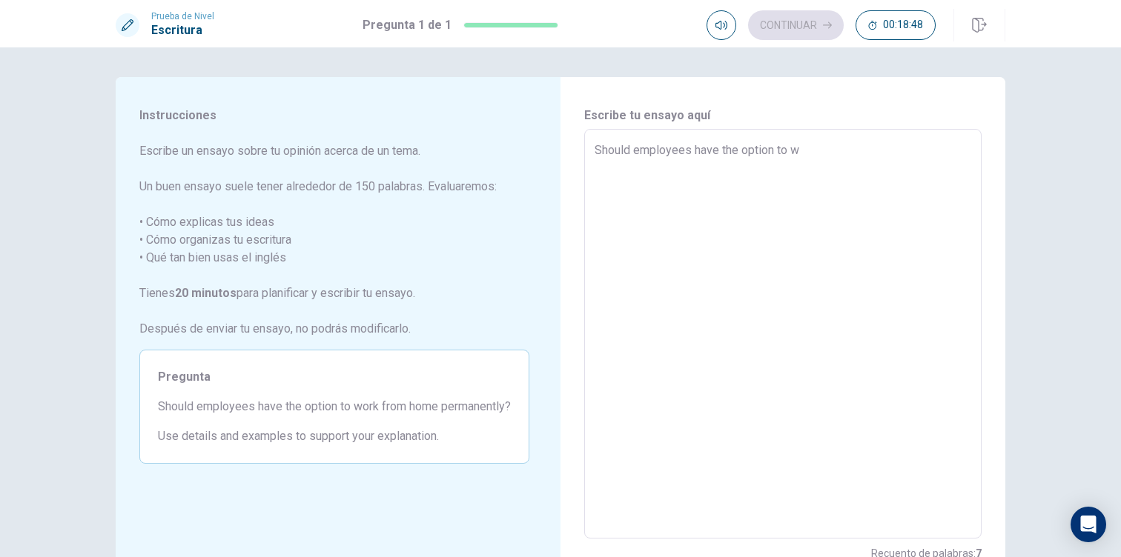
type textarea "Should employees have the option to wo"
type textarea "x"
type textarea "Should employees have the option to wor"
type textarea "x"
type textarea "Should employees have the option to work"
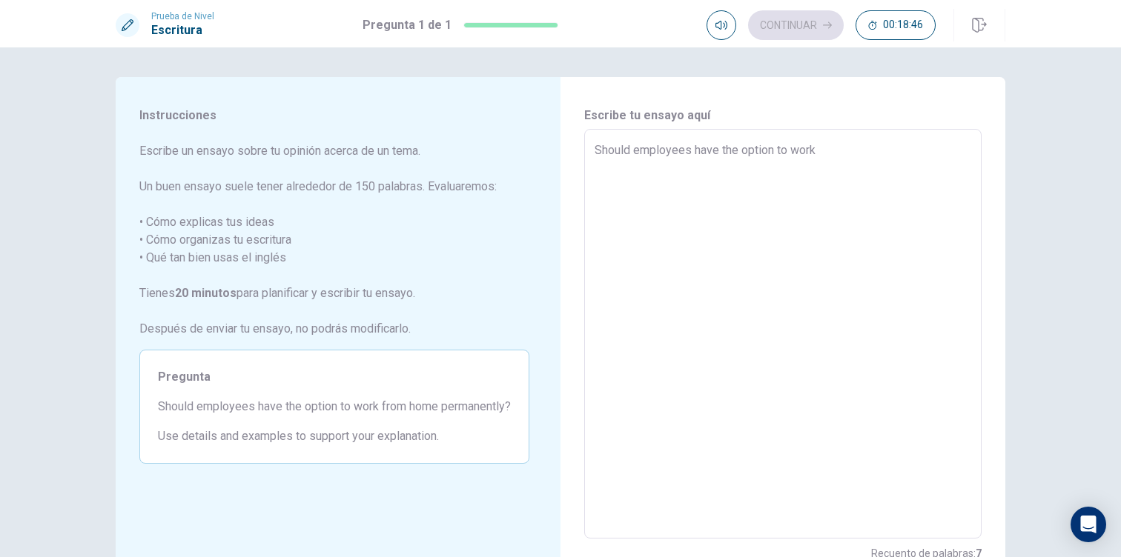
type textarea "x"
type textarea "Should employees have the option to work"
type textarea "x"
type textarea "Should employees have the option to work f"
type textarea "x"
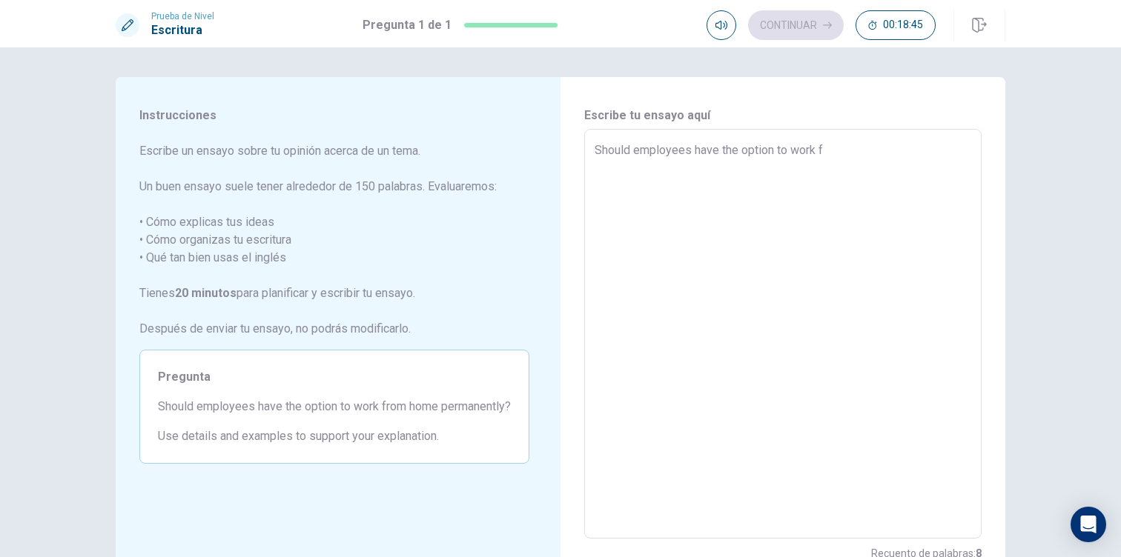
type textarea "Should employees have the option to work fr"
type textarea "x"
type textarea "Should employees have the option to work fro"
type textarea "x"
type textarea "Should employees have the option to work from"
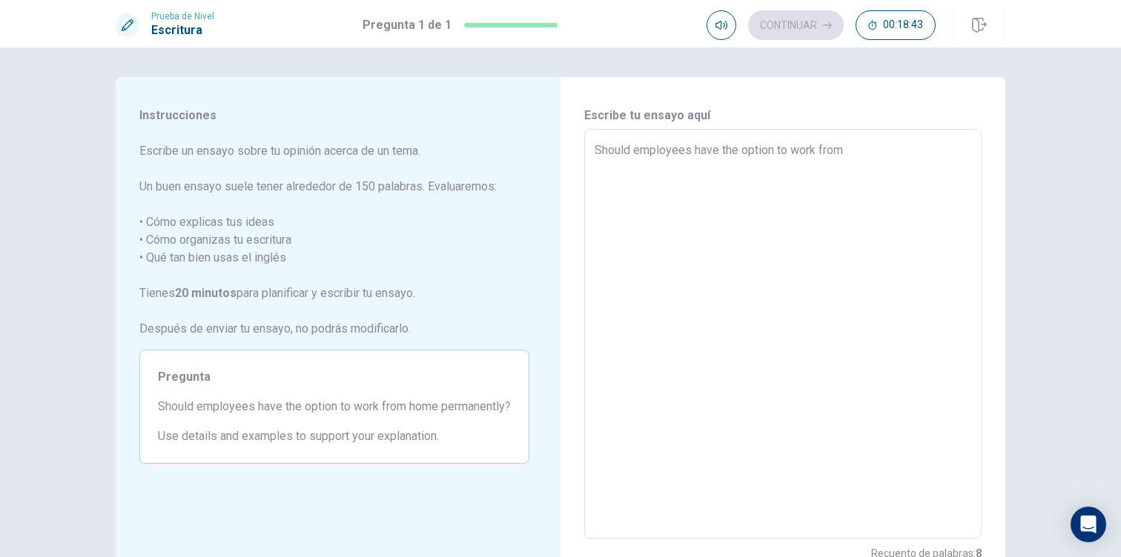
type textarea "x"
type textarea "Should employees have the option to work from"
type textarea "x"
type textarea "Should employees have the option to work from h"
type textarea "x"
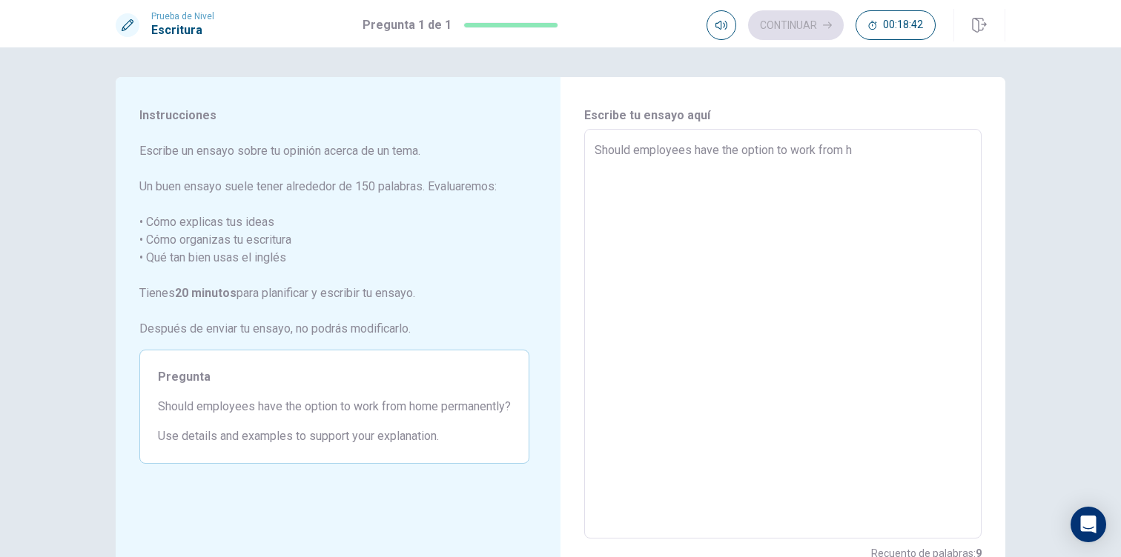
type textarea "Should employees have the option to work from ho"
type textarea "x"
type textarea "Should employees have the option to work from hom"
type textarea "x"
type textarea "Should employees have the option to work from home"
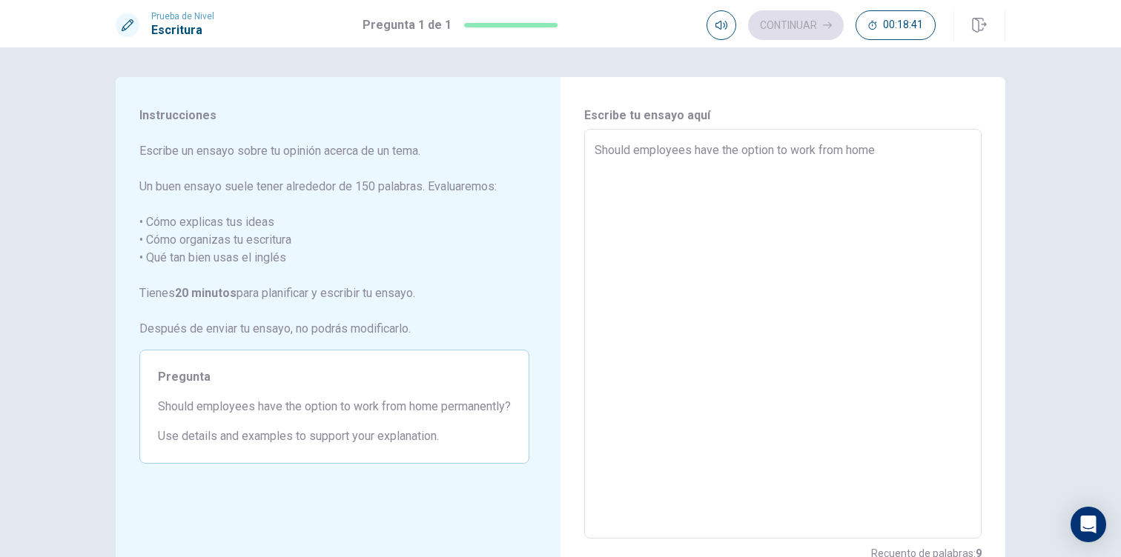
type textarea "x"
type textarea "Should employees have the option to work from home"
type textarea "x"
type textarea "Should employees have the option to work from home p"
type textarea "x"
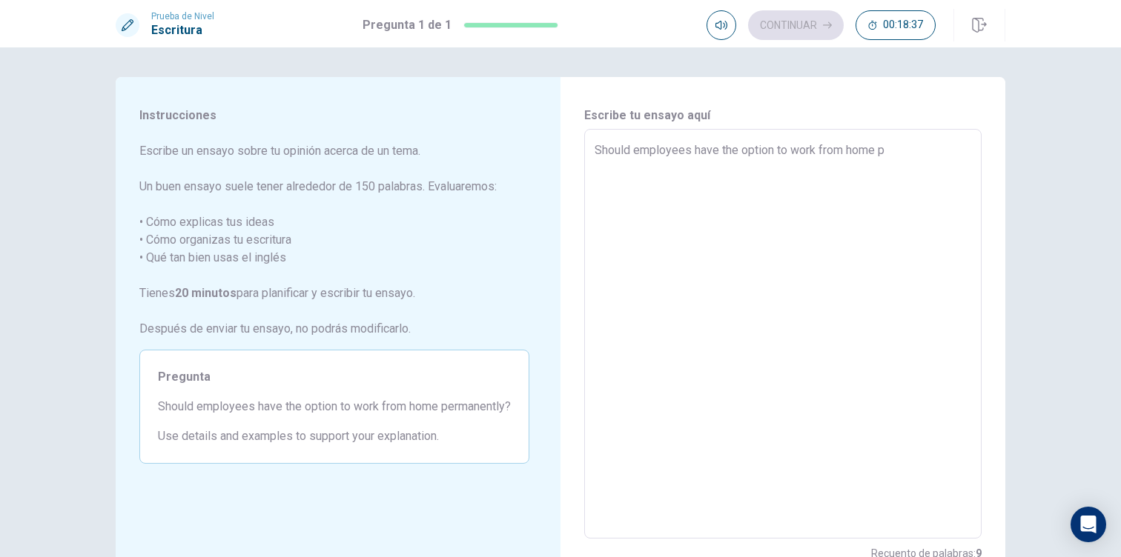
type textarea "Should employees have the option to work from home pe"
type textarea "x"
type textarea "Should employees have the option to work from home per"
type textarea "x"
type textarea "Should employees have the option to work from home perm"
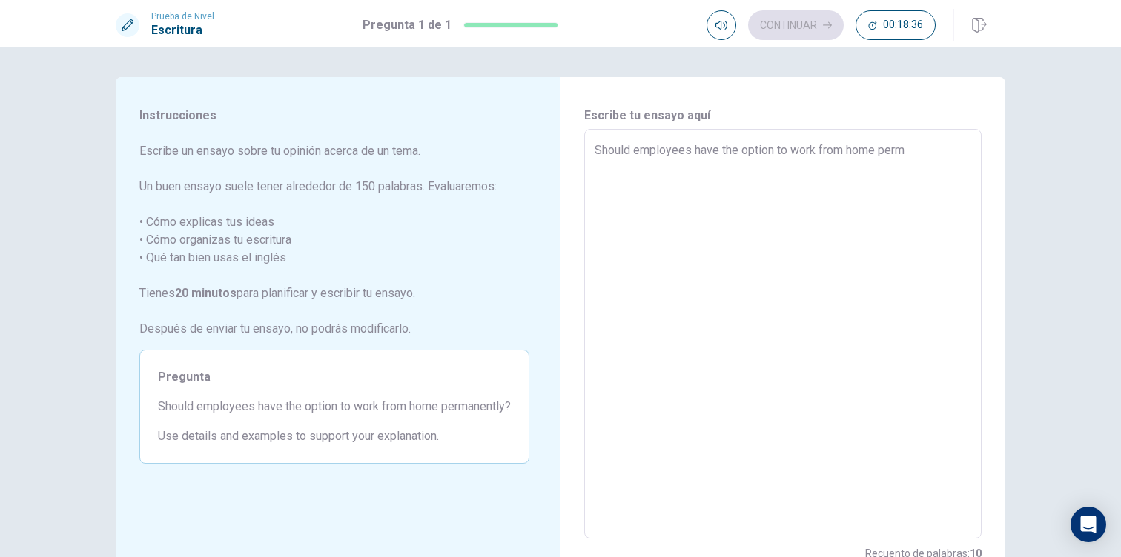
type textarea "x"
type textarea "Should employees have the option to work from home perma"
type textarea "x"
type textarea "Should employees have the option to work from home [PERSON_NAME]"
type textarea "x"
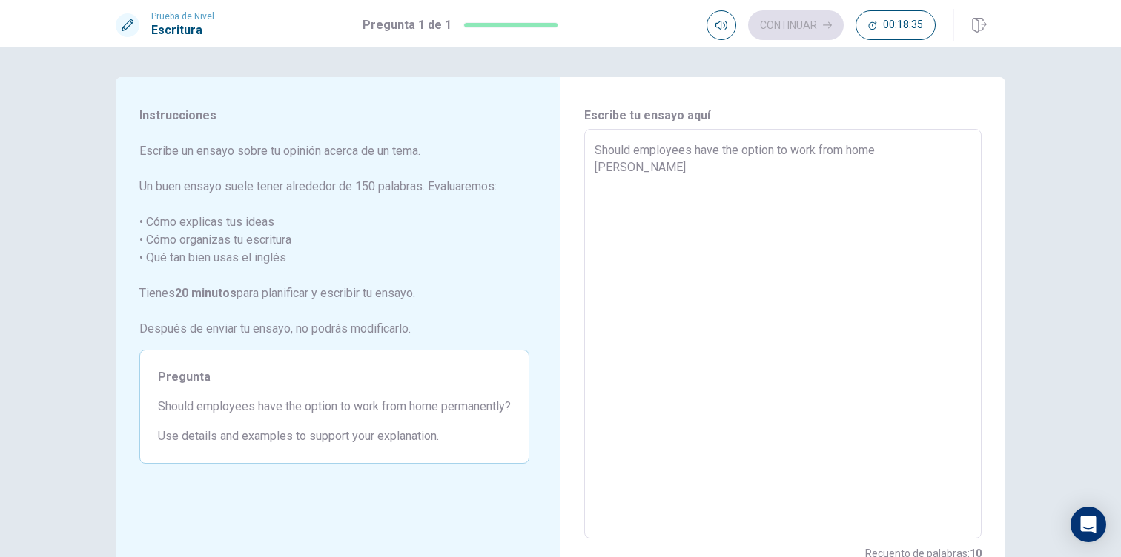
type textarea "Should employees have the option to work from home permane"
type textarea "x"
type textarea "Should employees have the option to work from home permanen"
type textarea "x"
type textarea "Should employees have the option to work from home permanent"
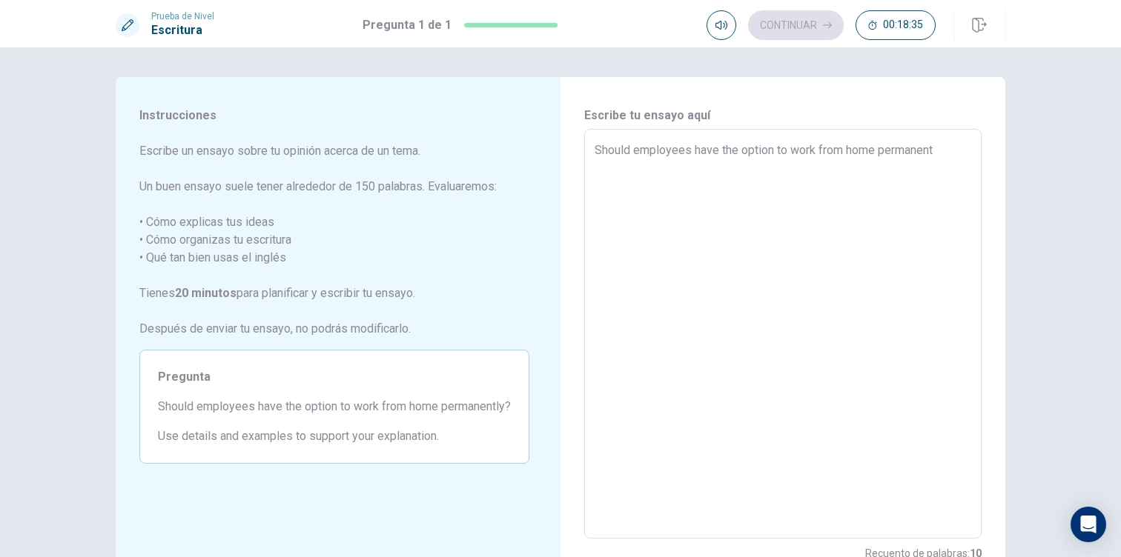
type textarea "x"
type textarea "Should employees have the option to work from home permanentl"
type textarea "x"
type textarea "Should employees have the option to work from home permanently"
type textarea "x"
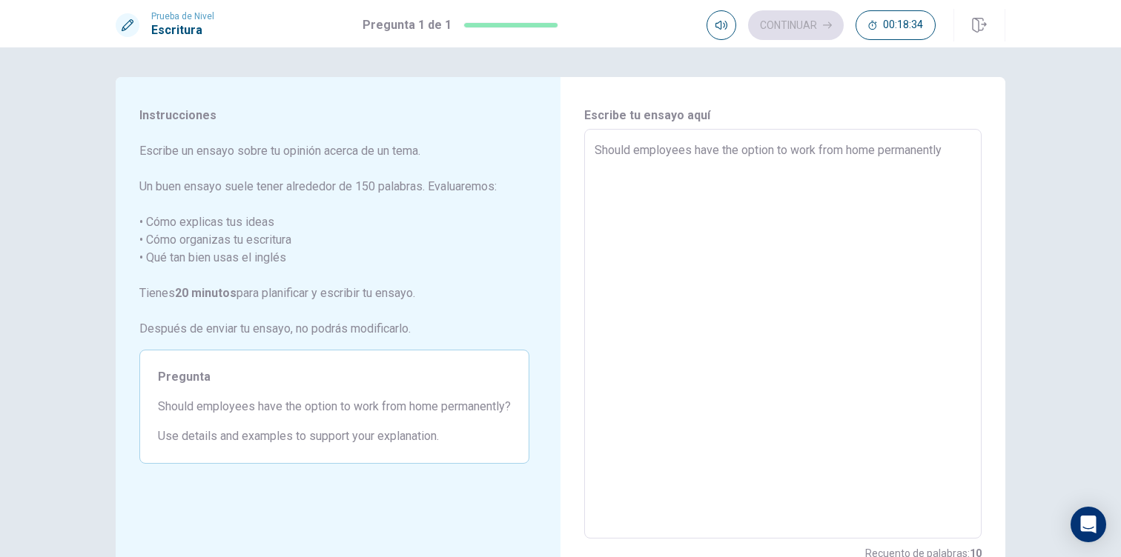
type textarea "Should employees have the option to work from home permanently"
type textarea "x"
type textarea "Should employees have the option to work from home permanently"
type textarea "x"
type textarea "Should employees have the option to work from home permanently?"
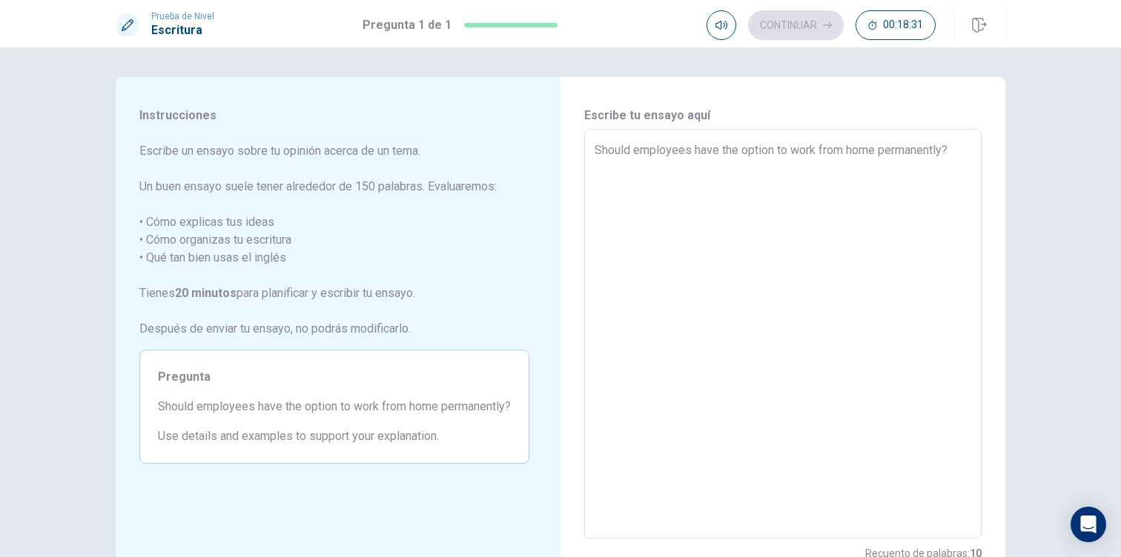
type textarea "x"
type textarea "Should employees have the option to work from home permanently?"
type textarea "x"
type textarea "Should employees have the option to work from home permanently?"
type textarea "x"
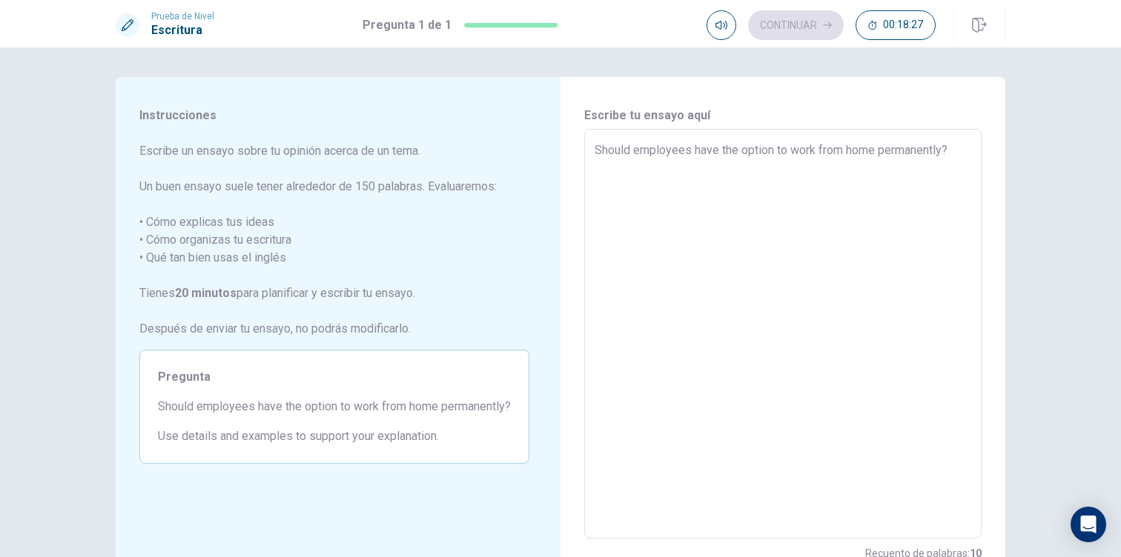
type textarea "Should employees have the option to work from home permanently? F"
type textarea "x"
type textarea "Should employees have the option to work from home permanently? Fi"
type textarea "x"
type textarea "Should employees have the option to work from home permanently? F"
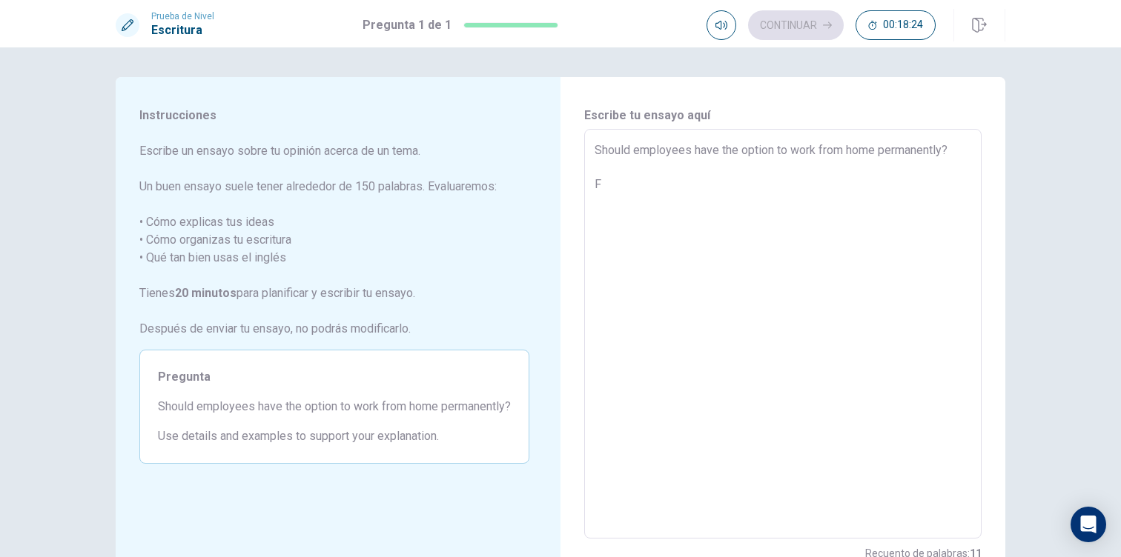
type textarea "x"
type textarea "Should employees have the option to work from home permanently? Fi"
type textarea "x"
type textarea "Should employees have the option to work from home permanently? Fir"
type textarea "x"
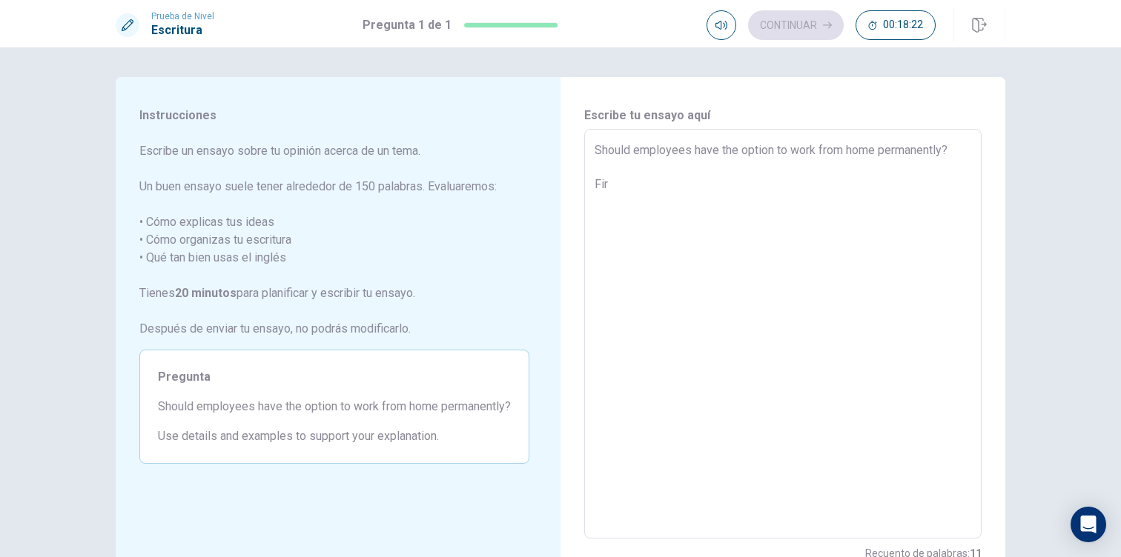
type textarea "Should employees have the option to work from home permanently? Firs"
type textarea "x"
type textarea "Should employees have the option to work from home permanently? First"
type textarea "x"
type textarea "Should employees have the option to work from home permanently? First"
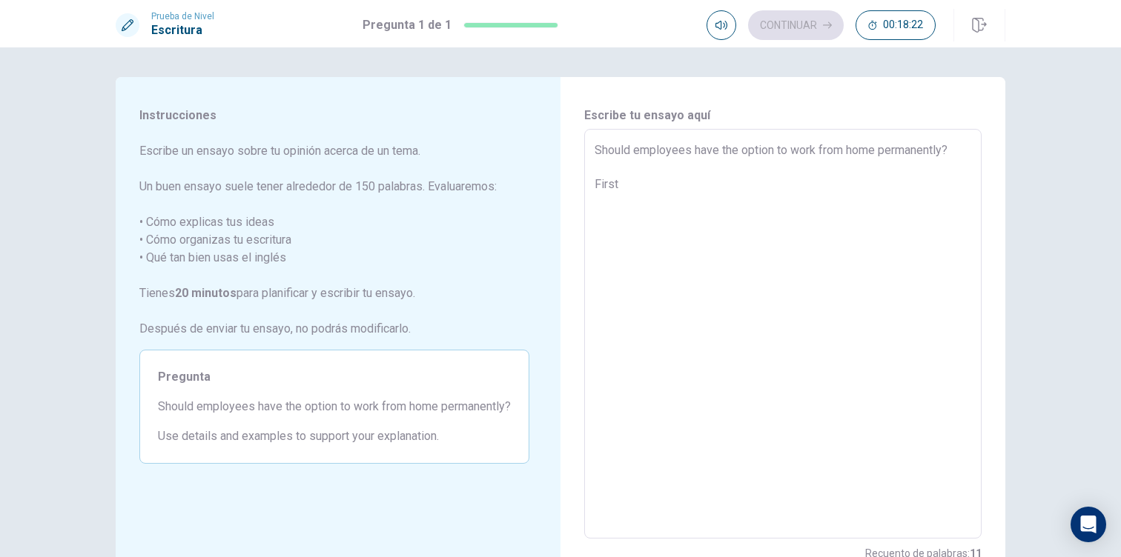
type textarea "x"
type textarea "Should employees have the option to work from home permanently? First o"
type textarea "x"
type textarea "Should employees have the option to work from home permanently? First on"
type textarea "x"
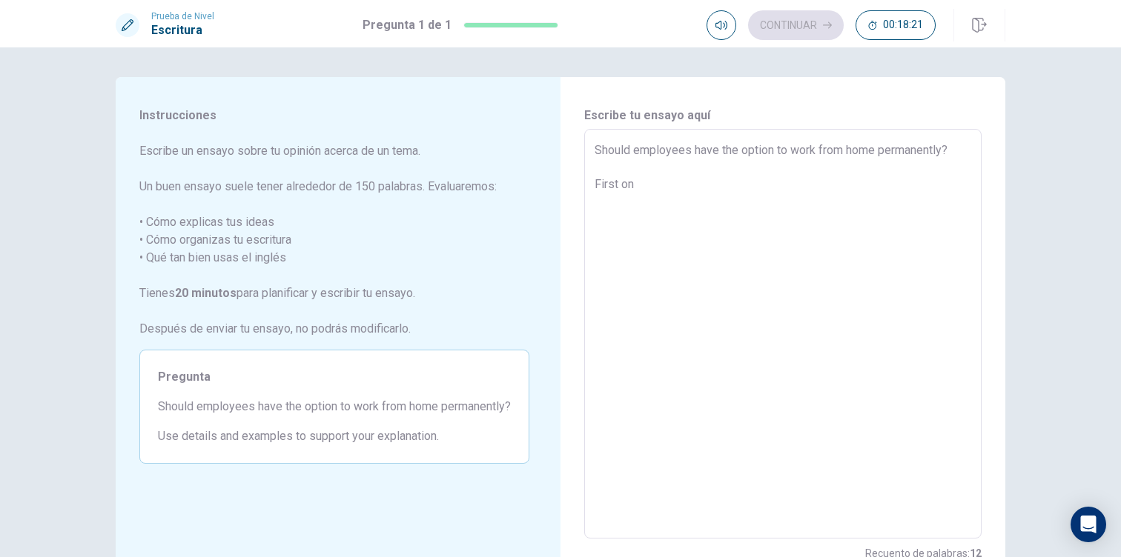
type textarea "Should employees have the option to work from home permanently? First one"
type textarea "x"
type textarea "Should employees have the option to work from home permanently? First one"
type textarea "x"
type textarea "Should employees have the option to work from home permanently? First one I"
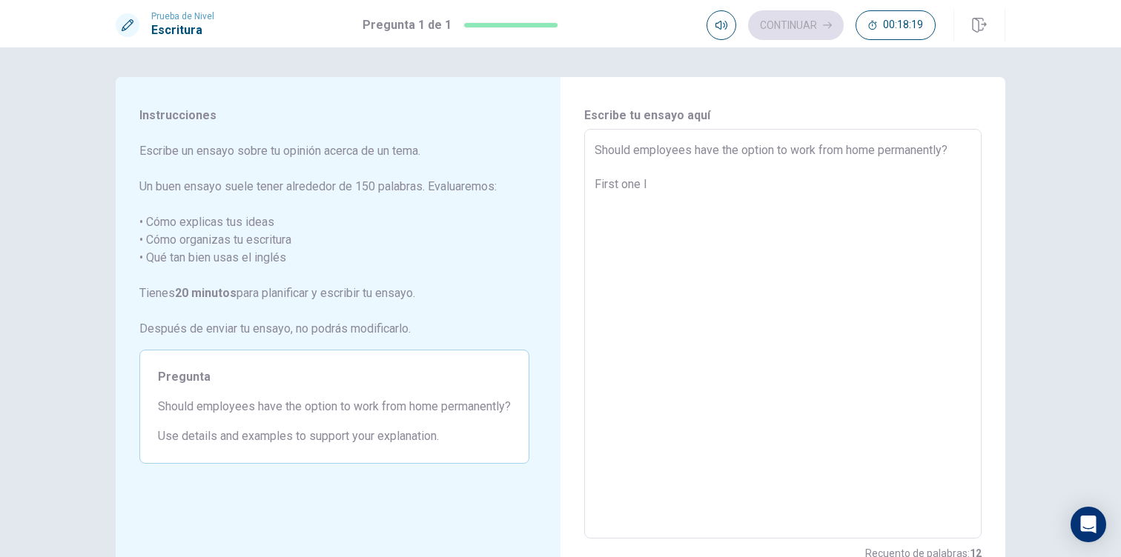
type textarea "x"
type textarea "Should employees have the option to work from home permanently? First one I"
type textarea "x"
type textarea "Should employees have the option to work from home permanently? First one I t"
type textarea "x"
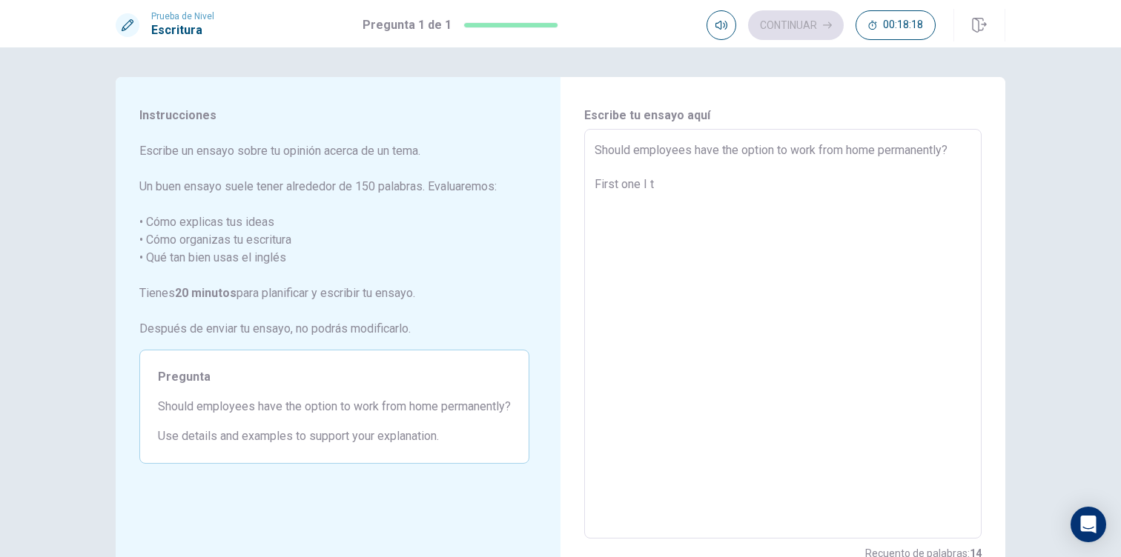
type textarea "Should employees have the option to work from home permanently? First one I th"
type textarea "x"
type textarea "Should employees have the option to work from home permanently? First one I thi"
type textarea "x"
type textarea "Should employees have the option to work from home permanently? First one I thin"
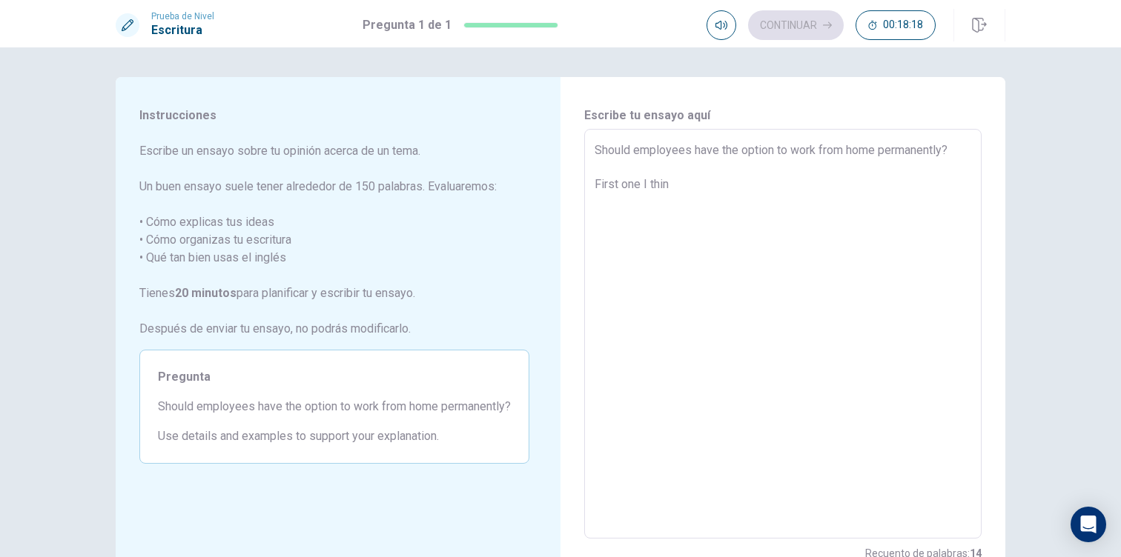
type textarea "x"
type textarea "Should employees have the option to work from home permanently? First one I thi…"
type textarea "x"
type textarea "Should employees have the option to work from home permanently? First one I thi…"
type textarea "x"
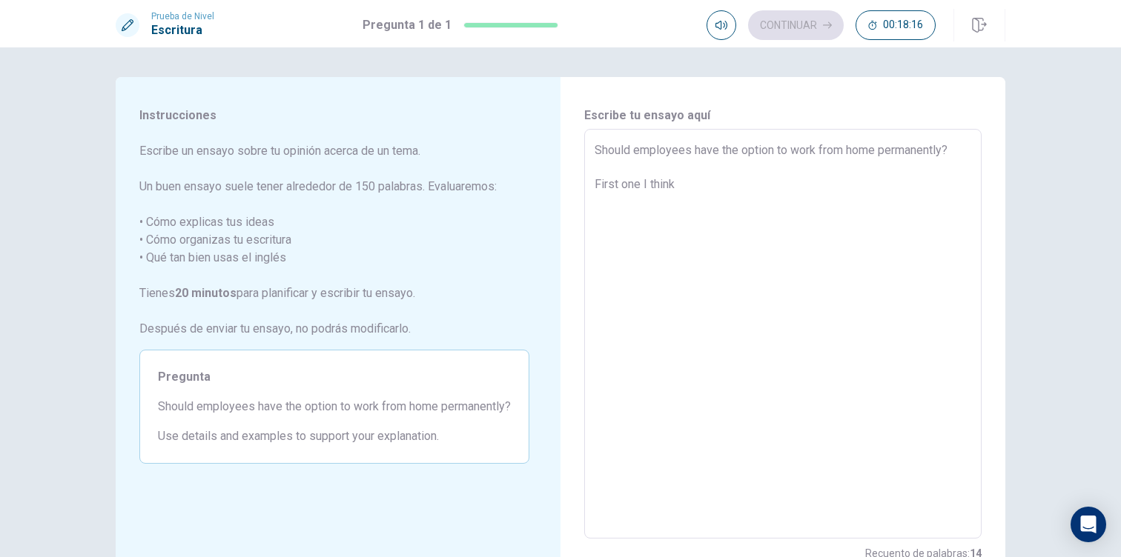
type textarea "Should employees have the option to work from home permanently? First one I thi…"
type textarea "x"
type textarea "Should employees have the option to work from home permanently? First one I thi…"
type textarea "x"
type textarea "Should employees have the option to work from home permanently? First one I thi…"
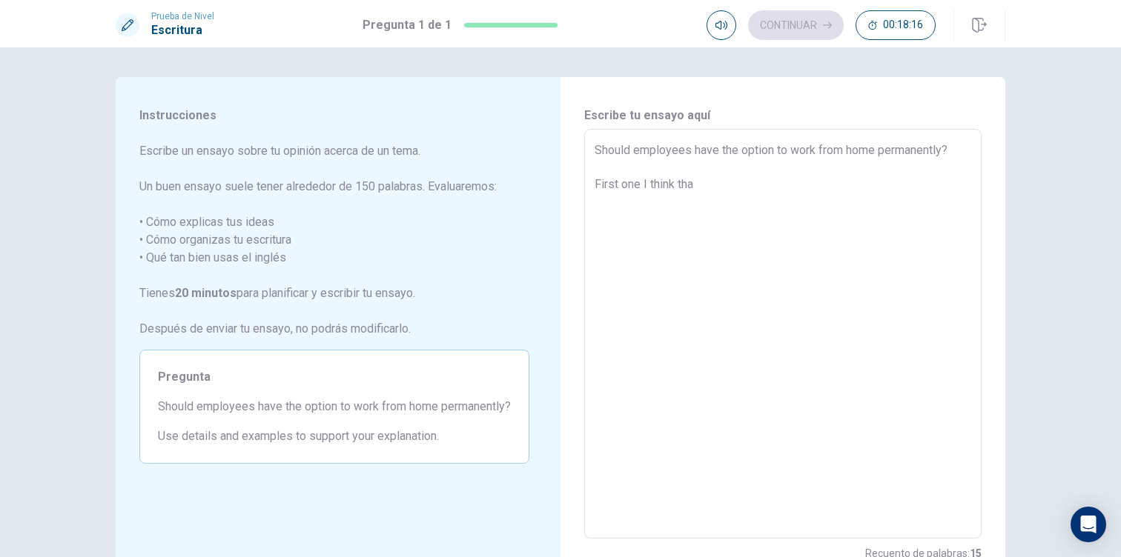
type textarea "x"
type textarea "Should employees have the option to work from home permanently? First one I thi…"
type textarea "x"
type textarea "Should employees have the option to work from home permanently? First one I thi…"
type textarea "x"
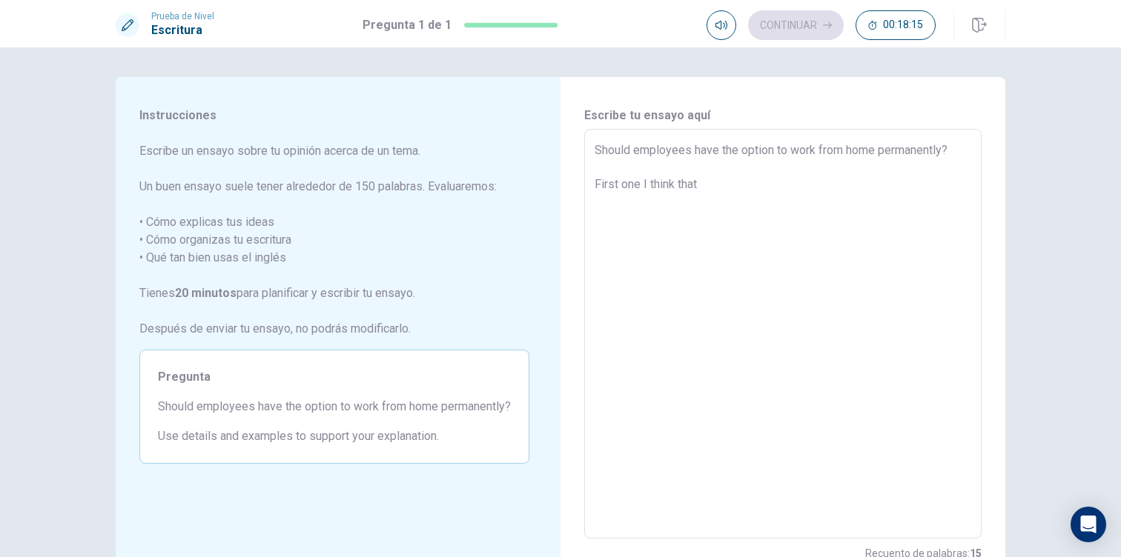
type textarea "Should employees have the option to work from home permanently? First one I thi…"
type textarea "x"
type textarea "Should employees have the option to work from home permanently? First one I thi…"
type textarea "x"
type textarea "Should employees have the option to work from home permanently? First one I thi…"
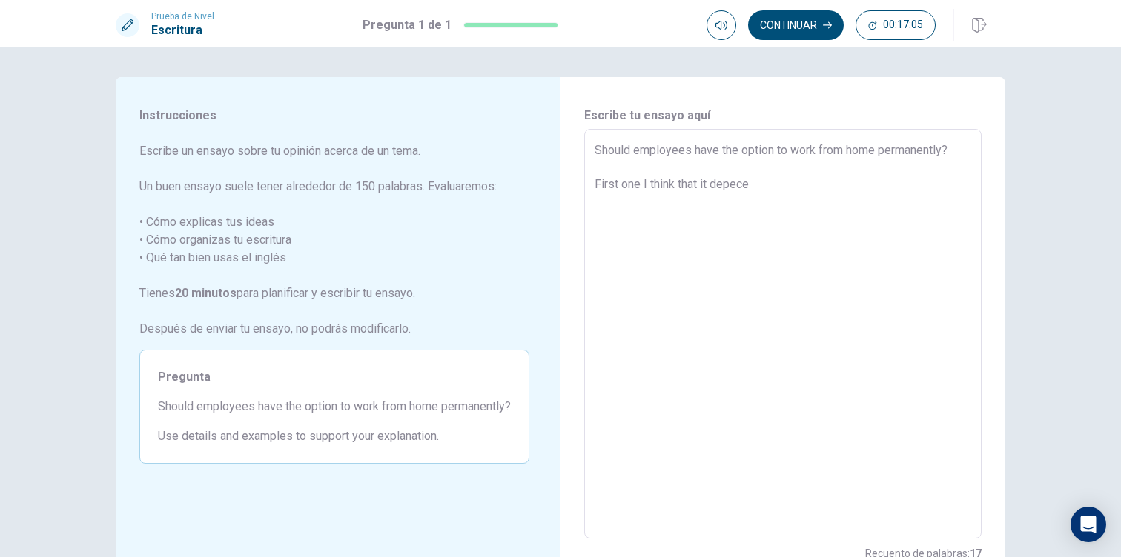
click at [700, 184] on textarea "Should employees have the option to work from home permanently? First one I thi…" at bounding box center [782, 334] width 377 height 385
click at [732, 184] on textarea "Should employees have the option to work from home permanently? First one I thi…" at bounding box center [782, 334] width 377 height 385
click at [649, 204] on textarea "Should employees have the option to work from home permanently? First one I thi…" at bounding box center [782, 334] width 377 height 385
click at [726, 207] on textarea "Should employees have the option to work from home permanently? First one I thi…" at bounding box center [782, 334] width 377 height 385
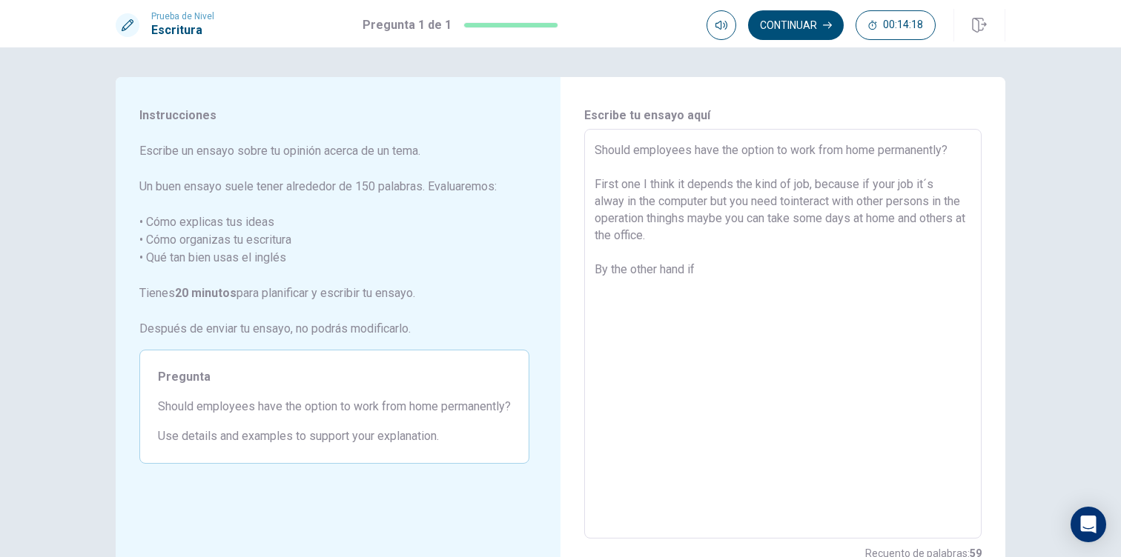
click at [700, 236] on textarea "Should employees have the option to work from home permanently? First one I thi…" at bounding box center [782, 334] width 377 height 385
click at [716, 291] on textarea "Should employees have the option to work from home permanently? First one I thi…" at bounding box center [782, 334] width 377 height 385
click at [790, 285] on textarea "Should employees have the option to work from home permanently? First one I thi…" at bounding box center [782, 334] width 377 height 385
click at [864, 288] on textarea "Should employees have the option to work from home permanently? First one I thi…" at bounding box center [782, 334] width 377 height 385
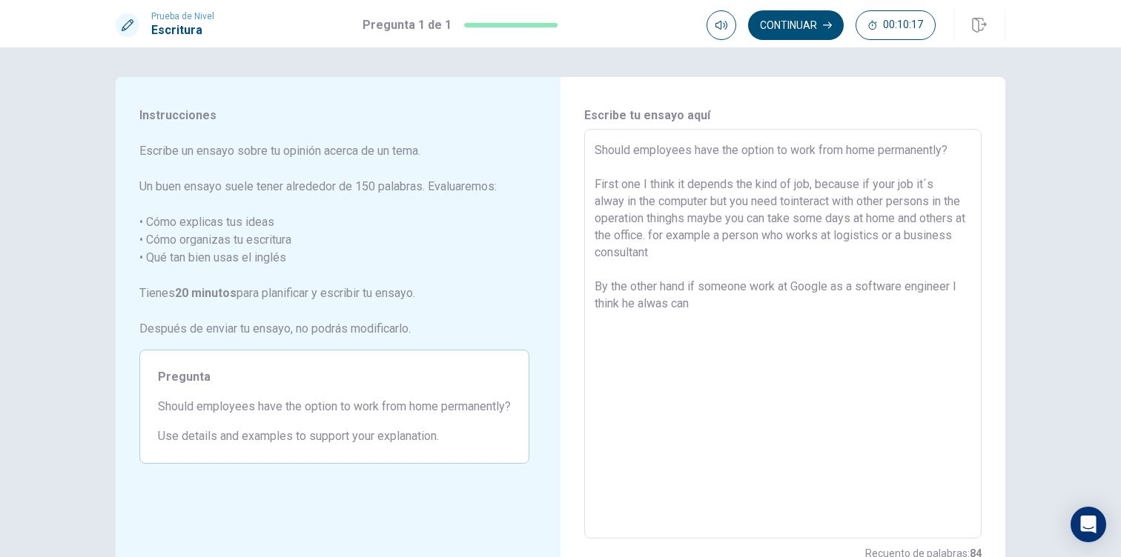
click at [663, 303] on textarea "Should employees have the option to work from home permanently? First one I thi…" at bounding box center [782, 334] width 377 height 385
click at [703, 302] on textarea "Should employees have the option to work from home permanently? First one I thi…" at bounding box center [782, 334] width 377 height 385
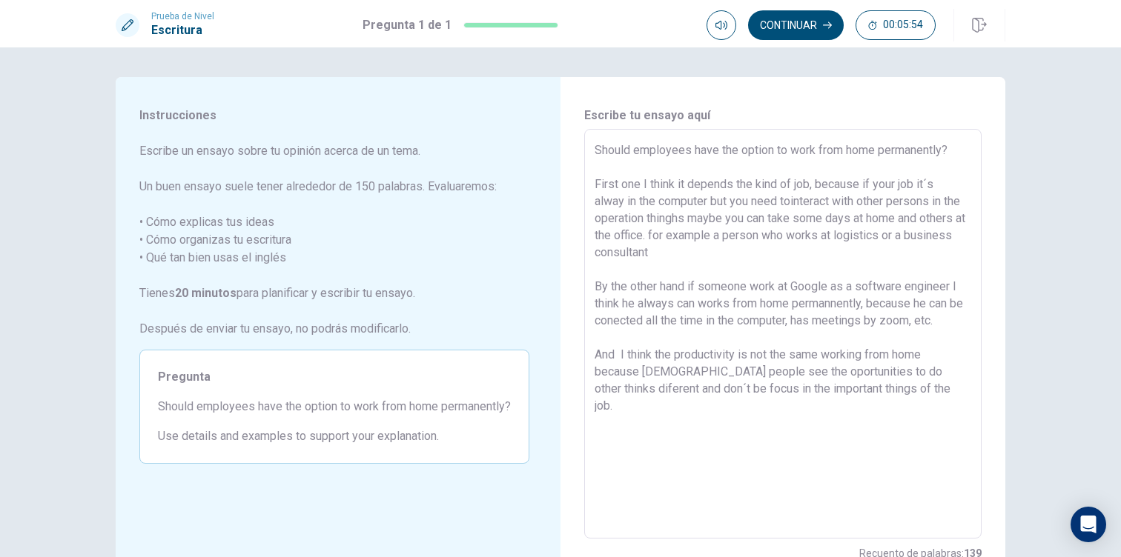
click at [795, 202] on textarea "Should employees have the option to work from home permanently? First one I thi…" at bounding box center [782, 334] width 377 height 385
click at [898, 385] on textarea "Should employees have the option to work from home permanently? First one I thi…" at bounding box center [782, 334] width 377 height 385
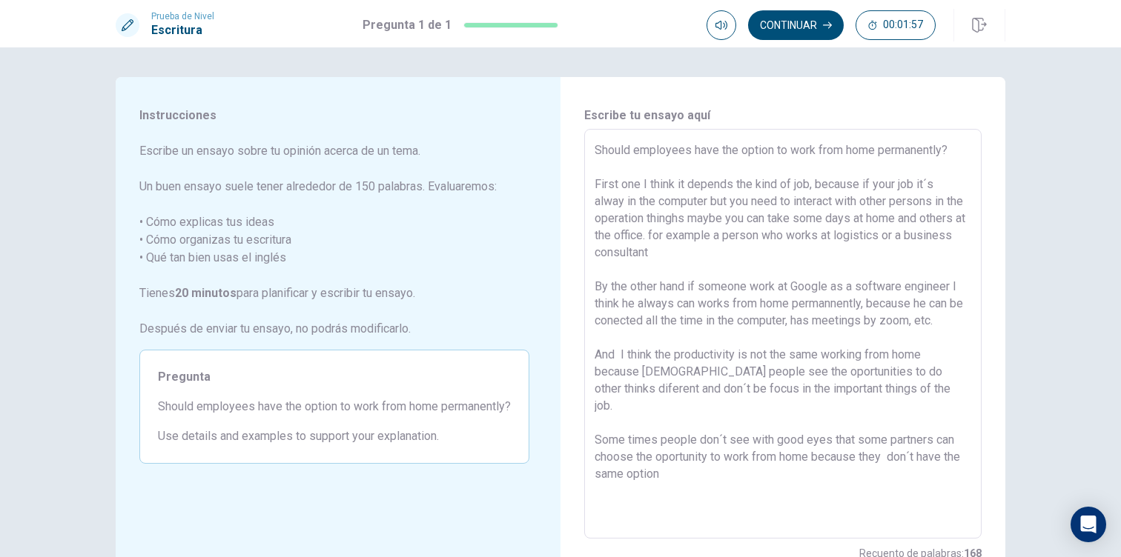
click at [799, 130] on div "Should employees have the option to work from home permanently? First one I thi…" at bounding box center [782, 334] width 397 height 410
click at [789, 29] on button "Continuar" at bounding box center [796, 25] width 96 height 30
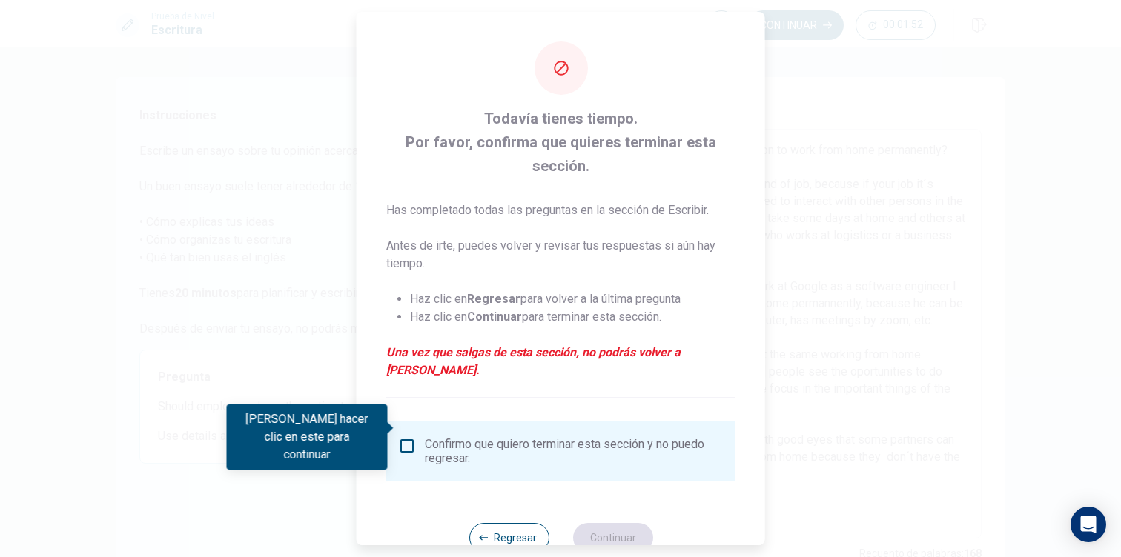
click at [405, 437] on input "Debes hacer clic en este para continuar" at bounding box center [407, 446] width 18 height 18
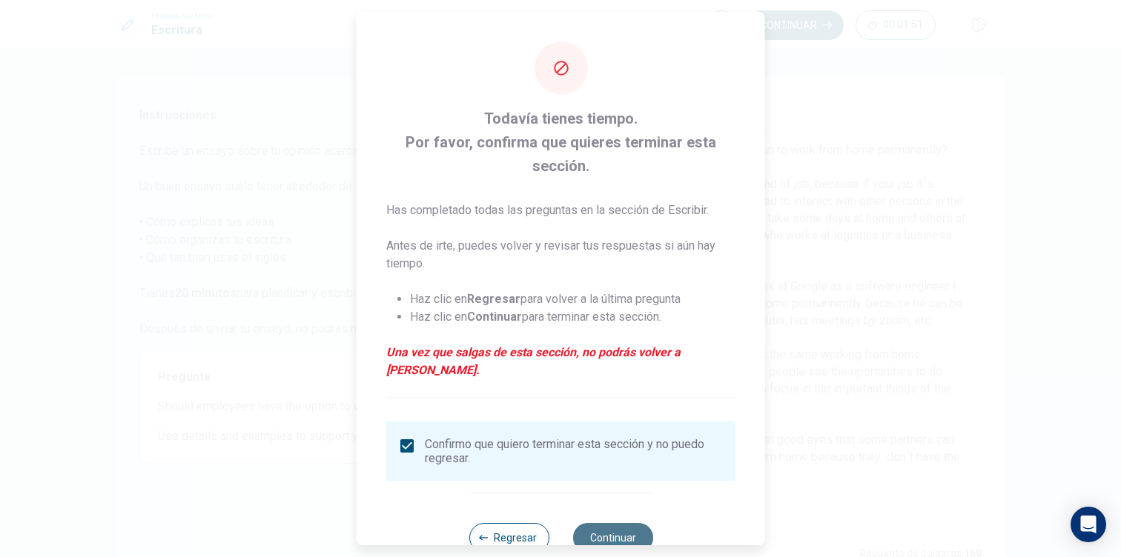
click at [606, 524] on button "Continuar" at bounding box center [612, 538] width 80 height 30
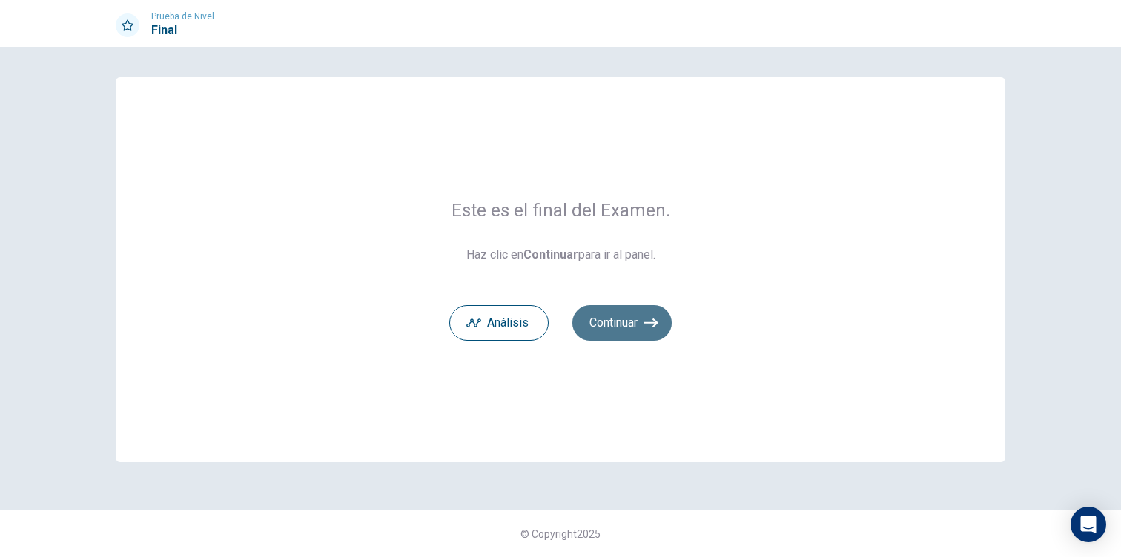
click at [649, 329] on icon "button" at bounding box center [650, 323] width 15 height 15
